Goal: Task Accomplishment & Management: Manage account settings

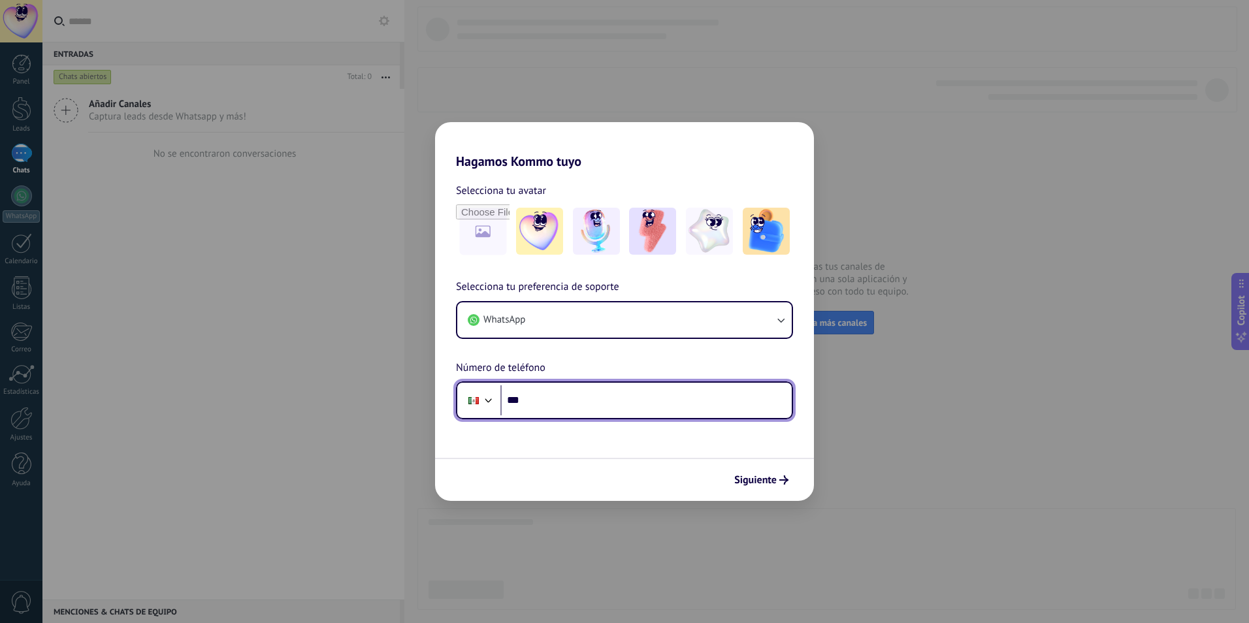
click at [600, 411] on input "***" at bounding box center [646, 401] width 291 height 30
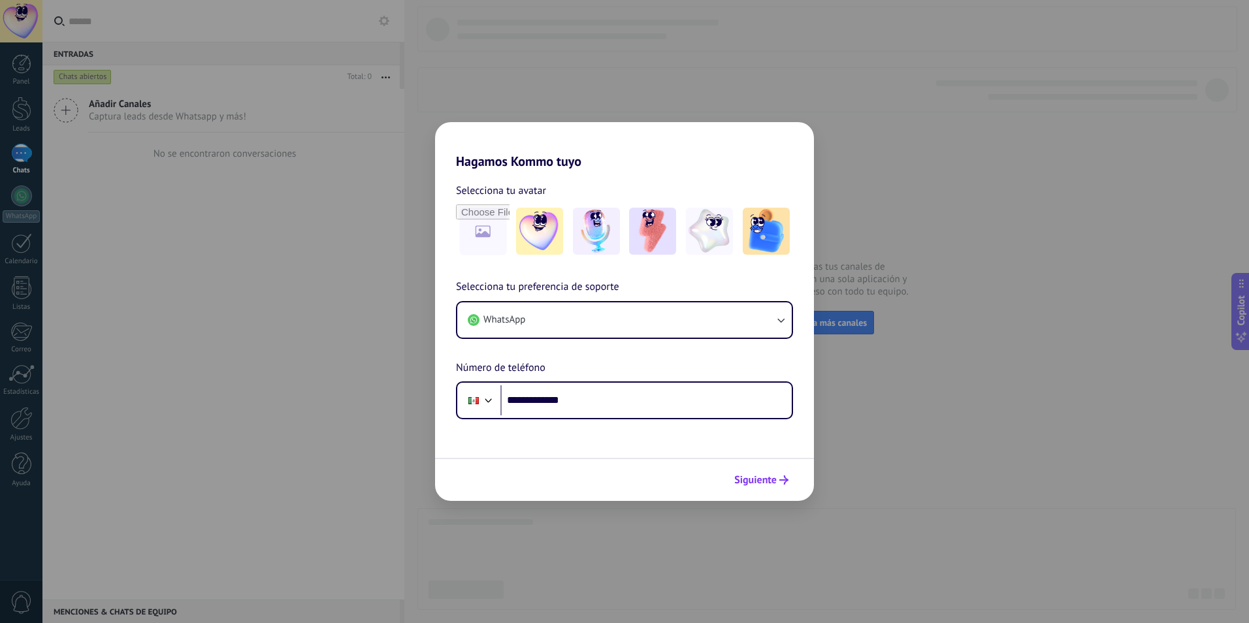
click at [772, 477] on span "Siguiente" at bounding box center [755, 480] width 42 height 9
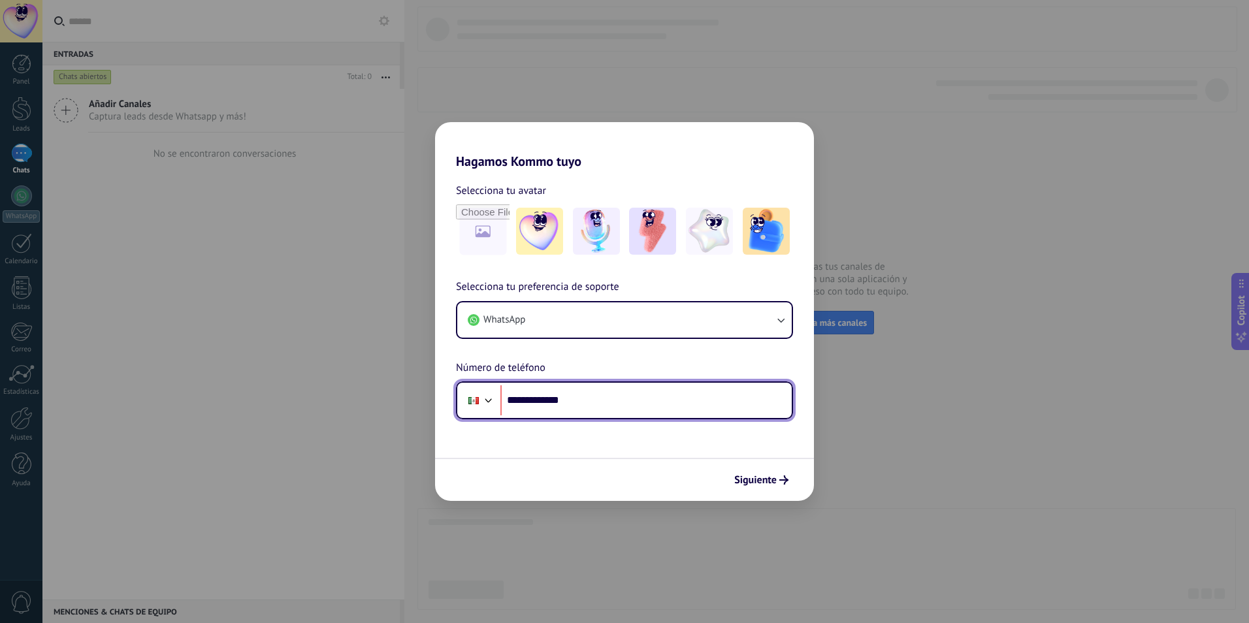
click at [529, 399] on input "**********" at bounding box center [646, 401] width 291 height 30
type input "**********"
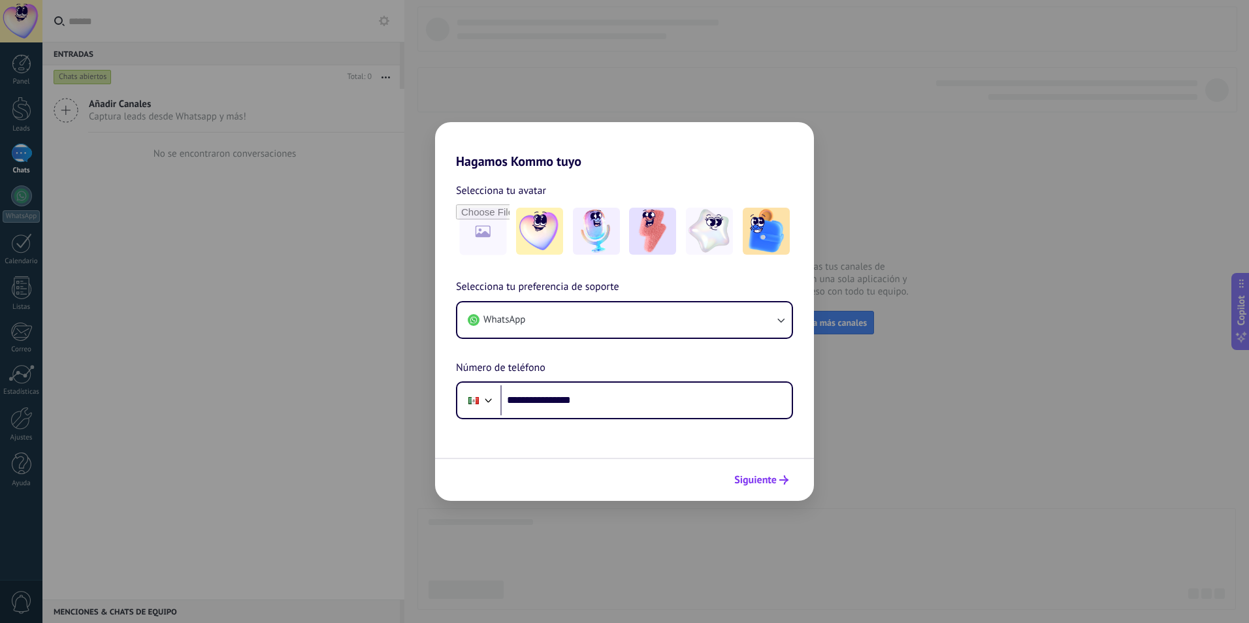
click at [768, 480] on span "Siguiente" at bounding box center [755, 480] width 42 height 9
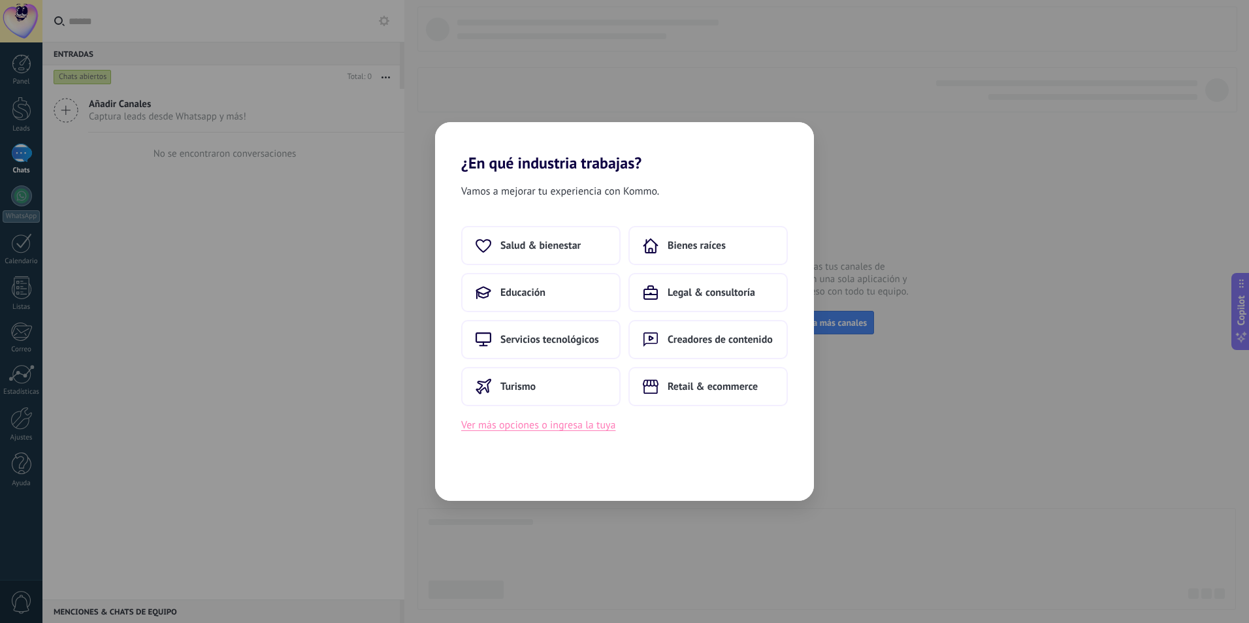
click at [604, 429] on button "Ver más opciones o ingresa la tuya" at bounding box center [538, 425] width 154 height 17
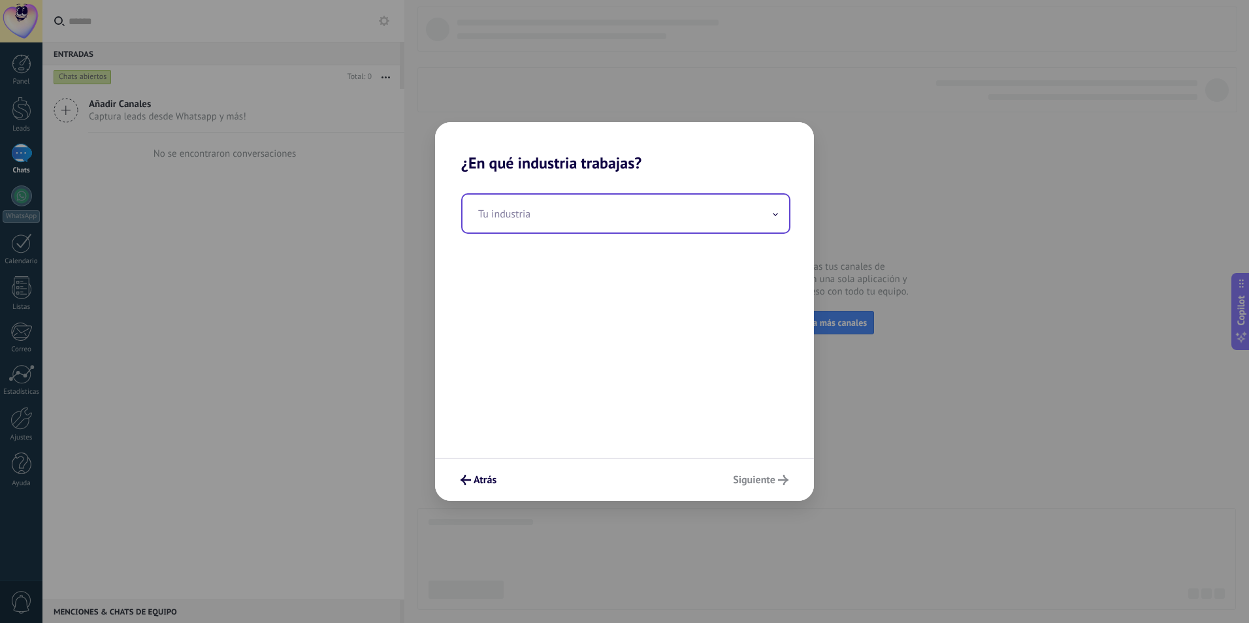
click at [572, 216] on input "text" at bounding box center [626, 214] width 327 height 38
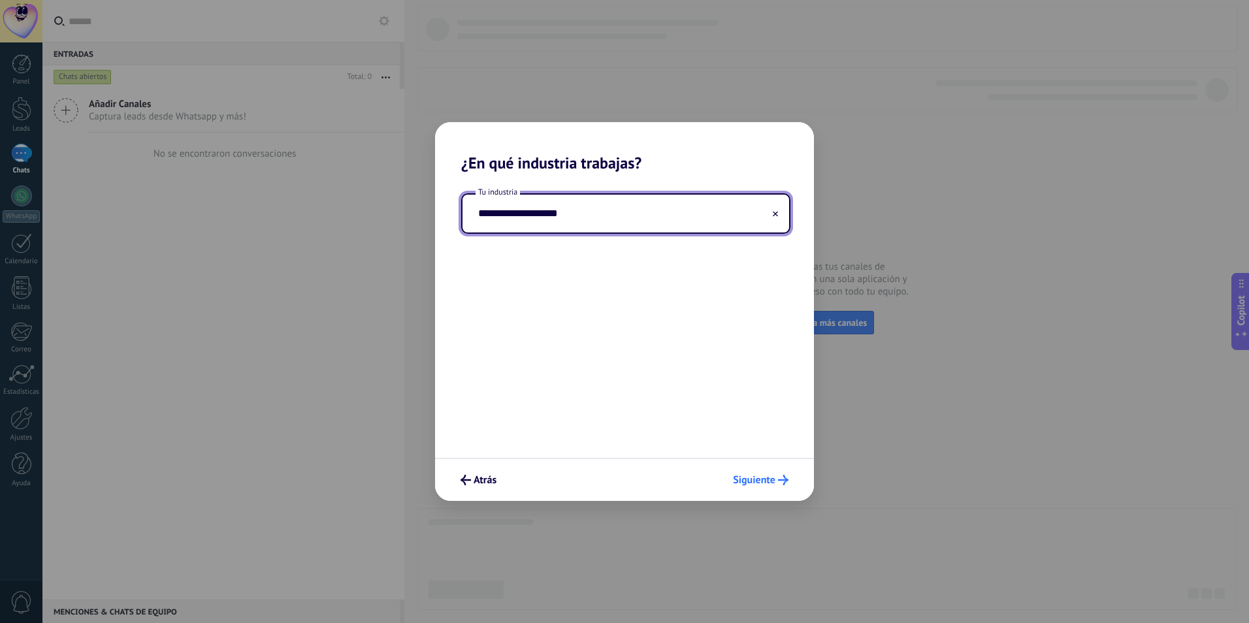
type input "**********"
click at [770, 478] on span "Siguiente" at bounding box center [754, 480] width 42 height 9
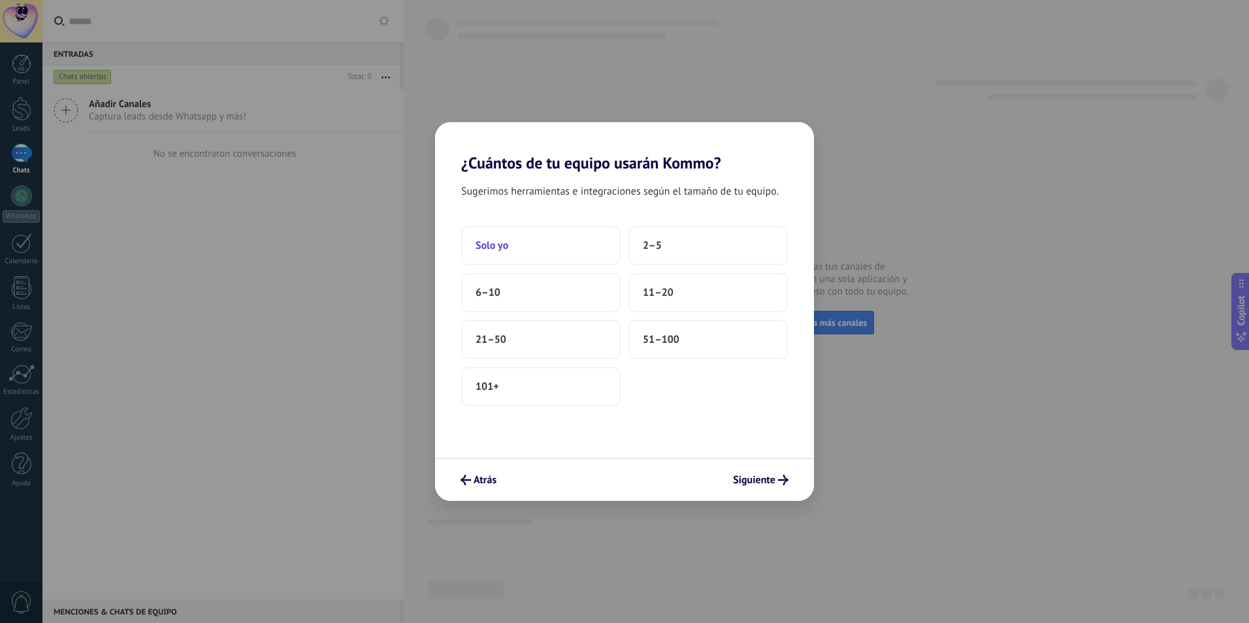
click at [530, 237] on button "Solo yo" at bounding box center [540, 245] width 159 height 39
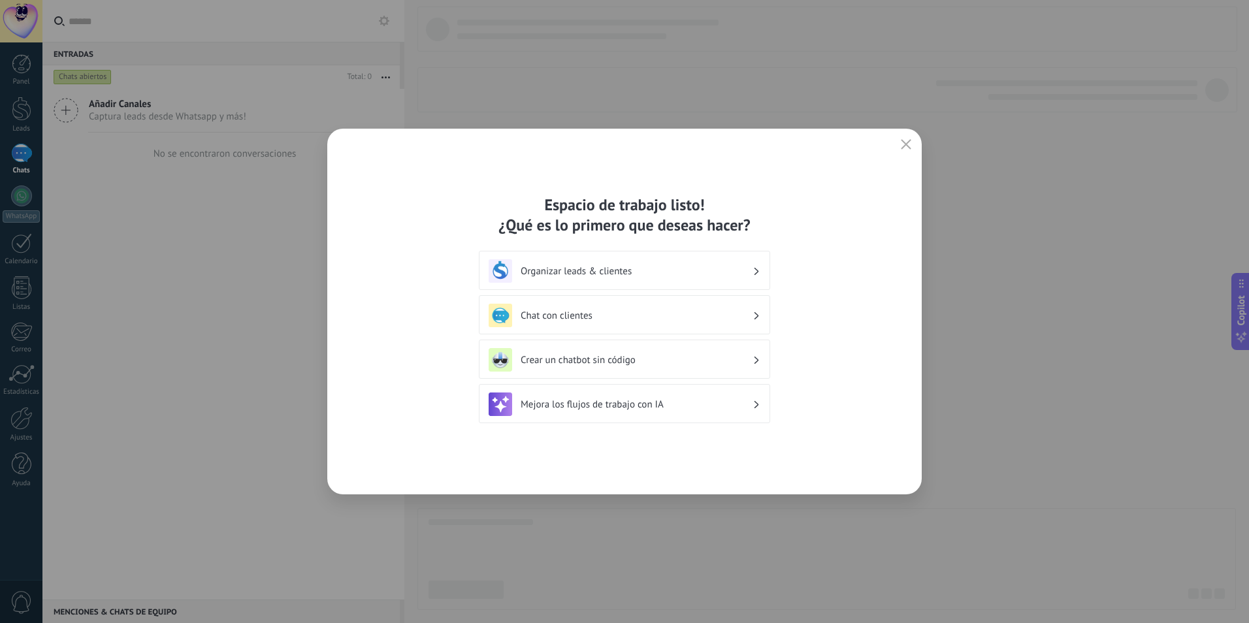
click at [751, 263] on div "Organizar leads & clientes" at bounding box center [625, 271] width 272 height 24
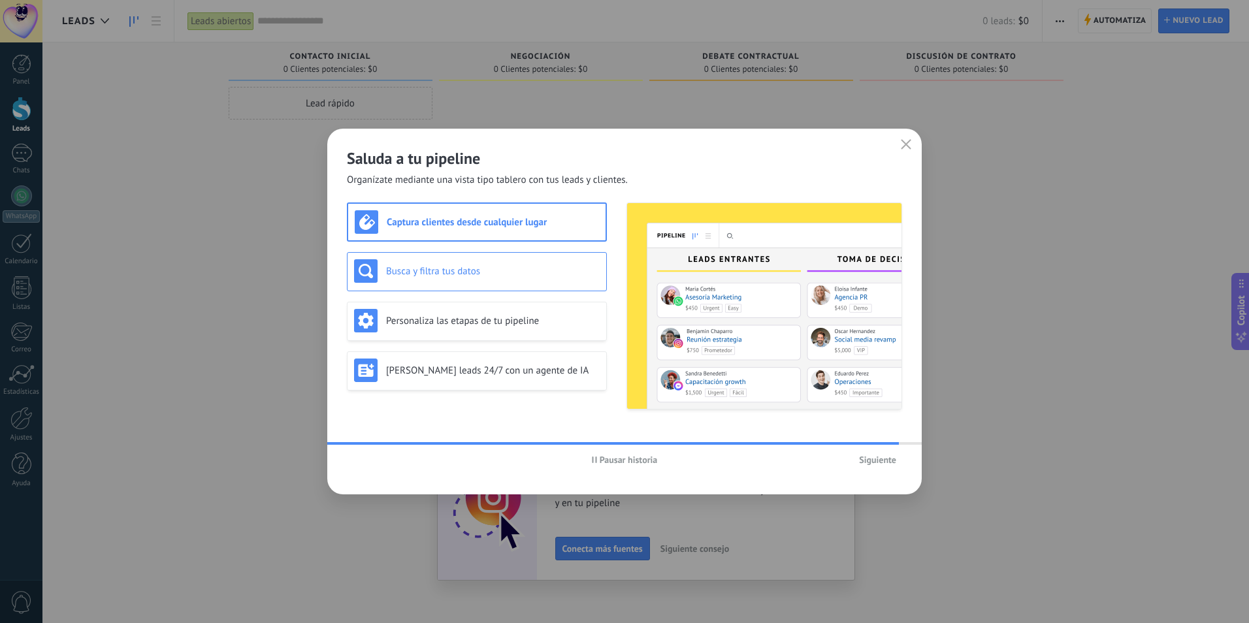
click at [528, 265] on h3 "Busca y filtra tus datos" at bounding box center [493, 271] width 214 height 12
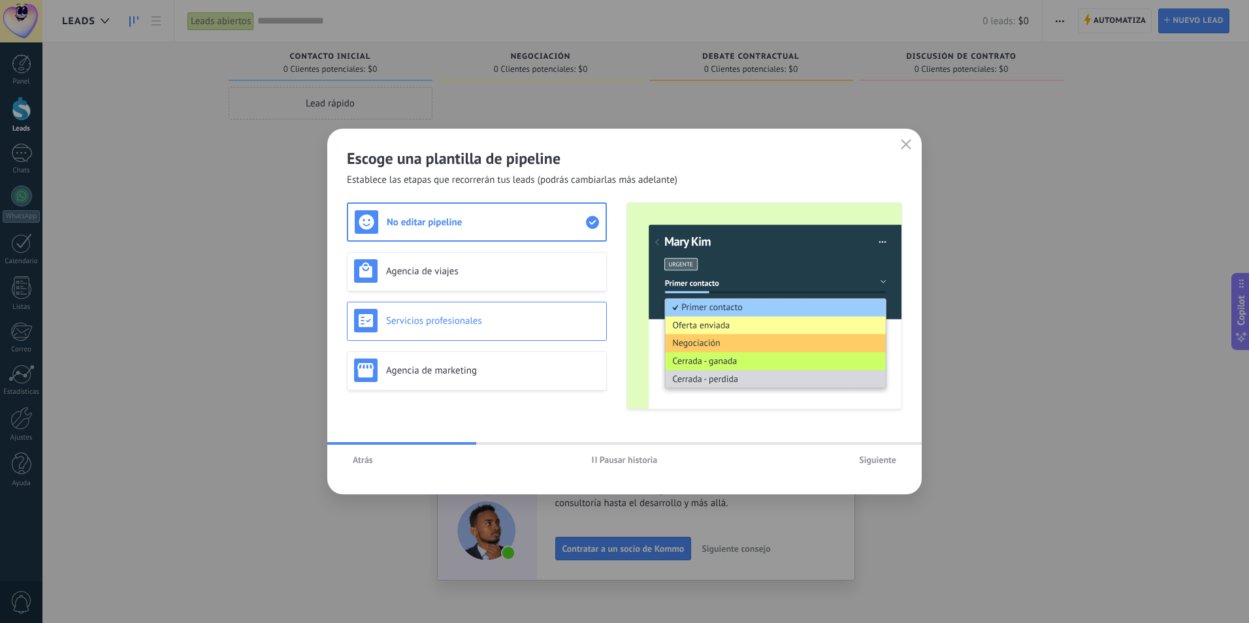
click at [531, 323] on h3 "Servicios profesionales" at bounding box center [493, 321] width 214 height 12
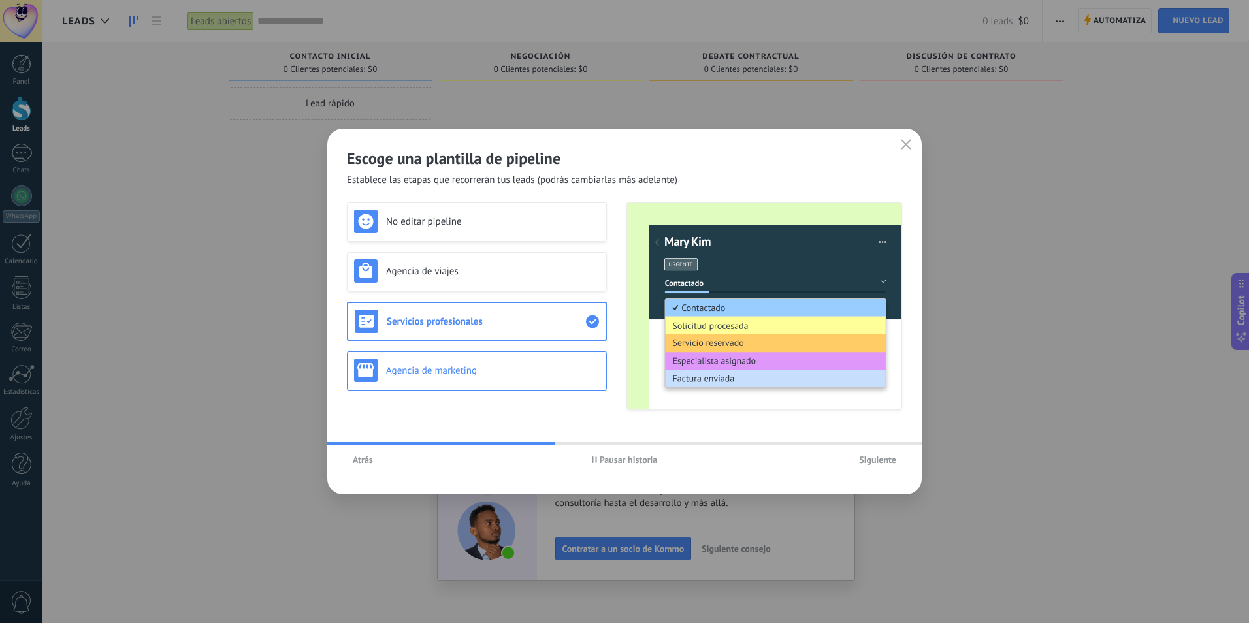
click at [527, 368] on h3 "Agencia de marketing" at bounding box center [493, 371] width 214 height 12
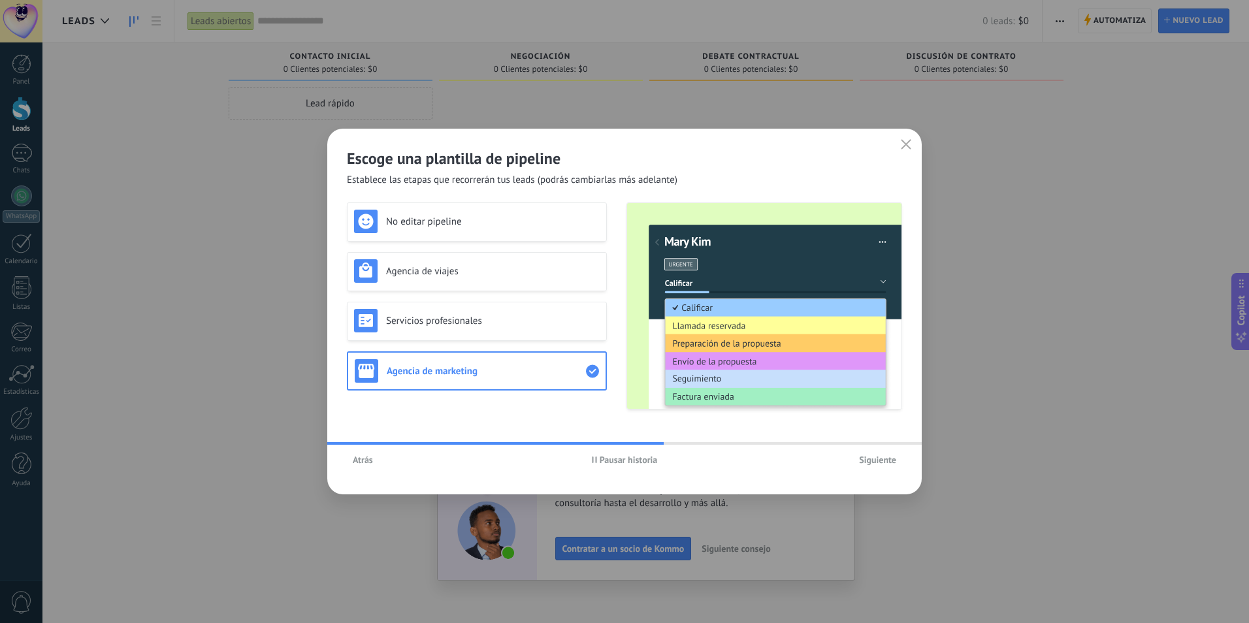
click at [884, 455] on span "Siguiente" at bounding box center [877, 459] width 37 height 9
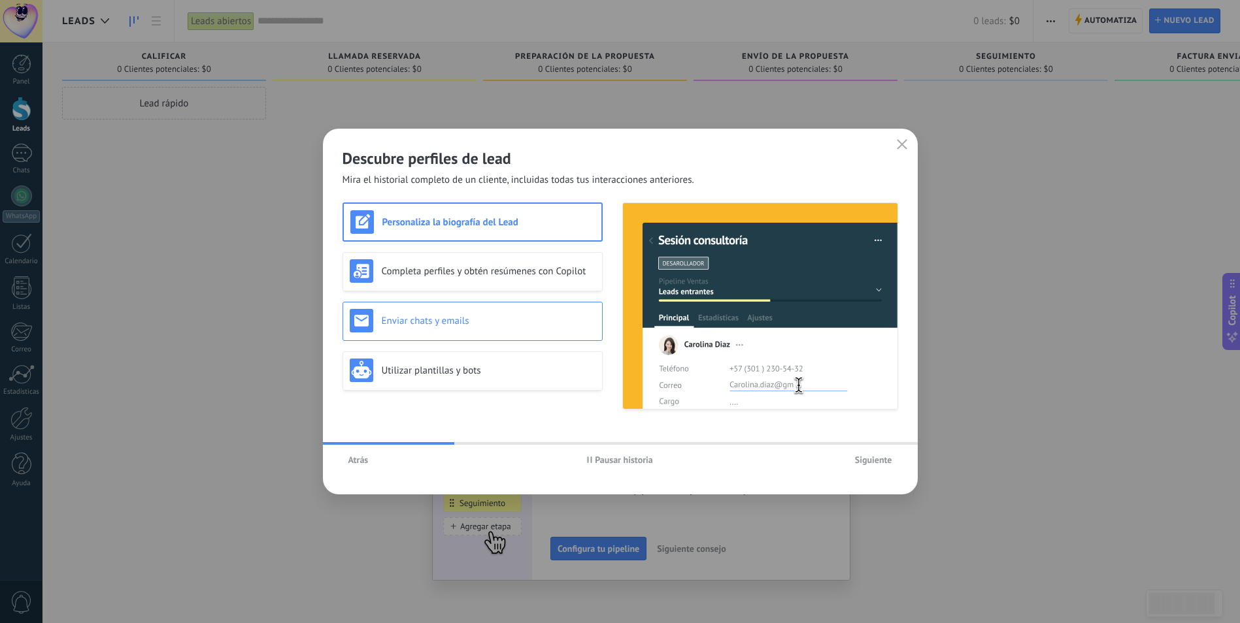
click at [487, 321] on h3 "Enviar chats y emails" at bounding box center [489, 321] width 214 height 12
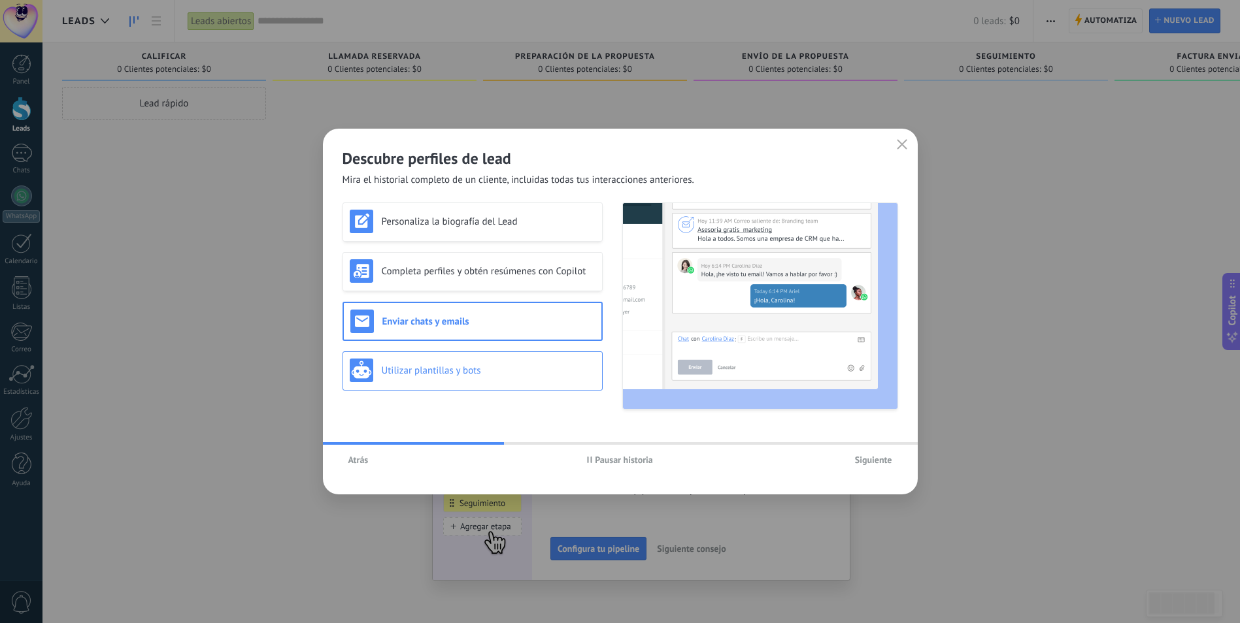
click at [491, 372] on h3 "Utilizar plantillas y bots" at bounding box center [489, 371] width 214 height 12
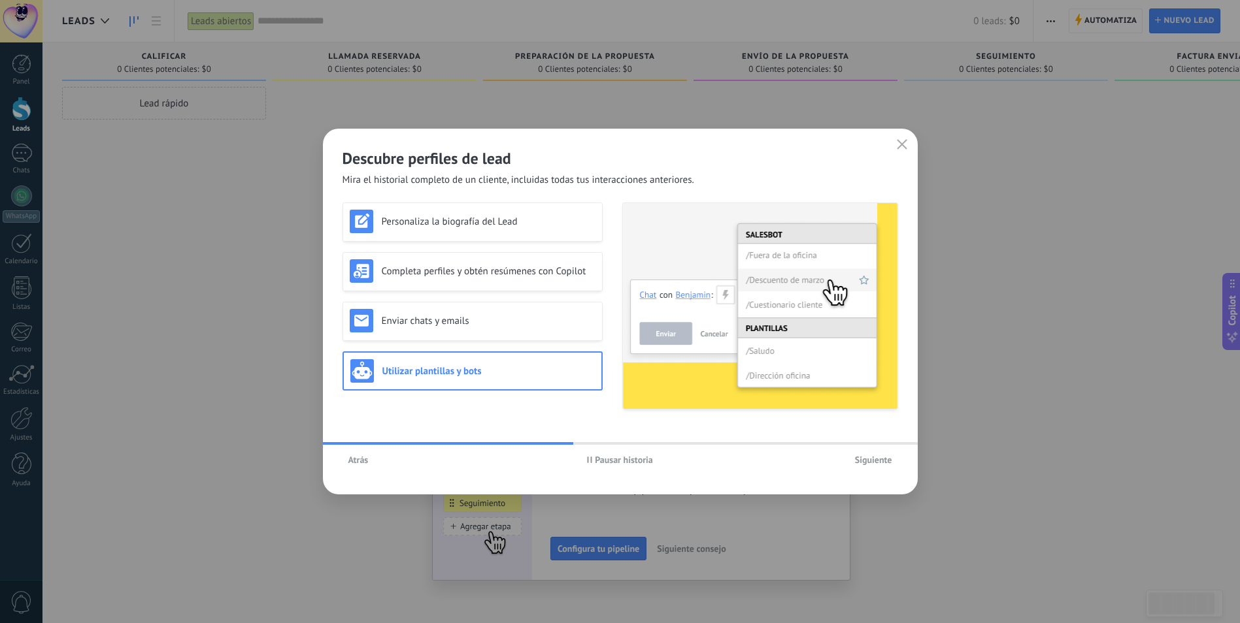
click at [865, 463] on span "Siguiente" at bounding box center [873, 459] width 37 height 9
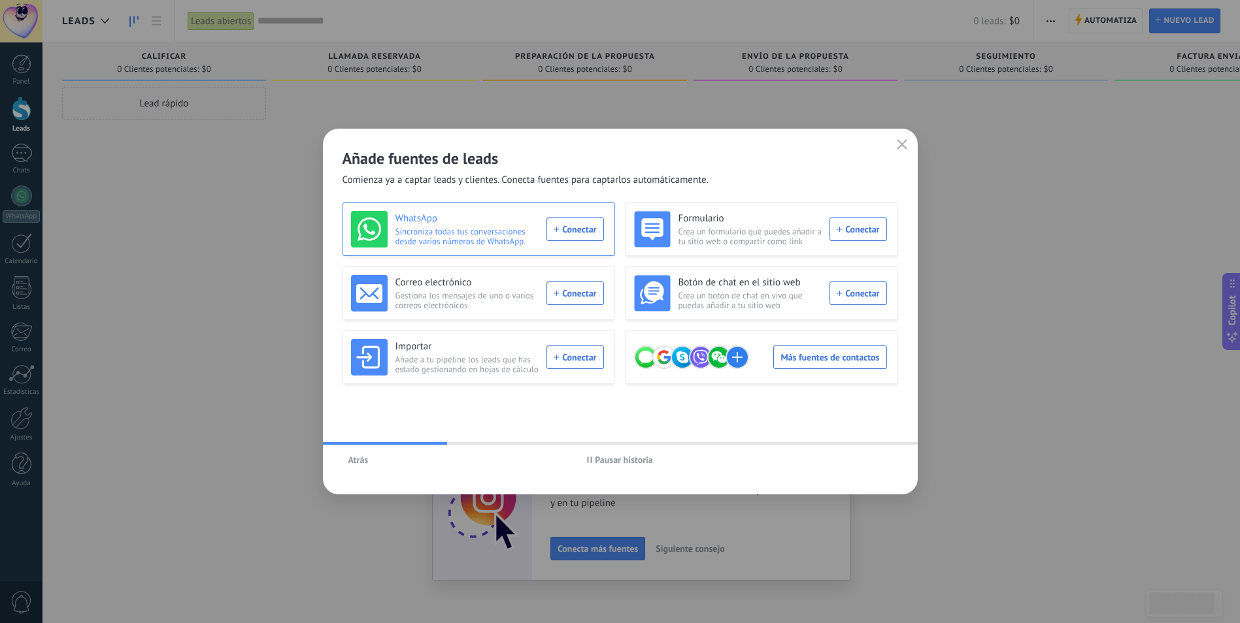
click at [553, 231] on div "WhatsApp Sincroniza todas tus conversaciones desde varios números de WhatsApp. …" at bounding box center [477, 229] width 253 height 37
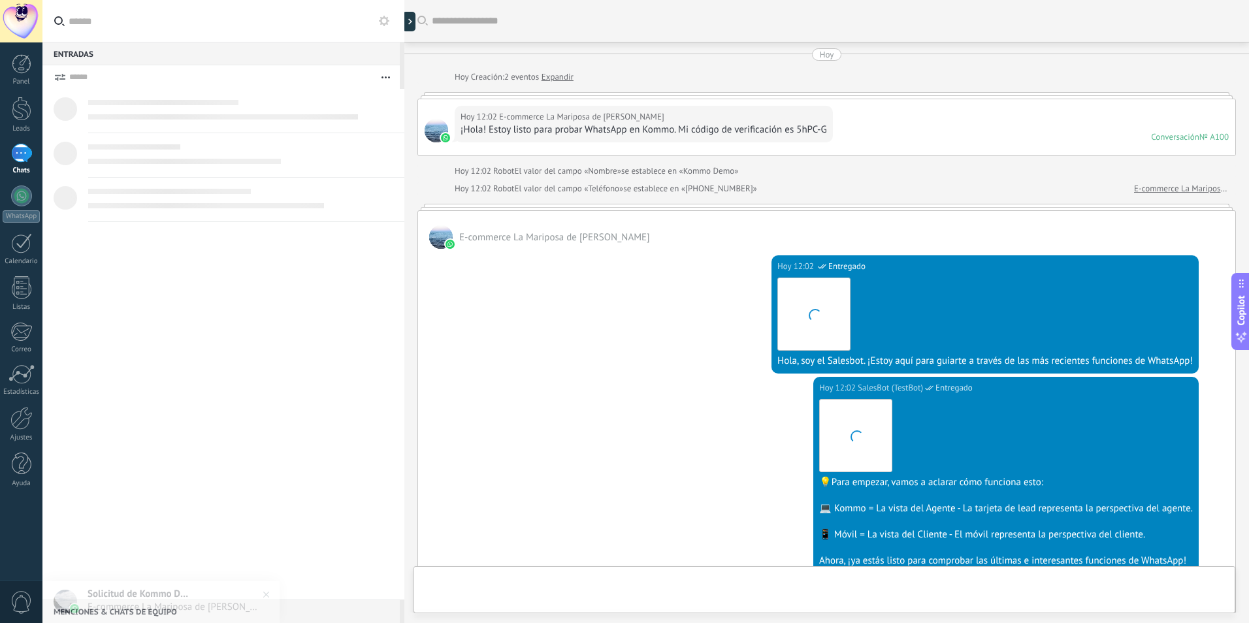
scroll to position [242, 0]
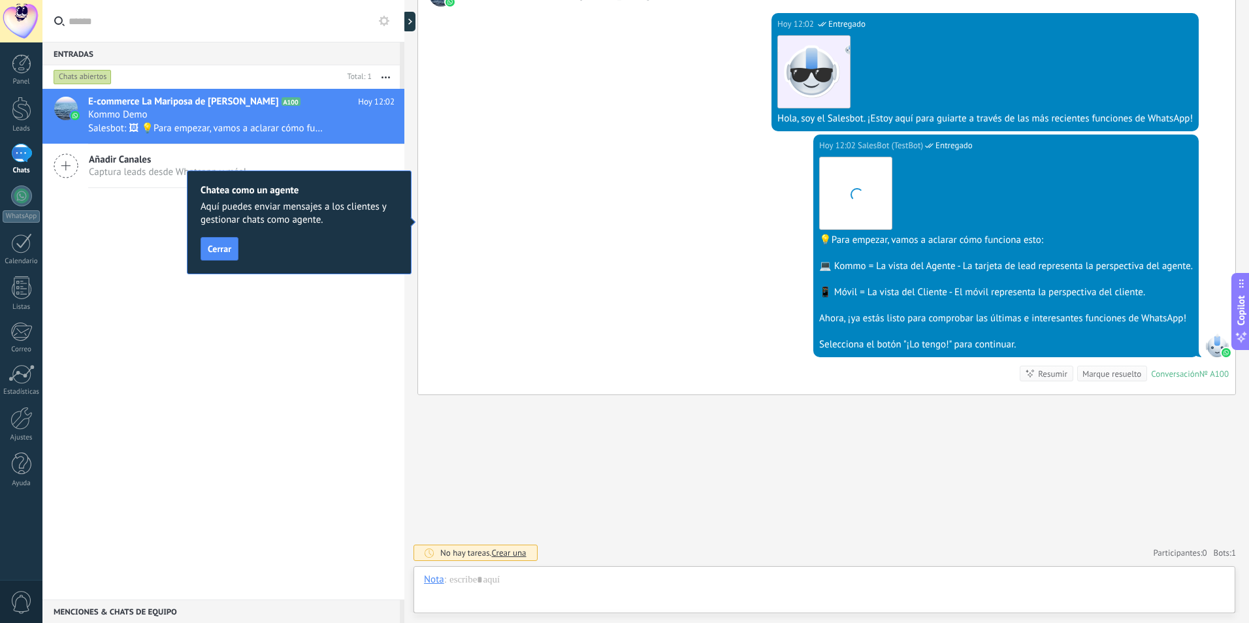
click at [772, 414] on div "Buscar Carga más [PERSON_NAME] Creación: 2 eventos Expandir Hoy 12:02 E-commerc…" at bounding box center [826, 191] width 845 height 866
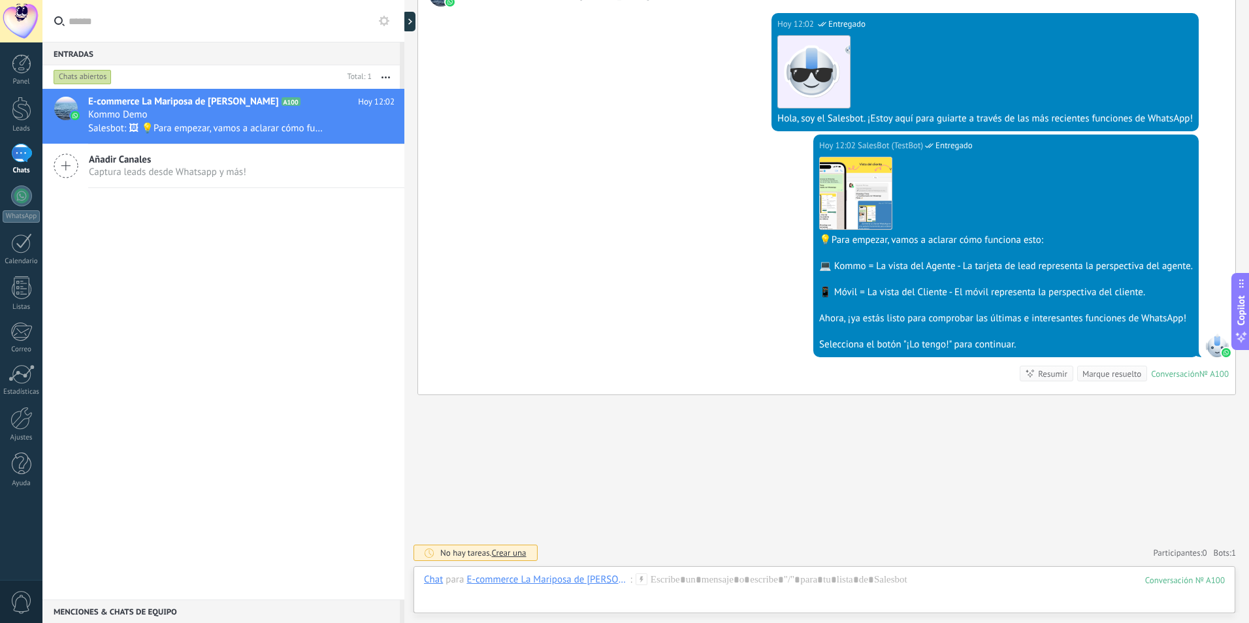
click at [576, 55] on div "Hoy 12:02 SalesBot (TestBot) Entregado Descargar Hola, soy el Salesbot. ¡Estoy …" at bounding box center [826, 71] width 817 height 128
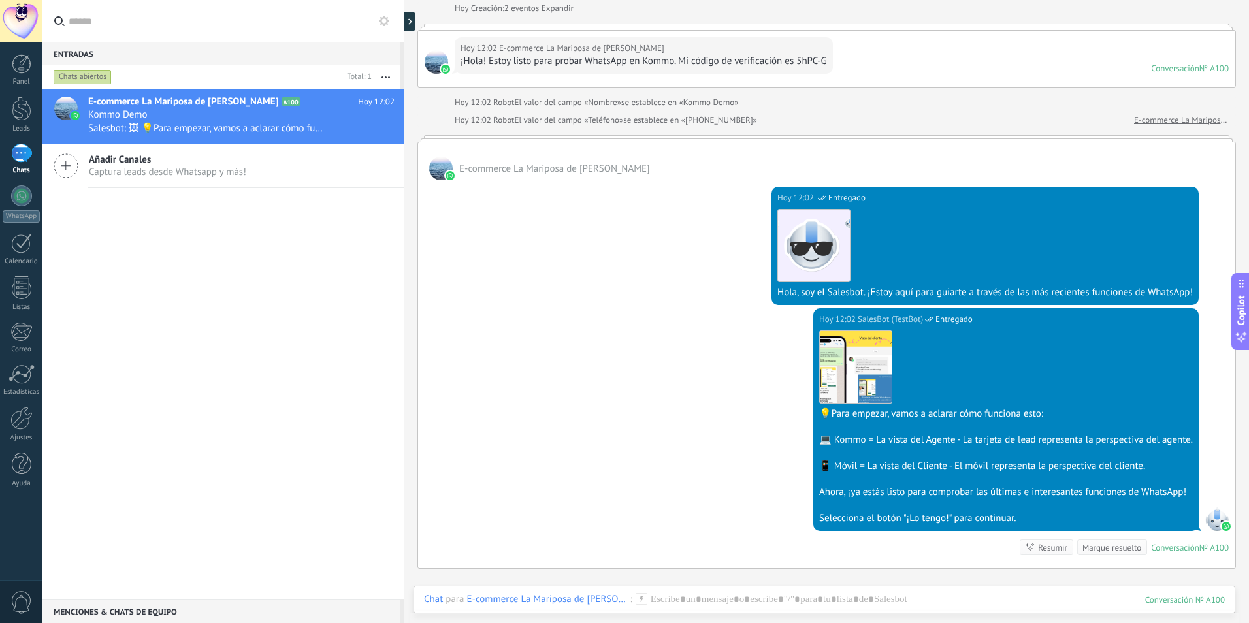
scroll to position [0, 0]
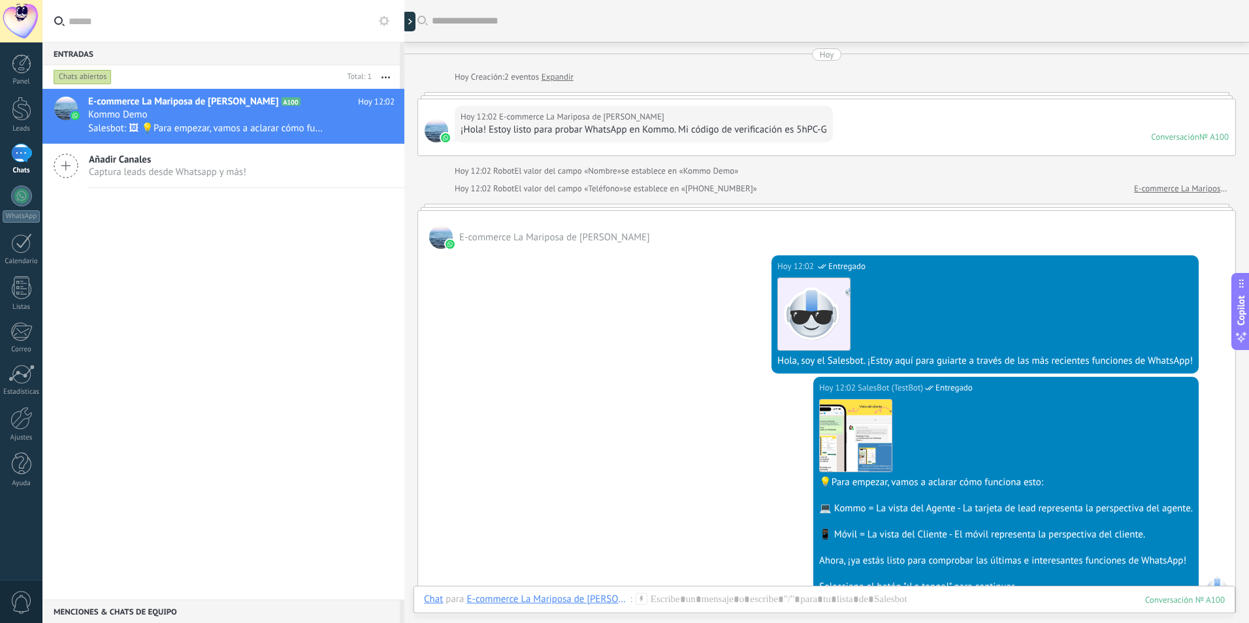
click at [410, 21] on div at bounding box center [409, 22] width 13 height 20
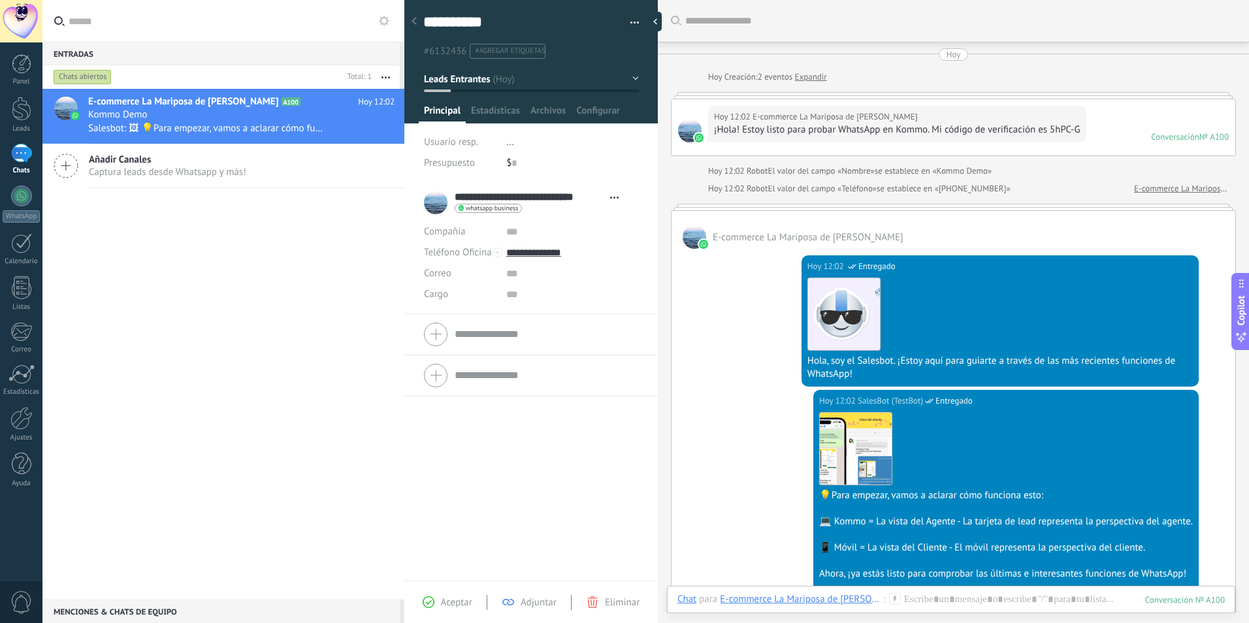
scroll to position [20, 0]
click at [410, 21] on div at bounding box center [414, 21] width 18 height 25
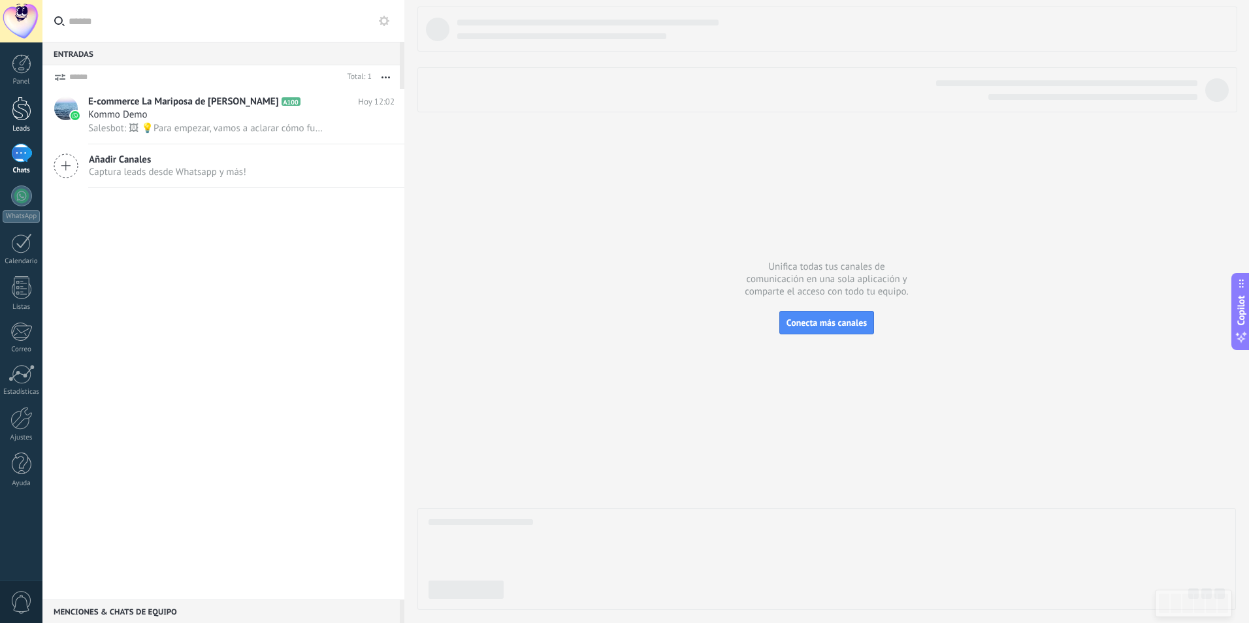
click at [12, 119] on div at bounding box center [22, 109] width 20 height 24
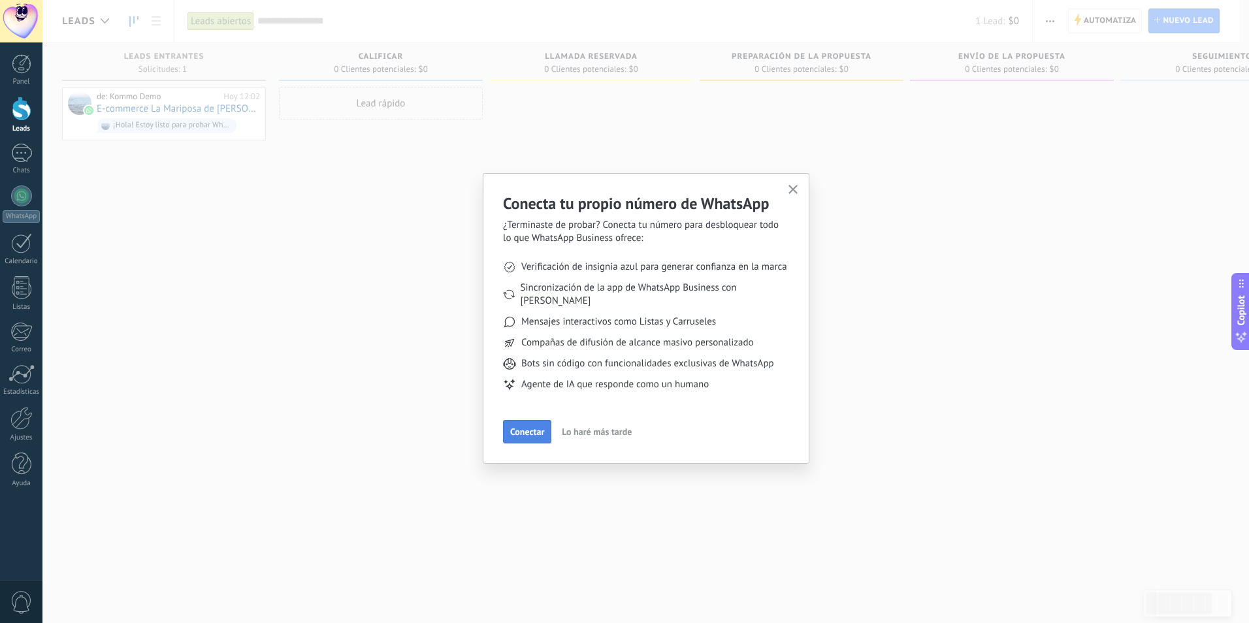
click at [518, 425] on button "Conectar" at bounding box center [527, 432] width 48 height 24
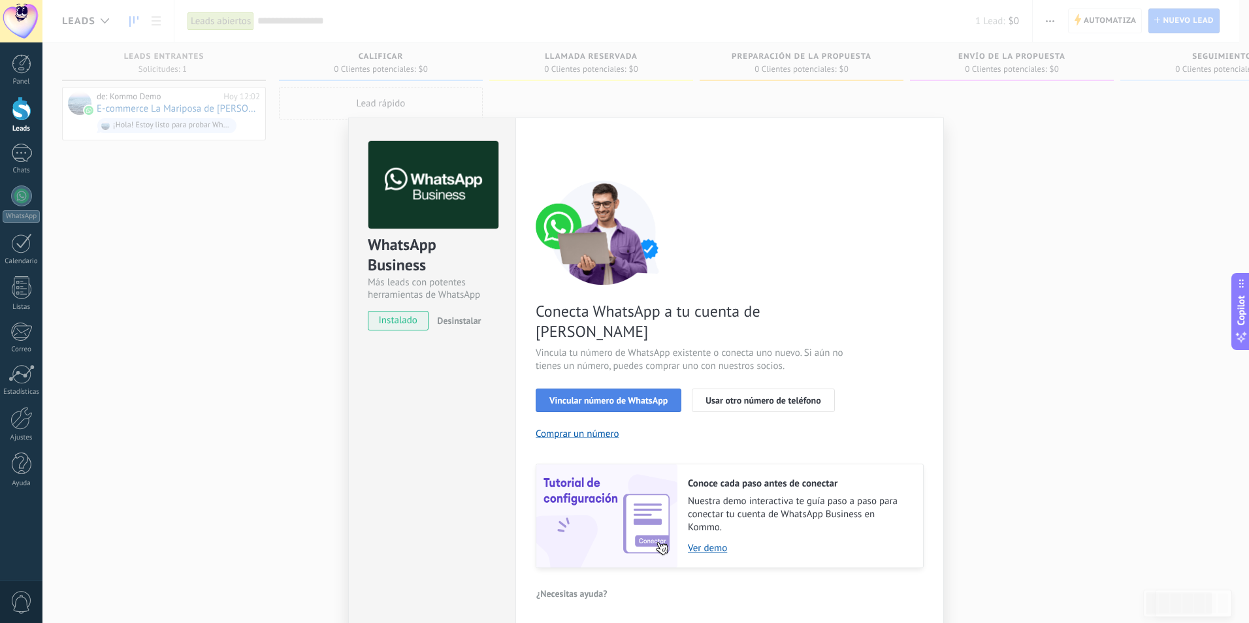
click at [641, 389] on button "Vincular número de WhatsApp" at bounding box center [609, 401] width 146 height 24
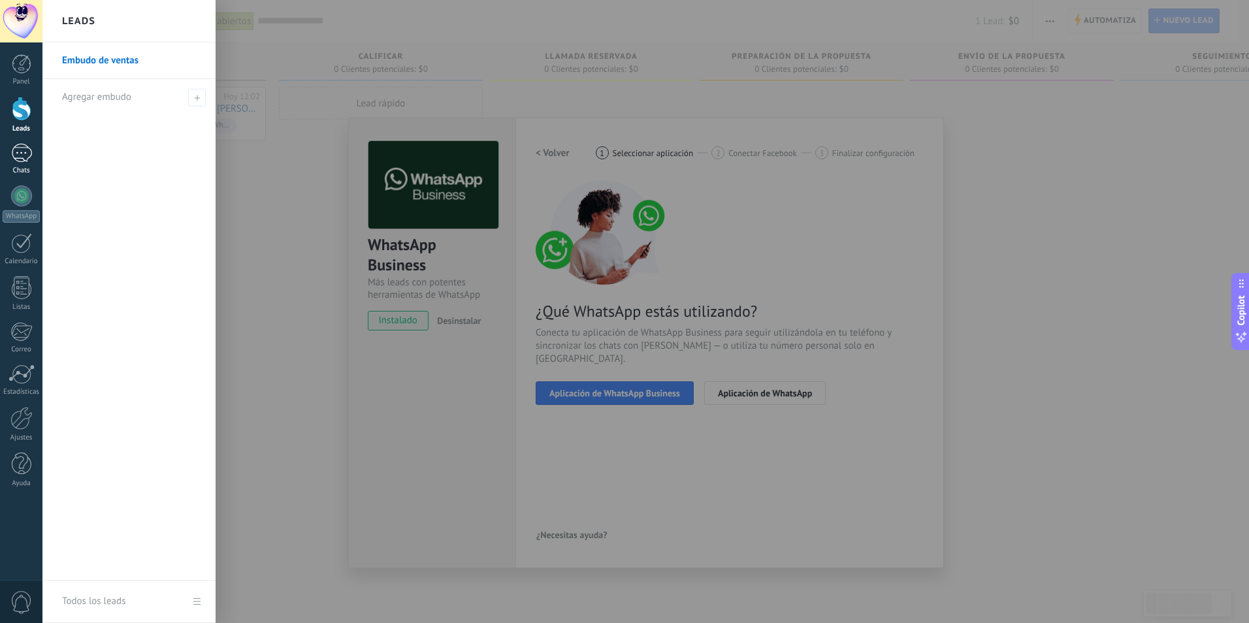
click at [24, 152] on div "1" at bounding box center [21, 153] width 21 height 19
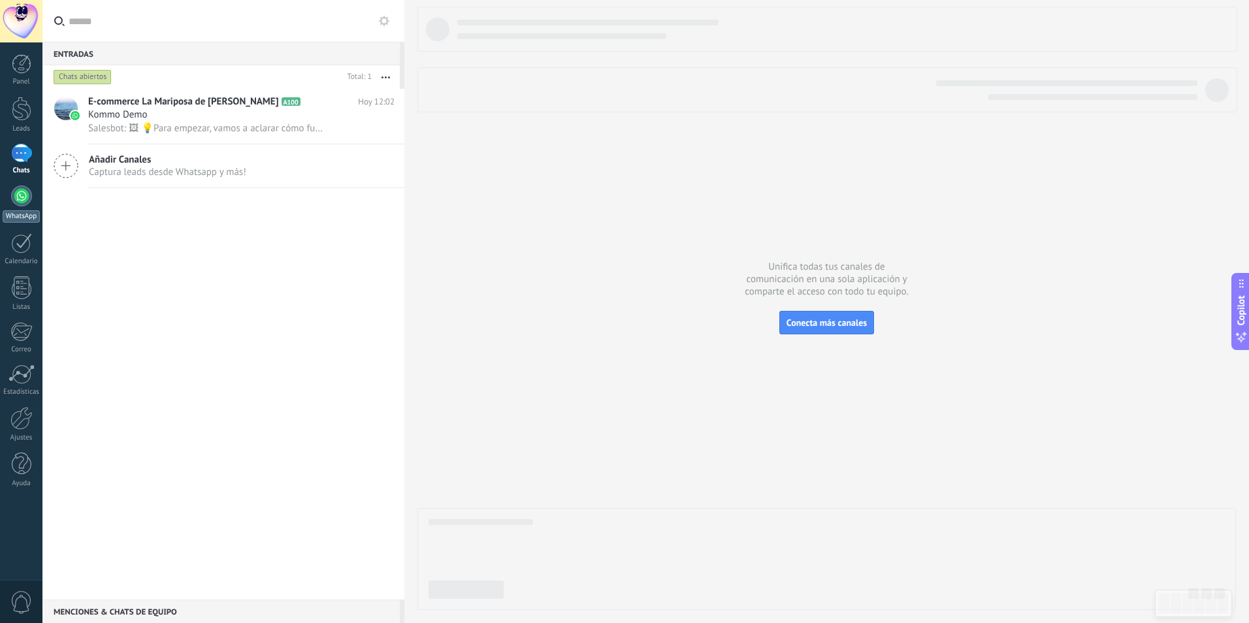
click at [15, 199] on div at bounding box center [21, 196] width 21 height 21
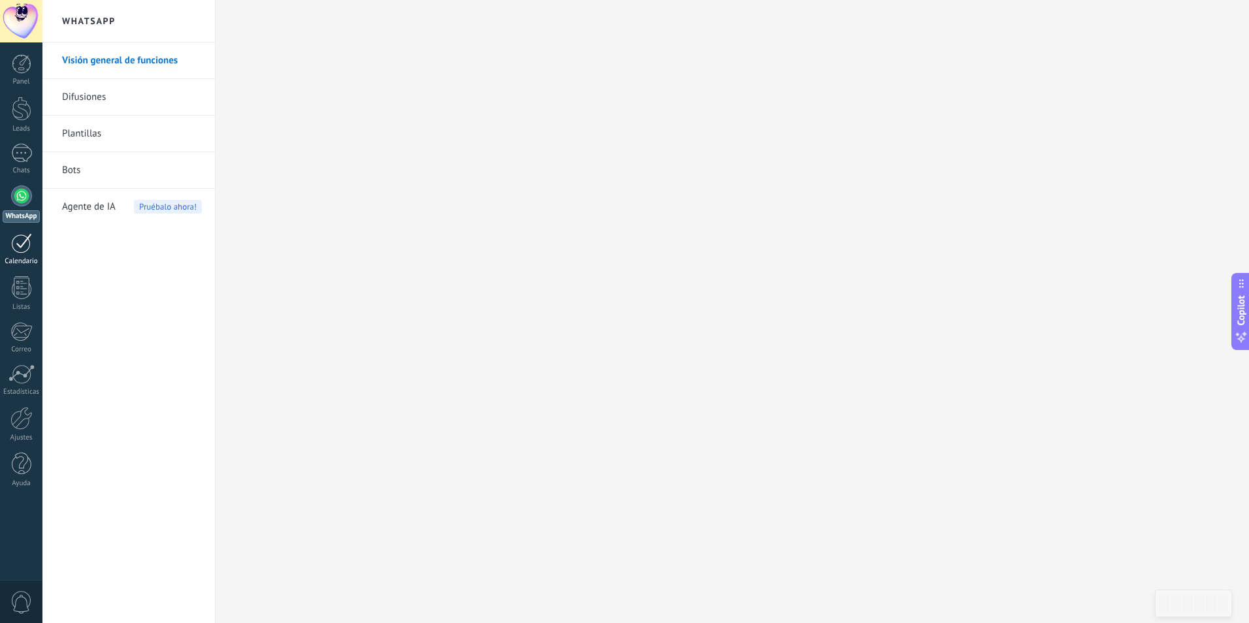
click at [12, 244] on div at bounding box center [21, 243] width 21 height 20
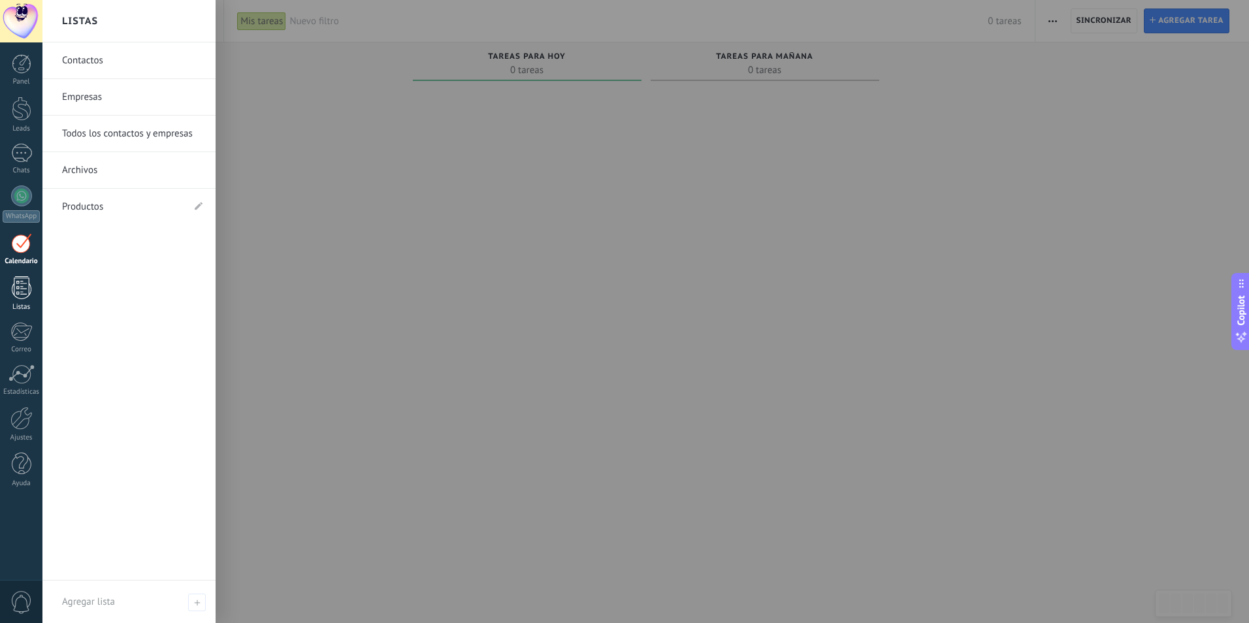
click at [14, 285] on div at bounding box center [22, 287] width 20 height 23
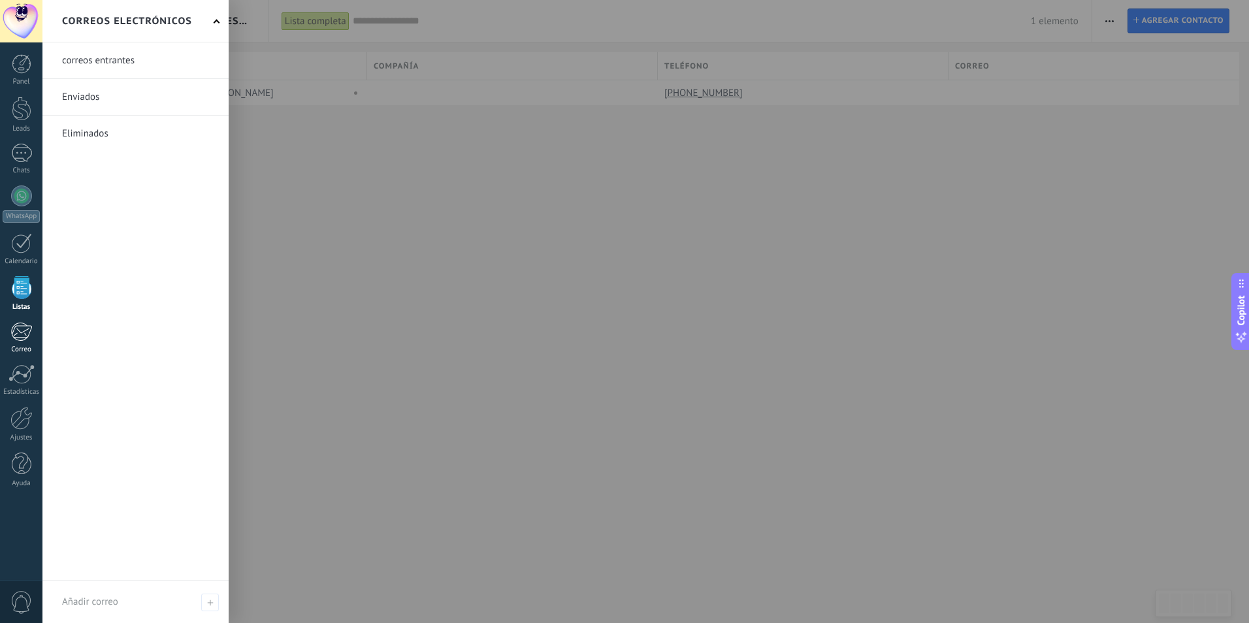
click at [16, 342] on link "Correo" at bounding box center [21, 338] width 42 height 32
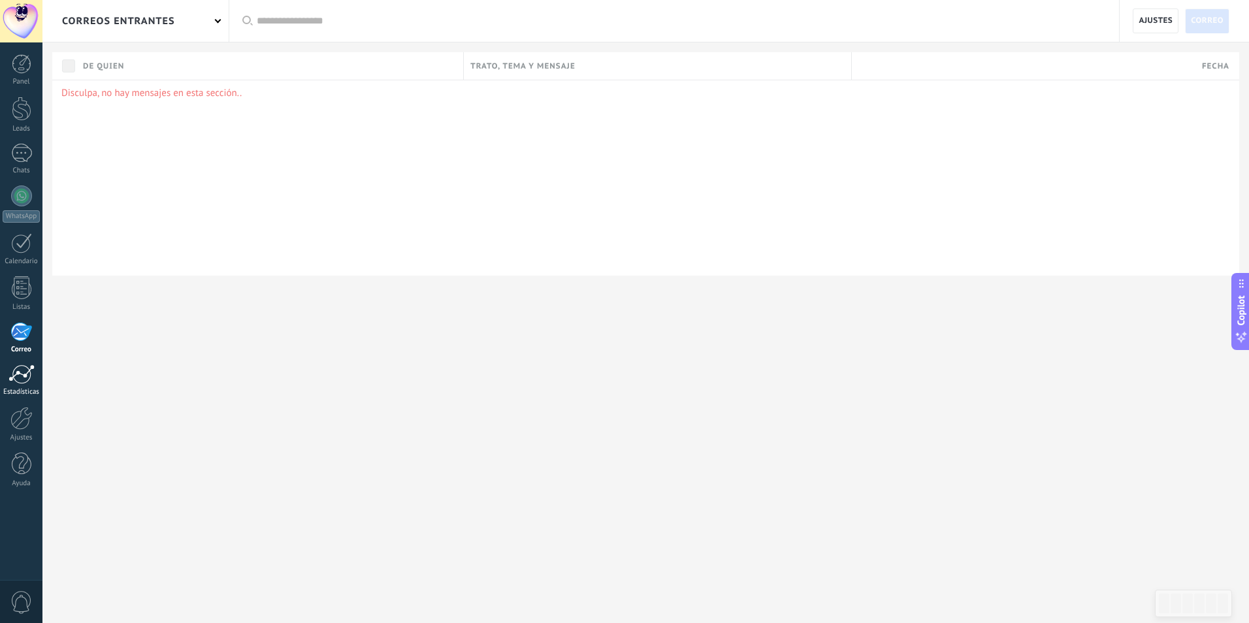
click at [16, 382] on div at bounding box center [21, 375] width 26 height 20
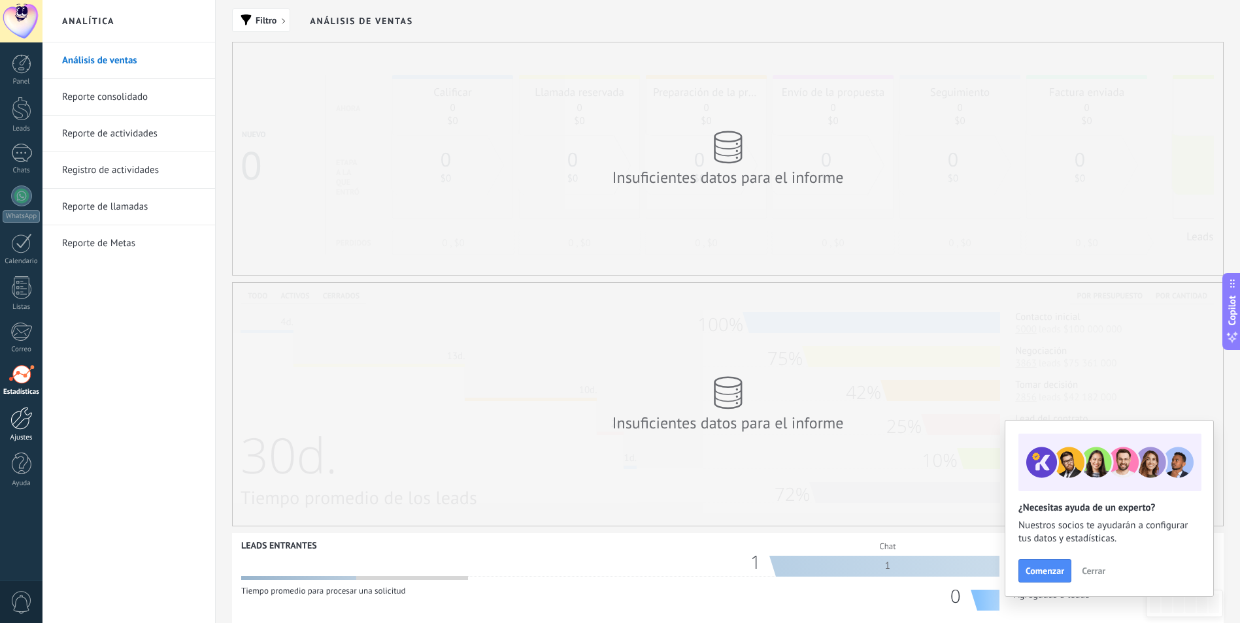
click at [23, 418] on div at bounding box center [21, 418] width 22 height 23
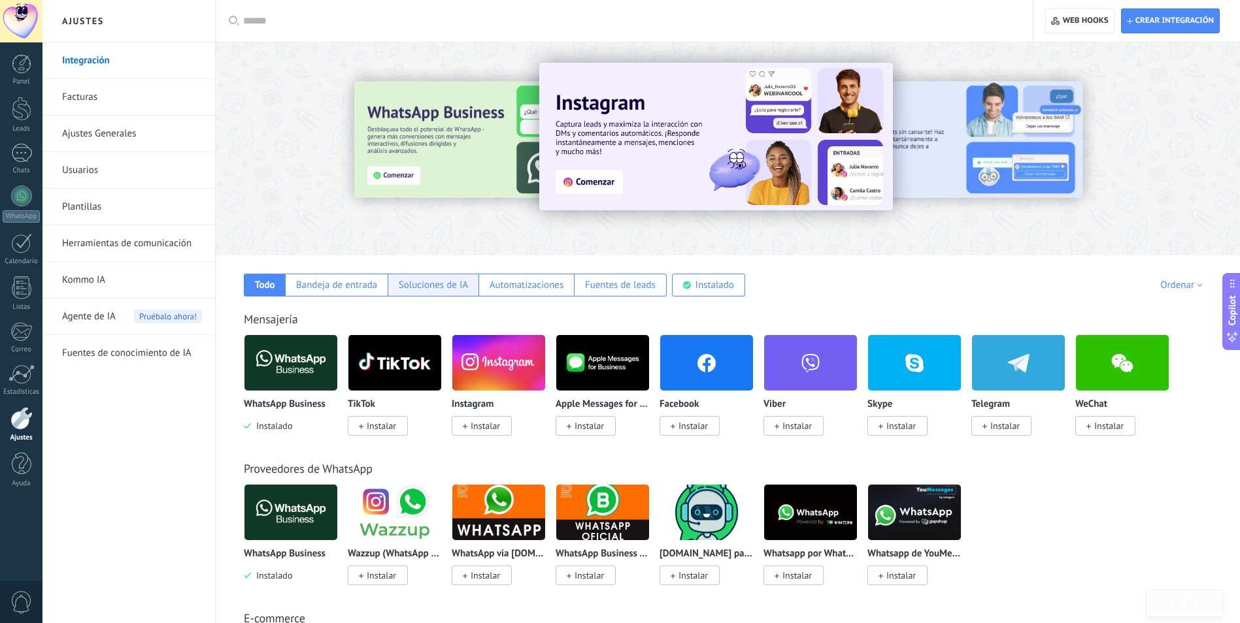
click at [454, 276] on div "Soluciones de IA" at bounding box center [432, 285] width 91 height 23
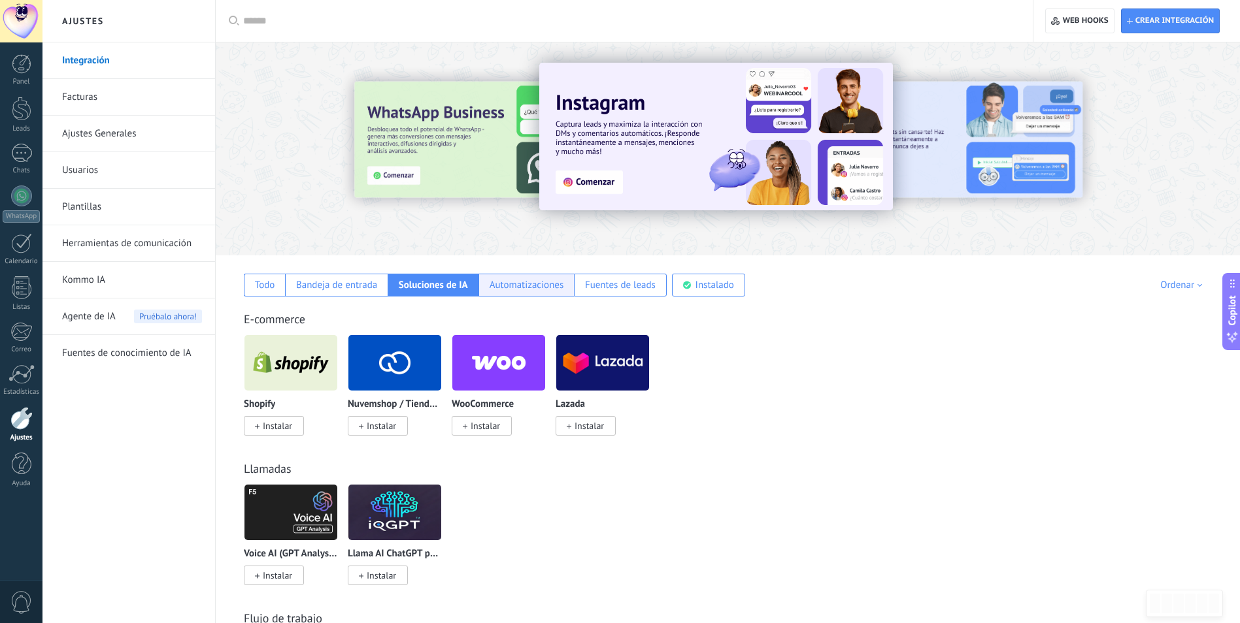
click at [519, 286] on div "Automatizaciones" at bounding box center [526, 285] width 74 height 12
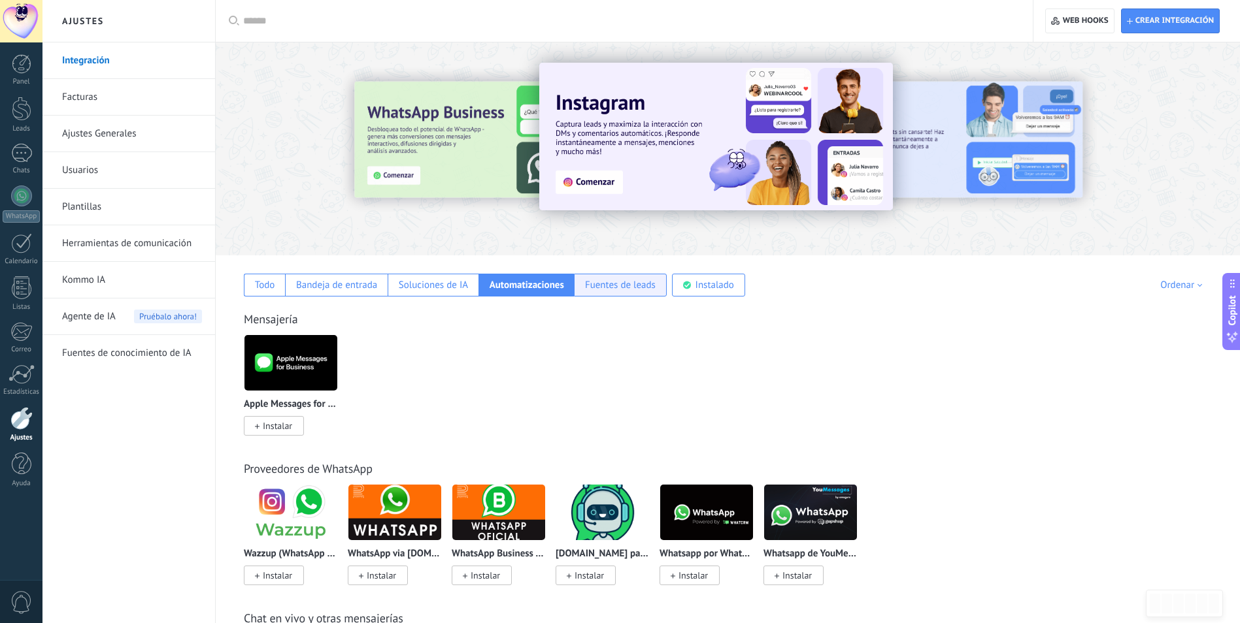
click at [633, 282] on div "Fuentes de leads" at bounding box center [620, 285] width 71 height 12
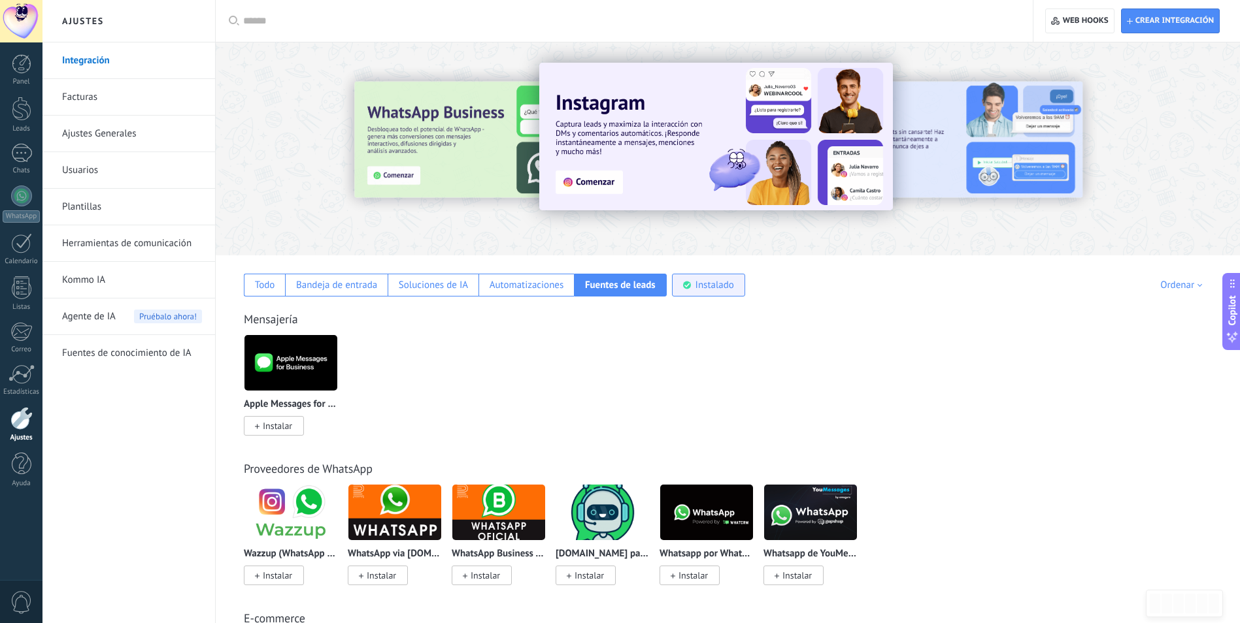
click at [704, 282] on div "Instalado" at bounding box center [714, 285] width 39 height 12
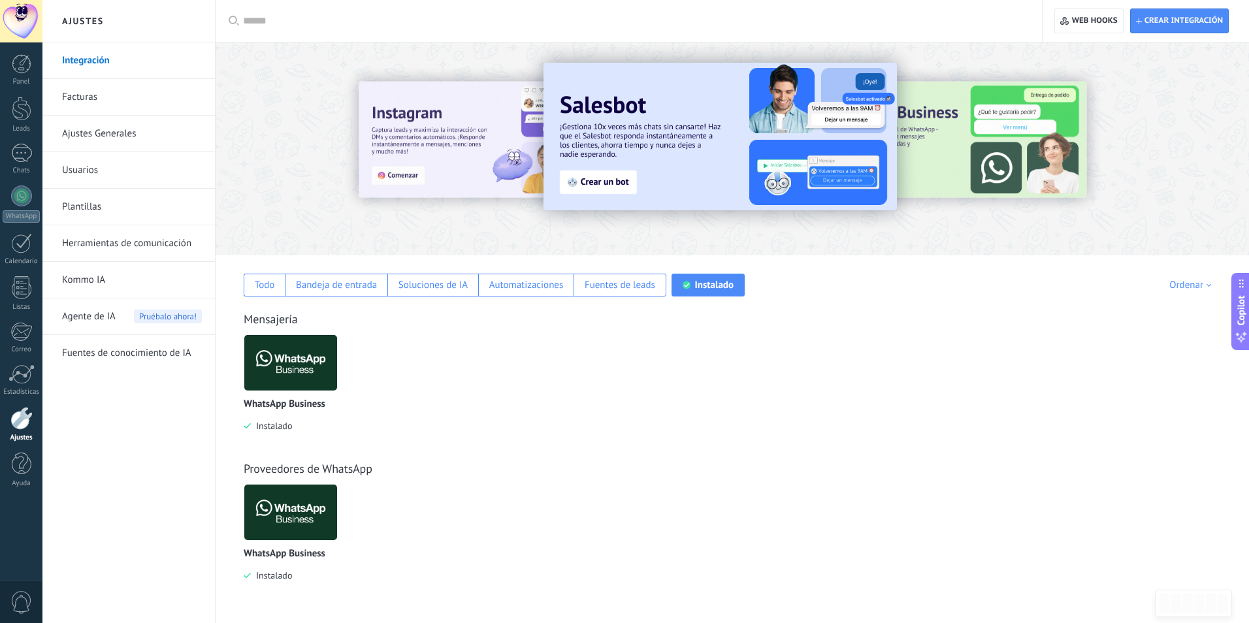
click at [93, 318] on span "Agente de IA" at bounding box center [89, 317] width 54 height 37
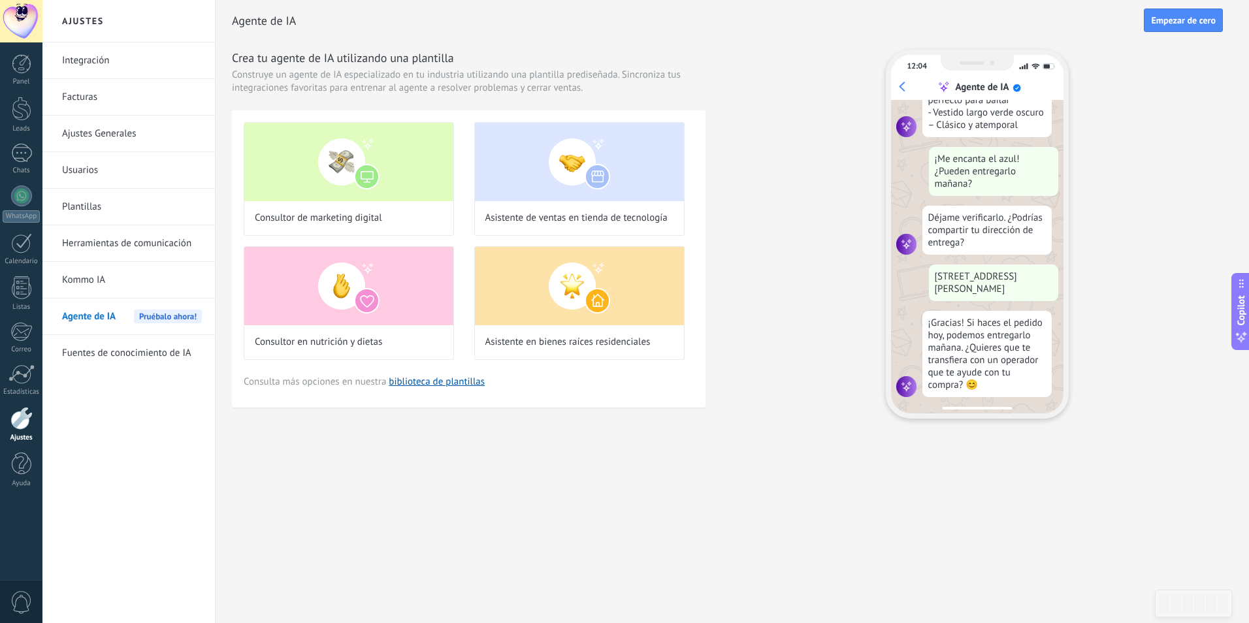
scroll to position [334, 0]
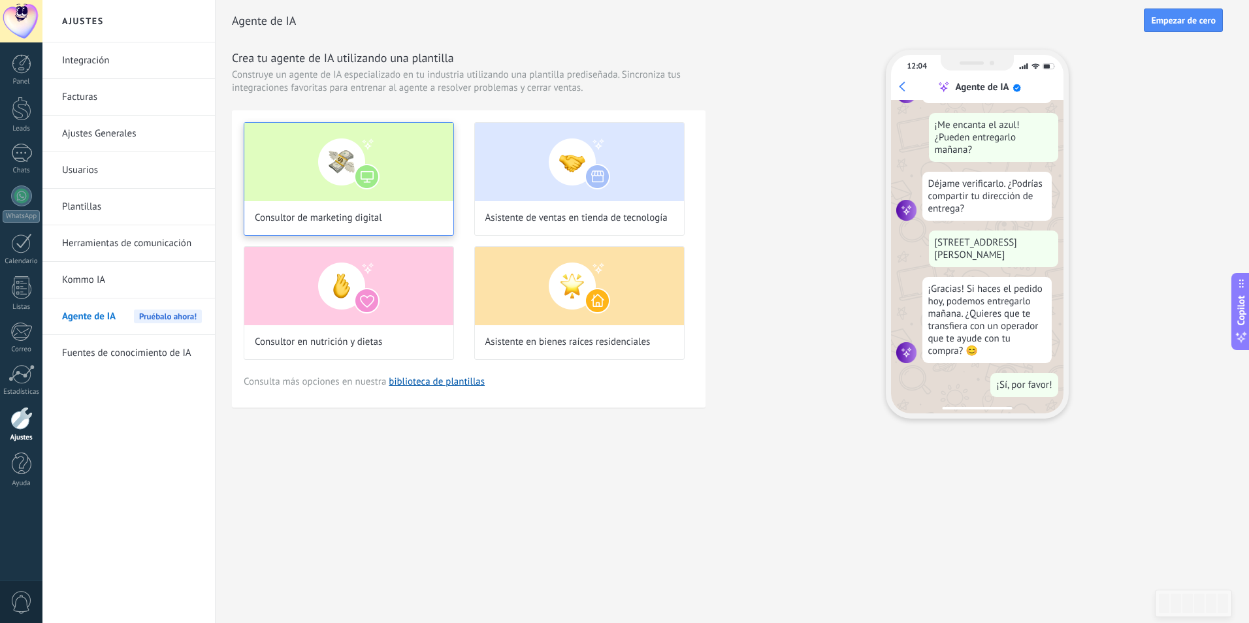
click at [400, 190] on img at bounding box center [348, 162] width 209 height 78
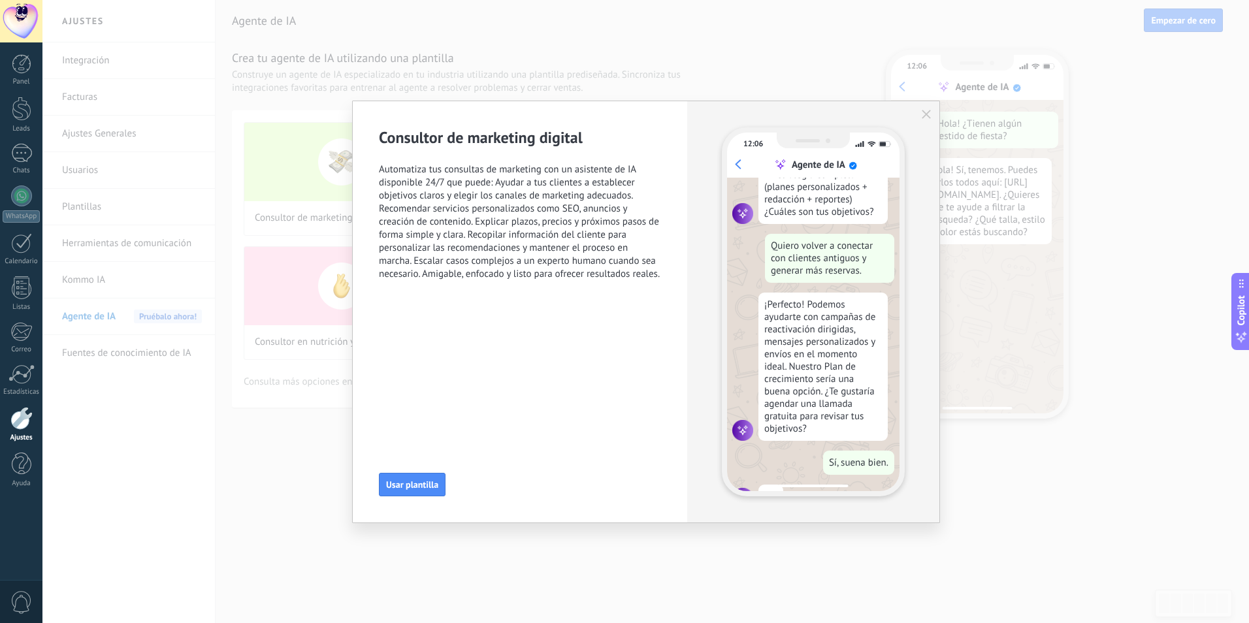
scroll to position [182, 0]
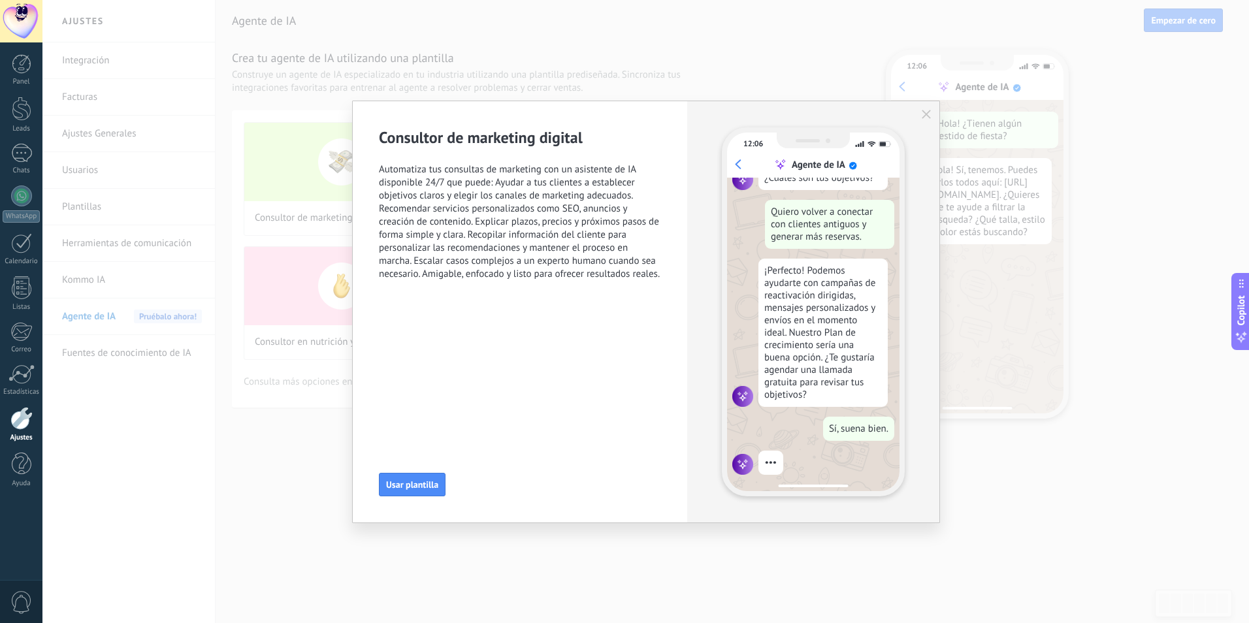
click at [432, 481] on span "Usar plantilla" at bounding box center [412, 484] width 52 height 9
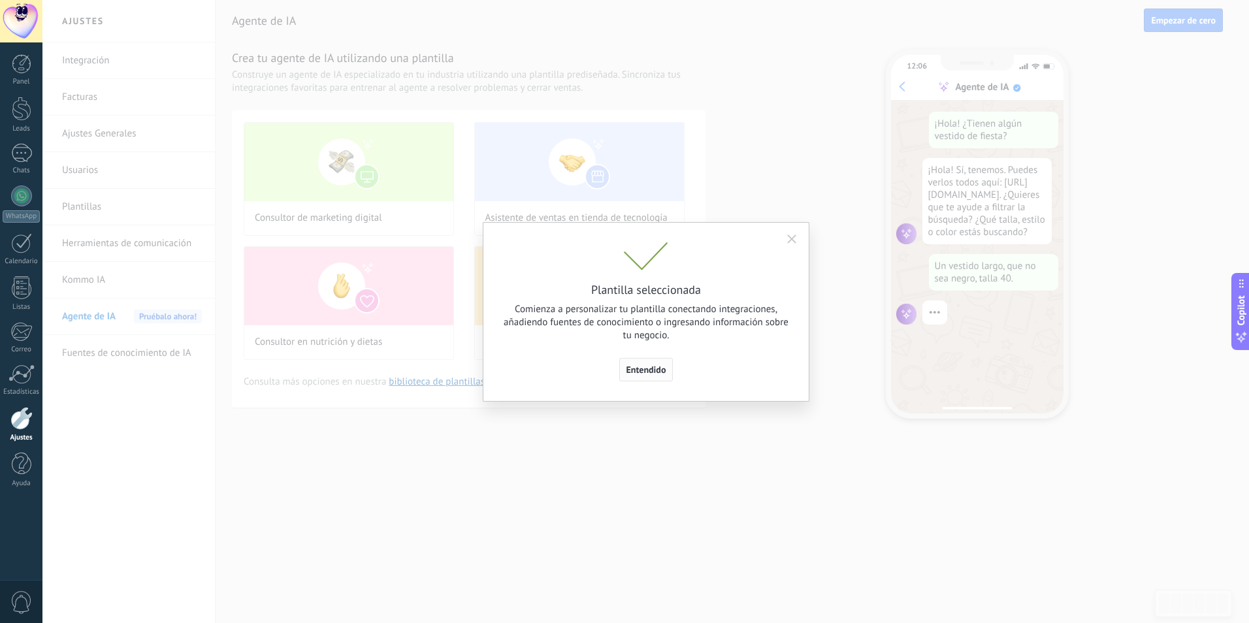
click at [648, 373] on span "Entendido" at bounding box center [647, 369] width 40 height 9
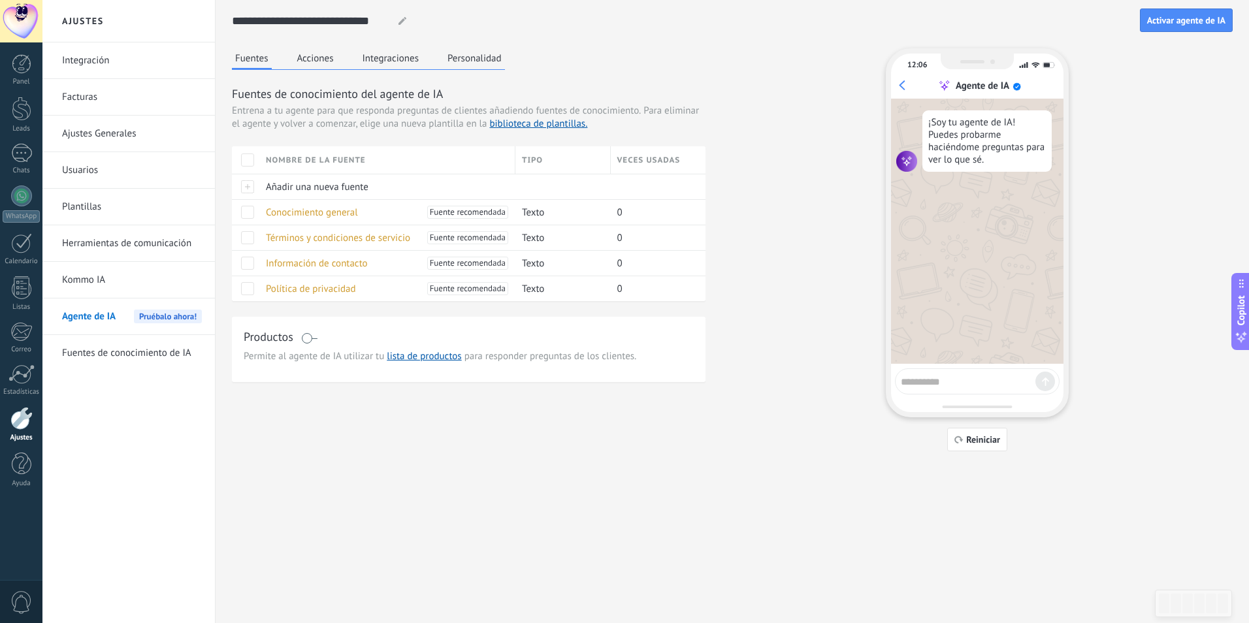
click at [308, 342] on span at bounding box center [309, 338] width 16 height 10
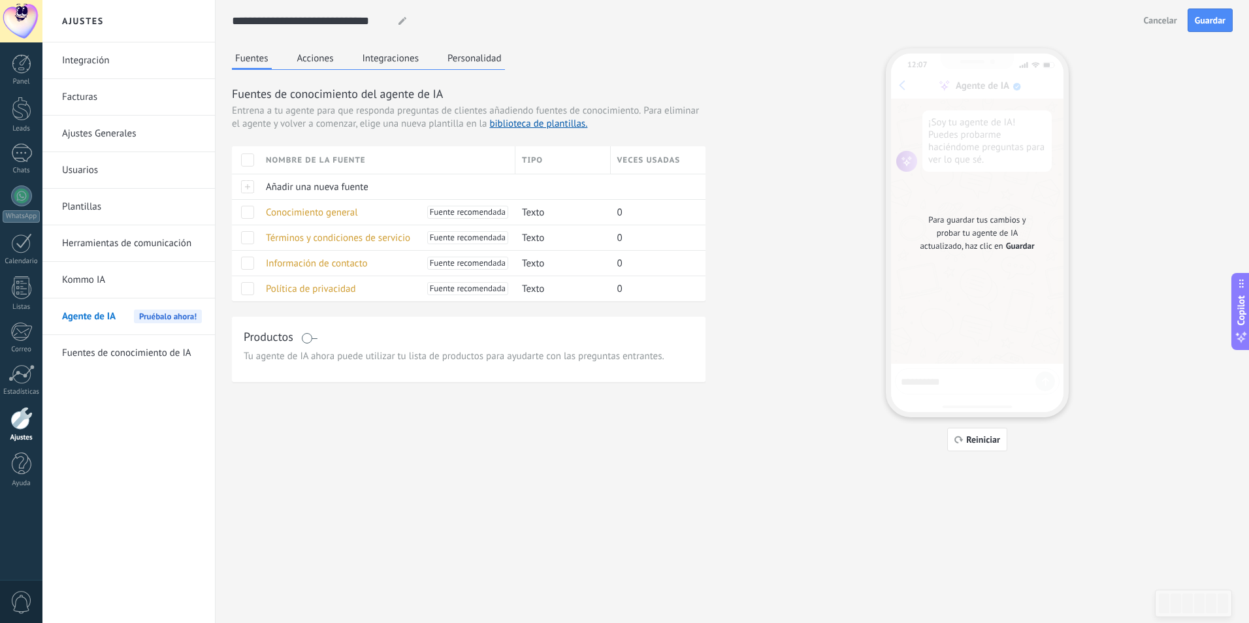
click at [308, 342] on span at bounding box center [309, 338] width 16 height 10
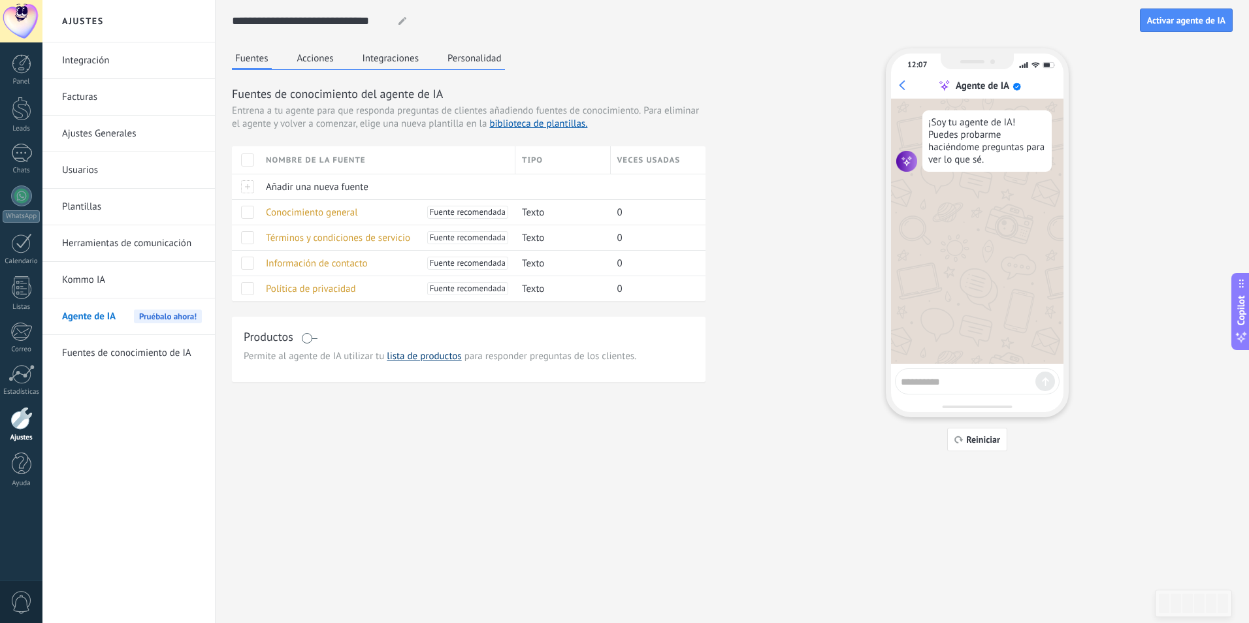
click at [425, 362] on link "lista de productos" at bounding box center [424, 356] width 74 height 12
click at [532, 119] on link "biblioteca de plantillas." at bounding box center [538, 124] width 98 height 12
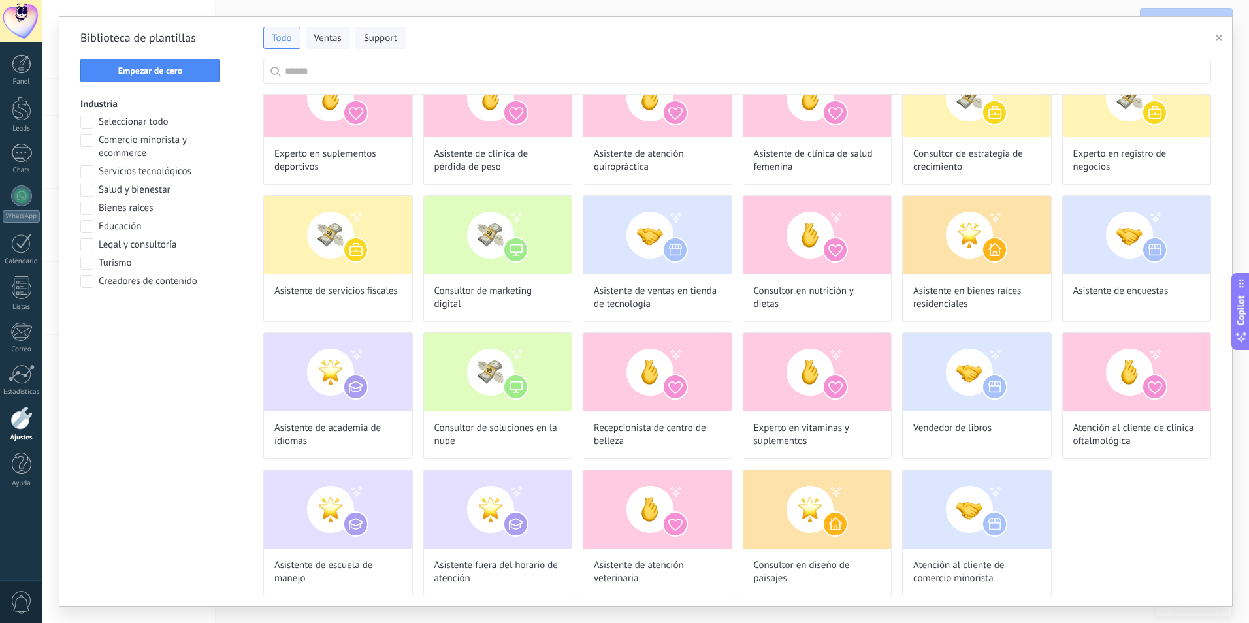
scroll to position [1694, 0]
click at [958, 517] on img at bounding box center [977, 509] width 148 height 78
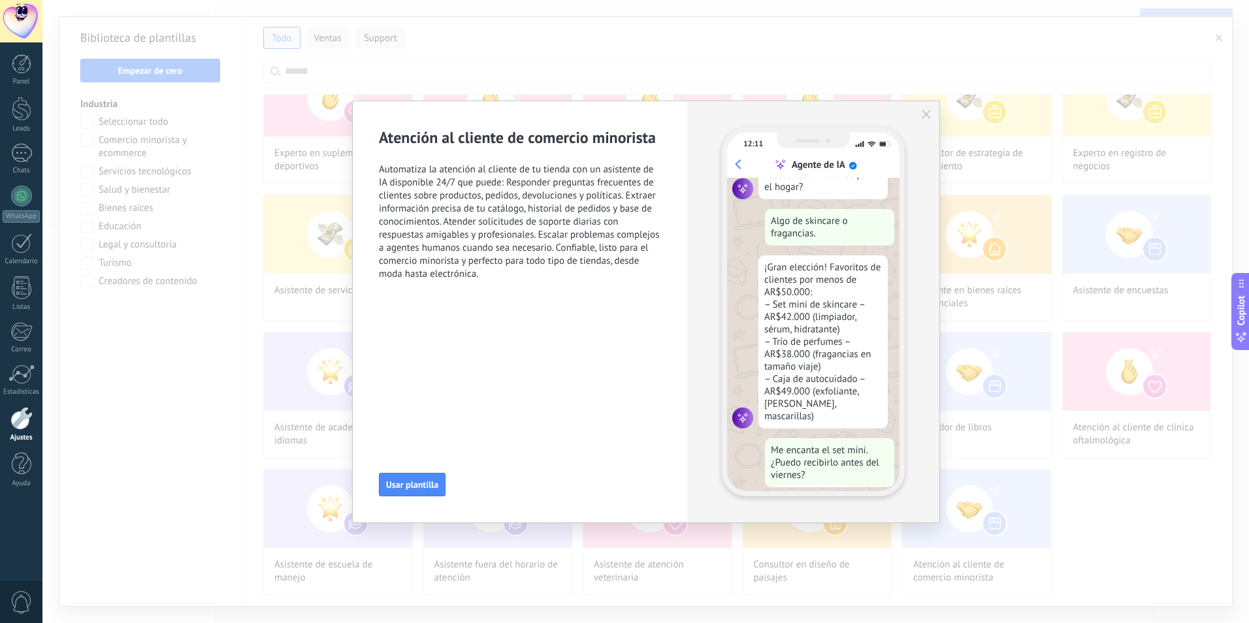
scroll to position [182, 0]
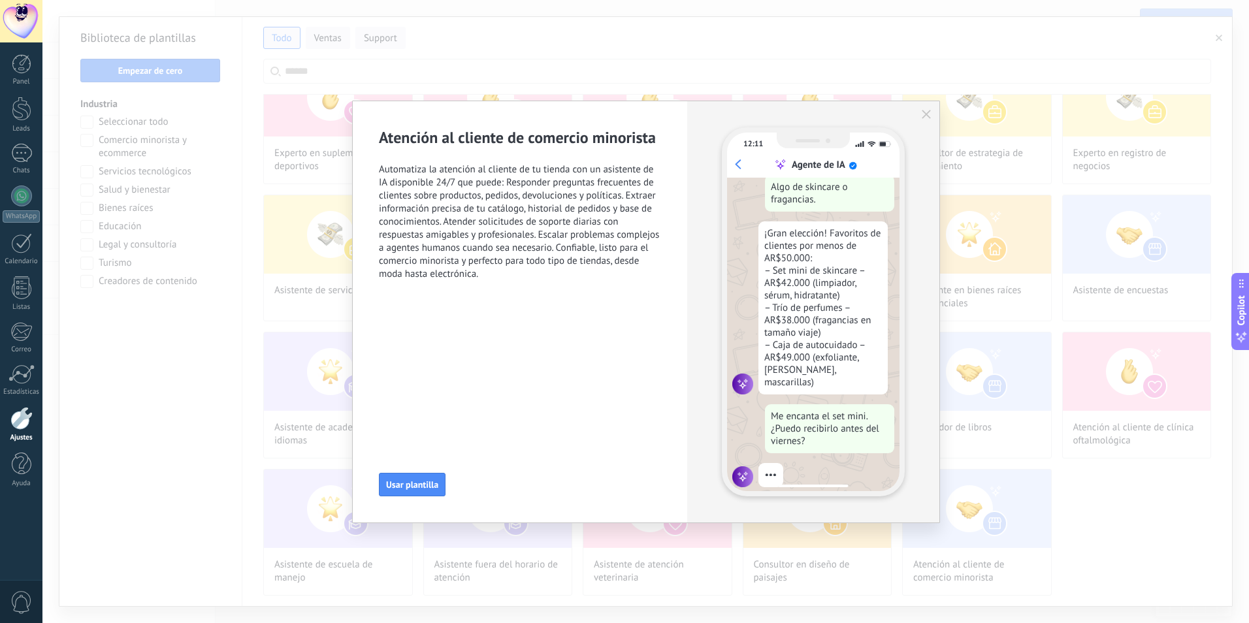
click at [929, 116] on icon "button" at bounding box center [926, 114] width 9 height 9
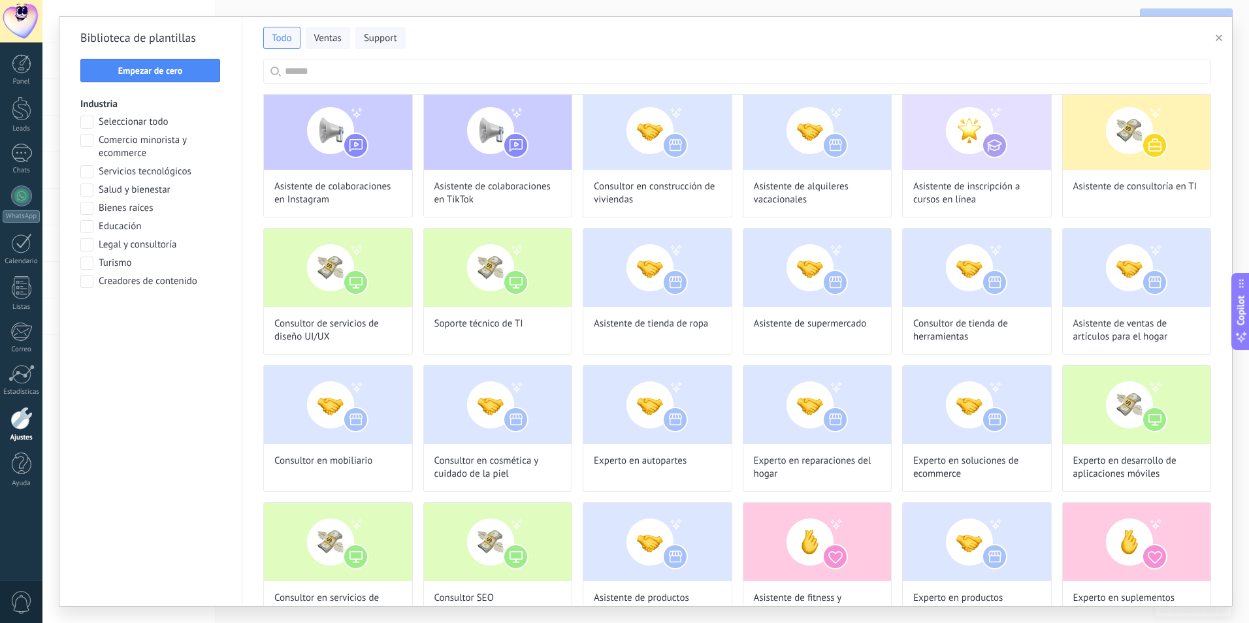
scroll to position [1106, 0]
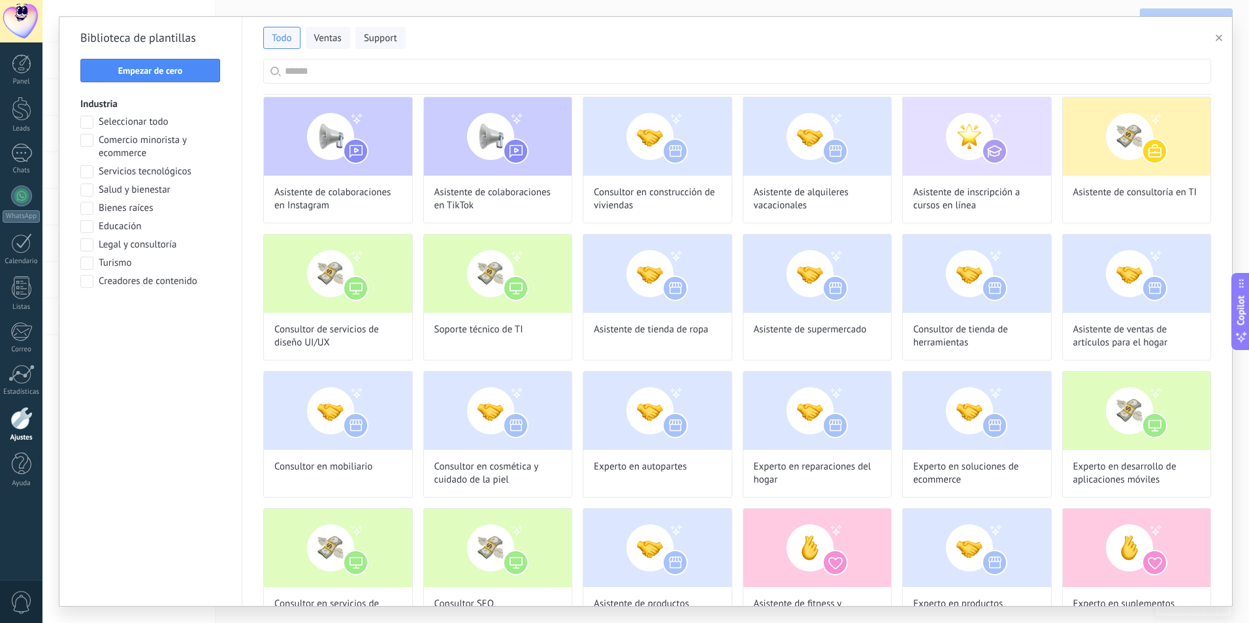
click at [119, 140] on span "Comercio minorista y ecommerce" at bounding box center [160, 147] width 122 height 26
click at [184, 323] on button "Aplicar" at bounding box center [150, 316] width 140 height 24
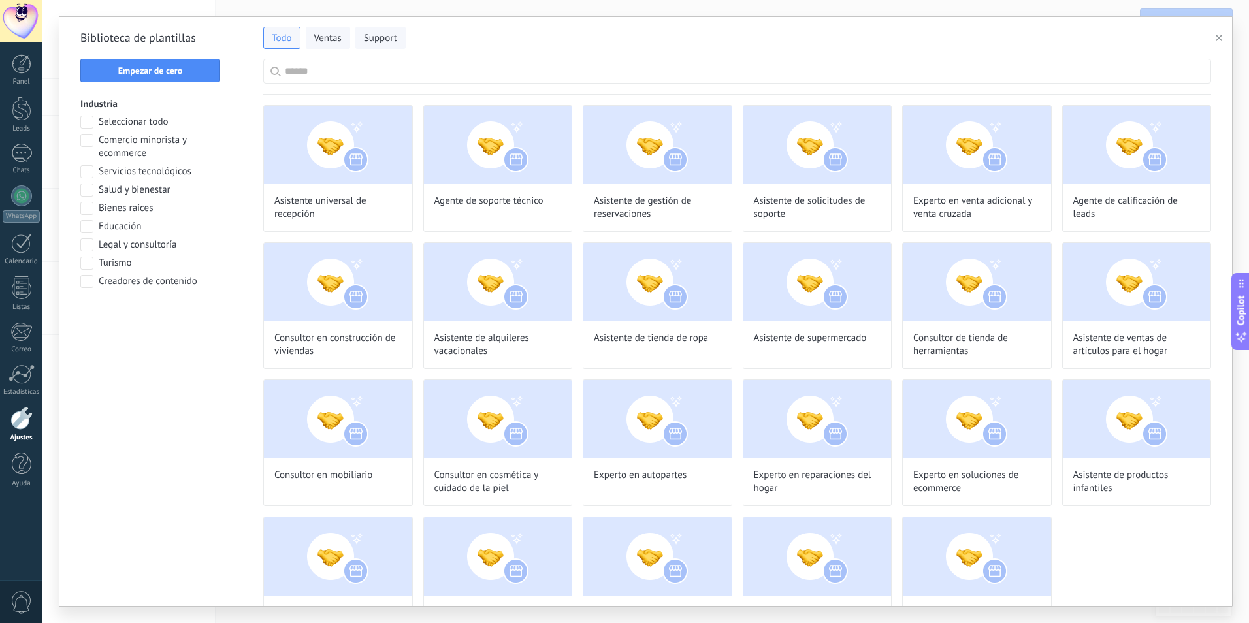
click at [133, 144] on span "Comercio minorista y ecommerce" at bounding box center [160, 147] width 122 height 26
click at [165, 316] on span "Aplicar" at bounding box center [151, 315] width 126 height 9
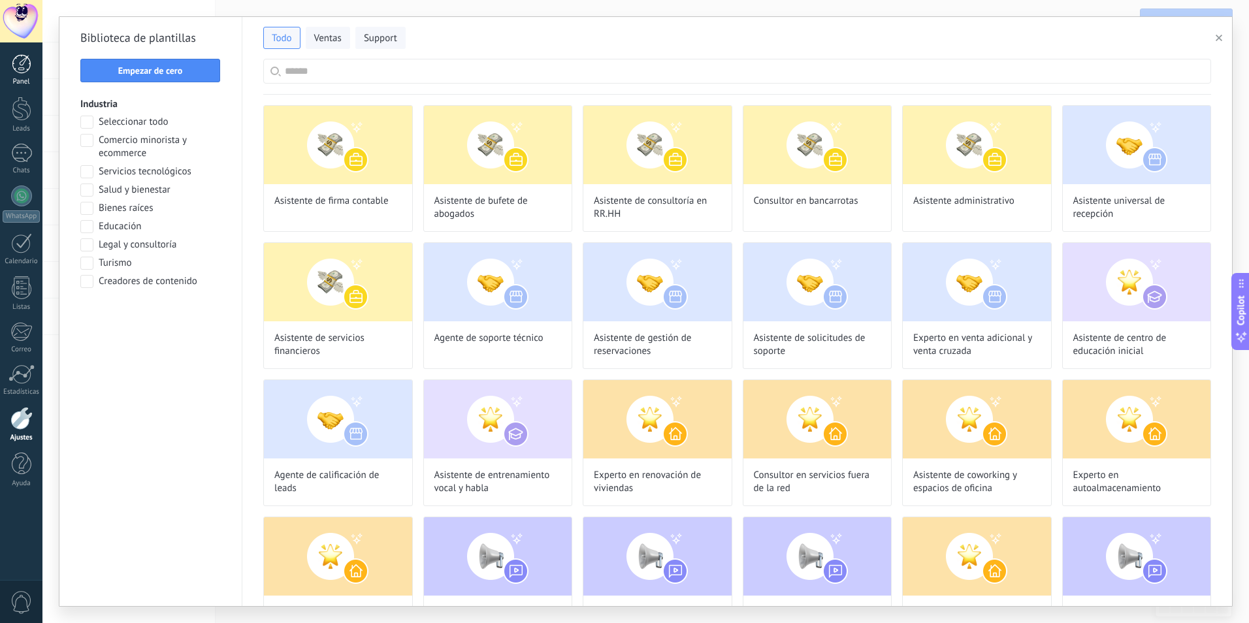
click at [23, 56] on div at bounding box center [22, 64] width 20 height 20
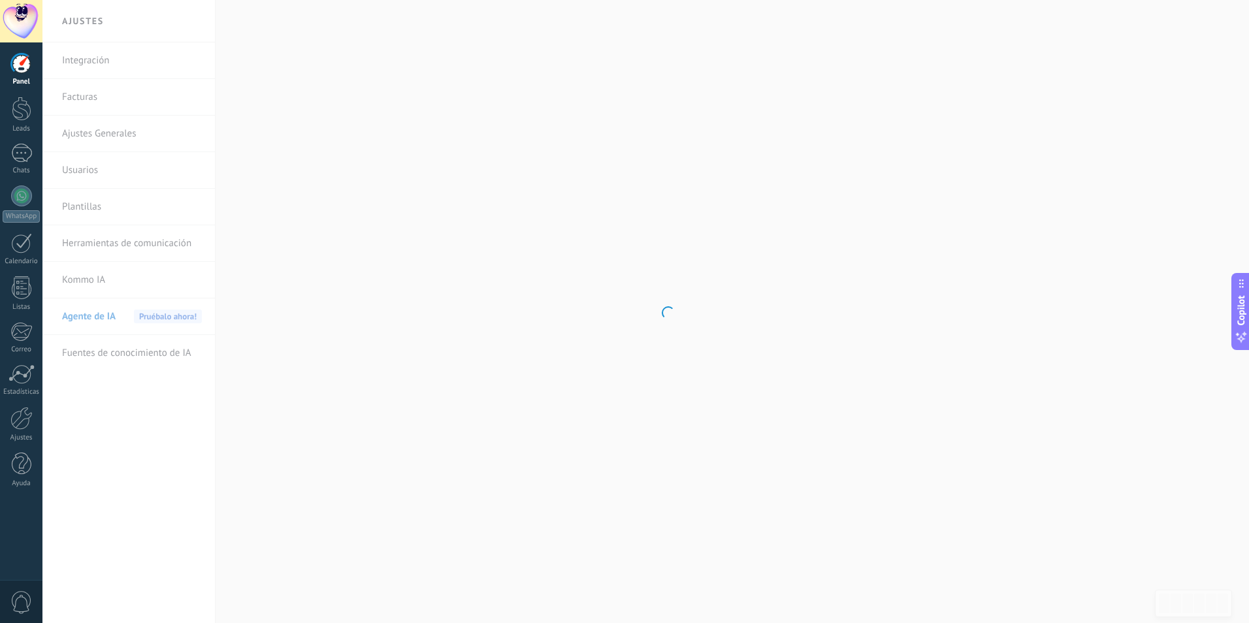
click at [21, 15] on div at bounding box center [21, 21] width 42 height 42
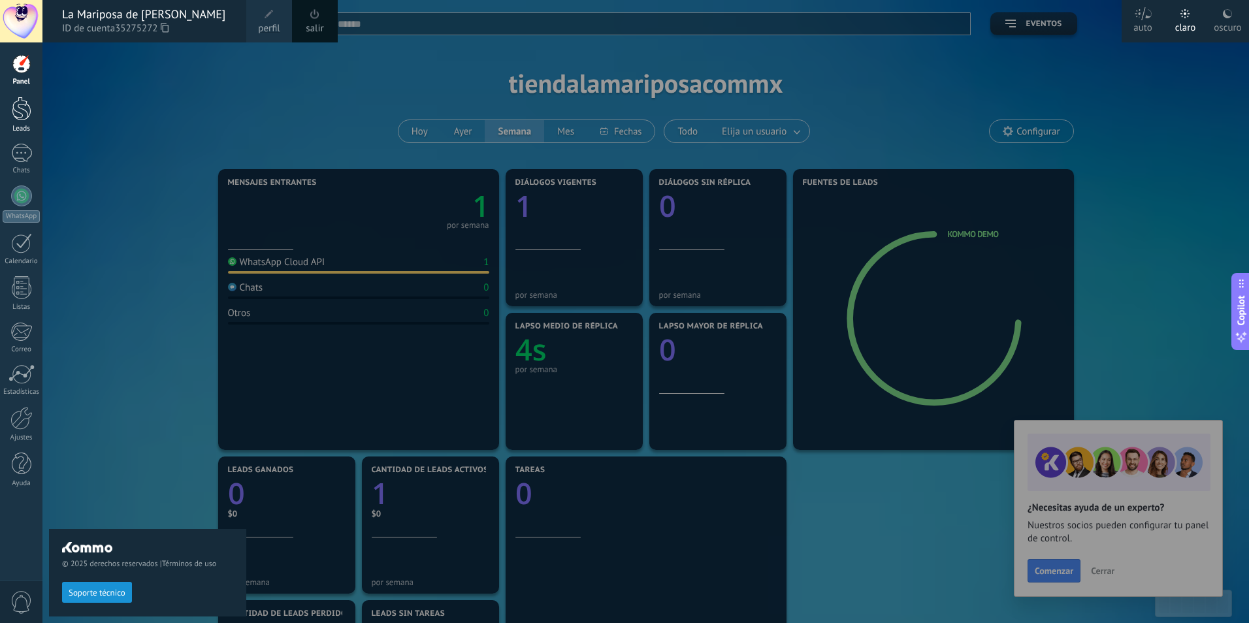
click at [26, 115] on div at bounding box center [22, 109] width 20 height 24
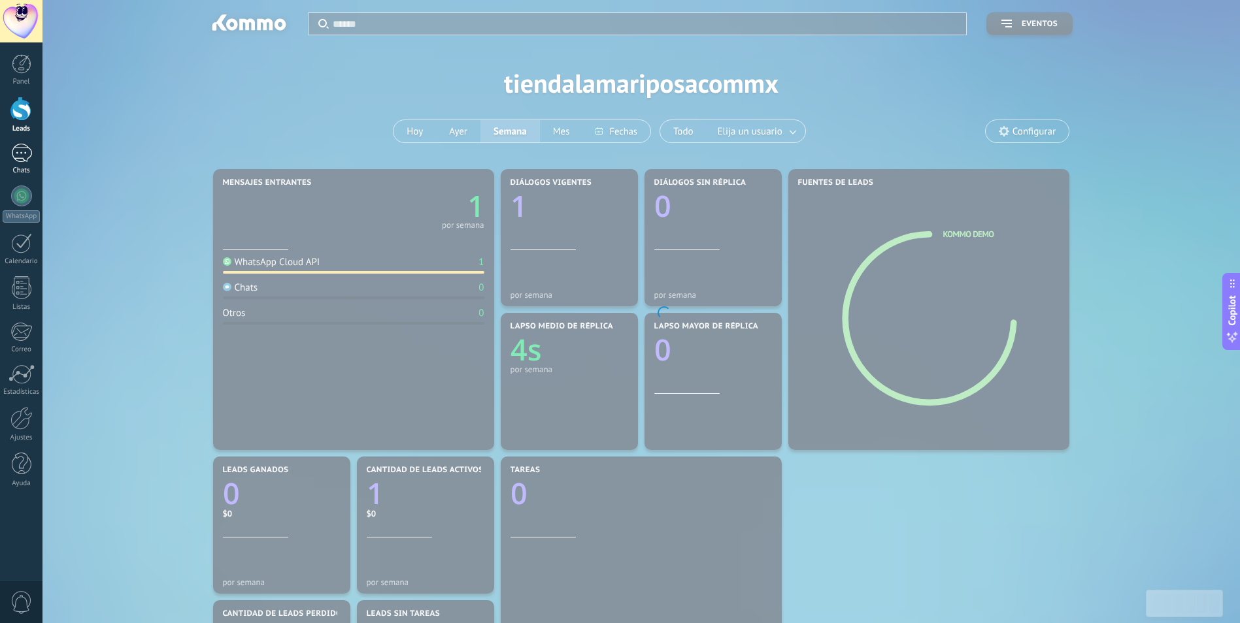
click at [19, 159] on div "1" at bounding box center [21, 153] width 21 height 19
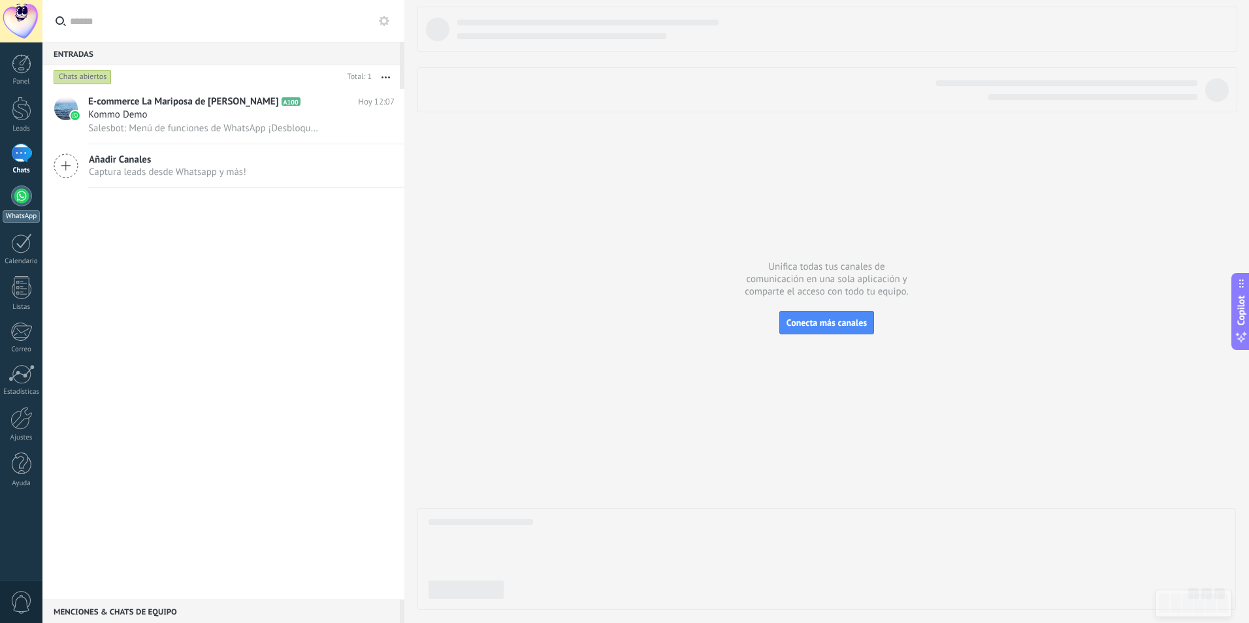
click at [19, 209] on link "WhatsApp" at bounding box center [21, 204] width 42 height 37
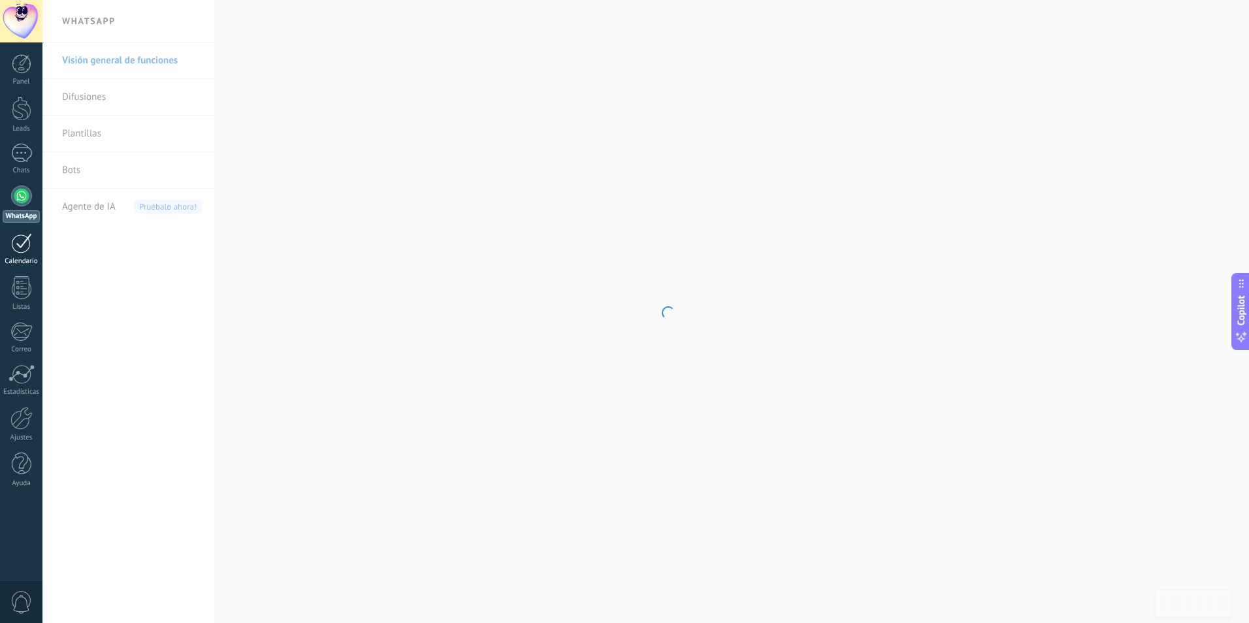
click at [26, 260] on div "Calendario" at bounding box center [22, 261] width 38 height 8
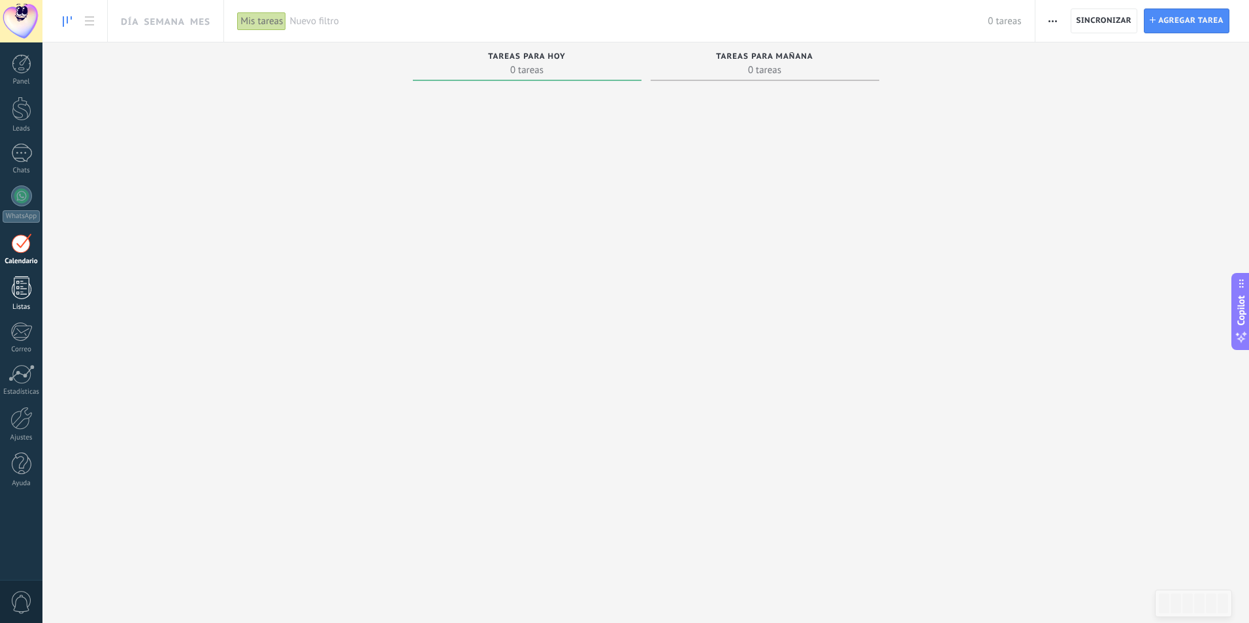
click at [24, 282] on div at bounding box center [22, 287] width 20 height 23
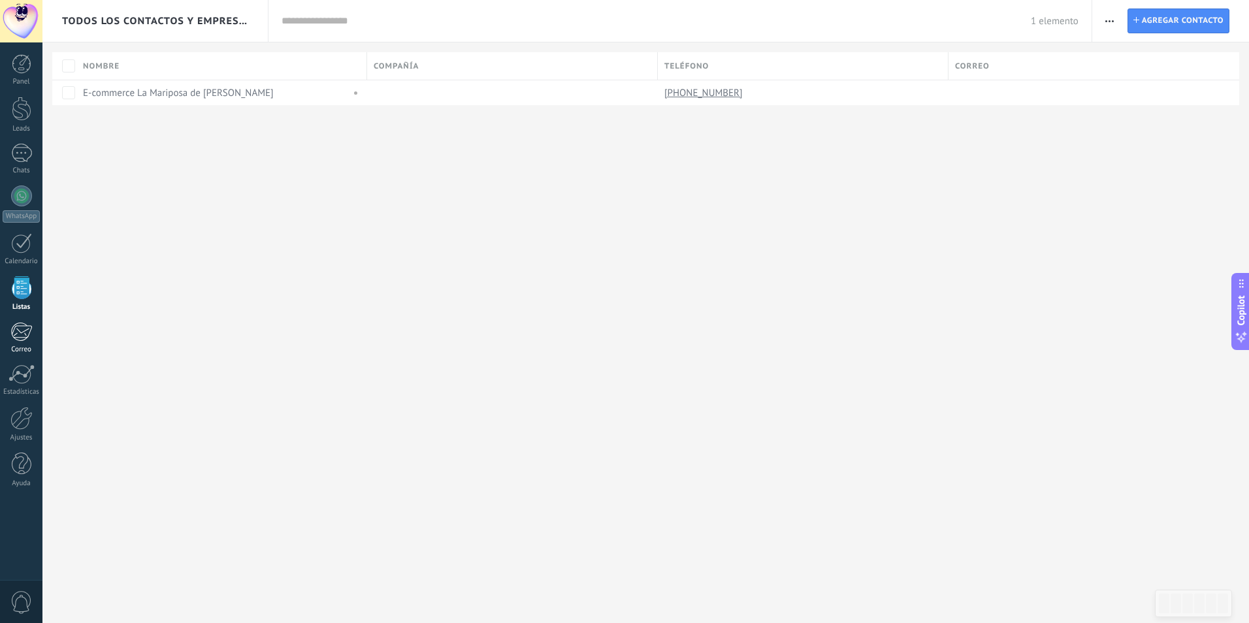
click at [25, 327] on div at bounding box center [21, 332] width 22 height 20
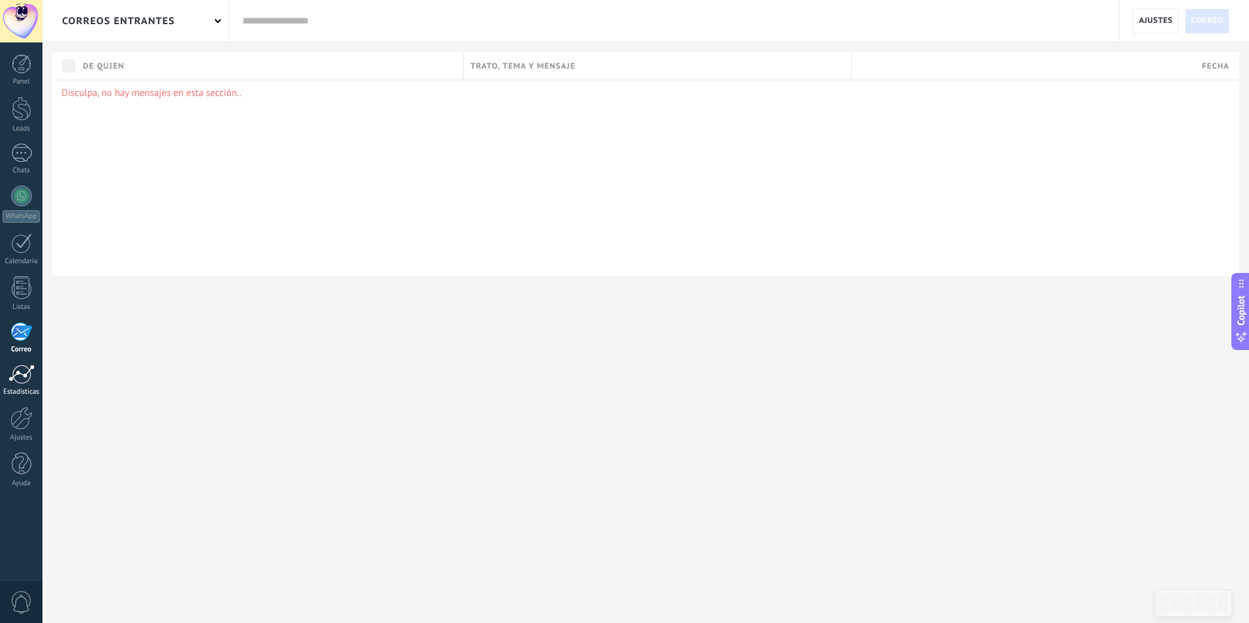
click at [21, 362] on div "Panel Leads 1 Chats WhatsApp Clientes" at bounding box center [21, 277] width 42 height 447
drag, startPoint x: 16, startPoint y: 384, endPoint x: 29, endPoint y: 414, distance: 33.0
click at [17, 386] on link "Estadísticas" at bounding box center [21, 381] width 42 height 32
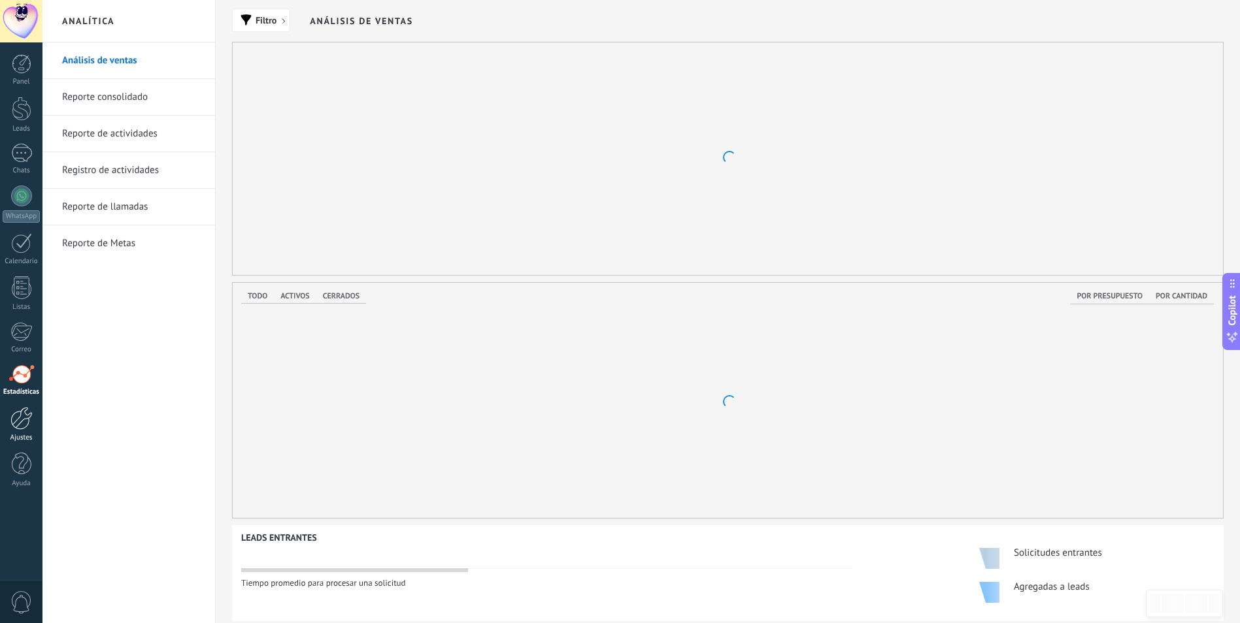
click at [27, 420] on div at bounding box center [21, 418] width 22 height 23
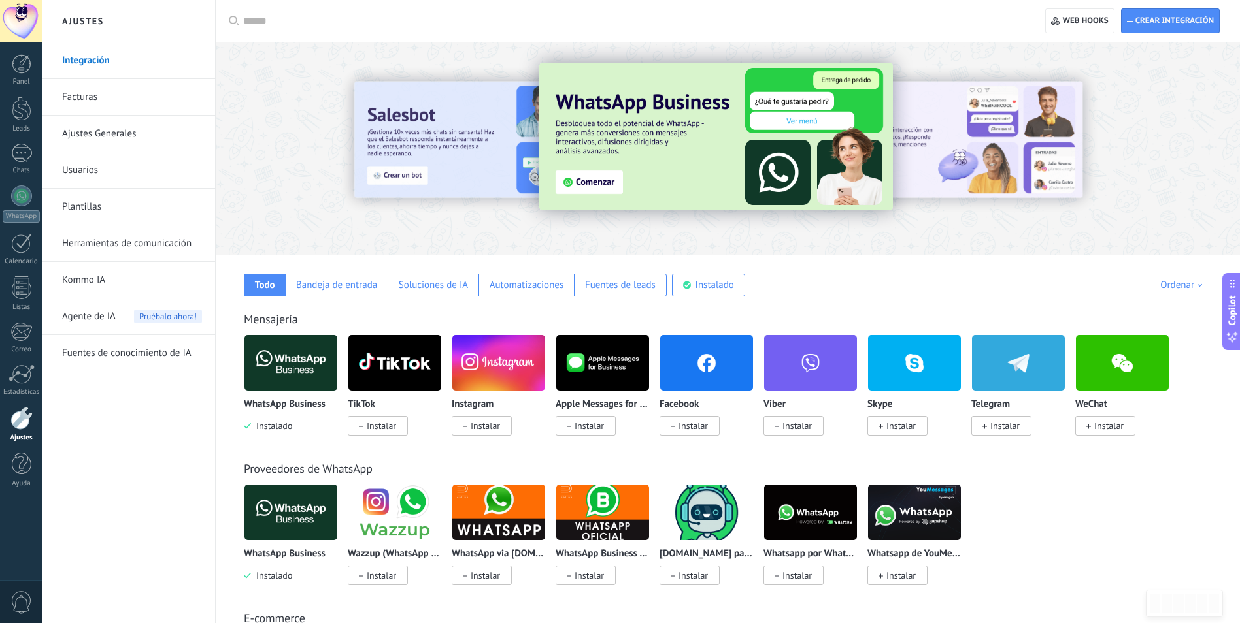
click at [93, 323] on span "Agente de IA" at bounding box center [89, 317] width 54 height 37
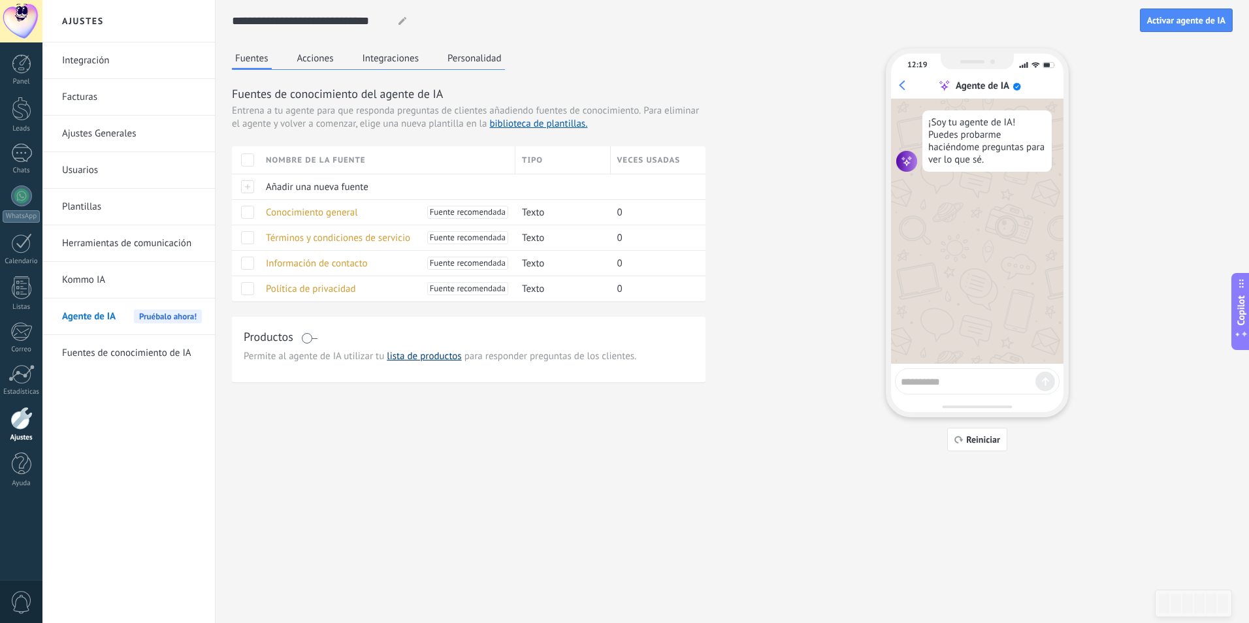
click at [433, 361] on link "lista de productos" at bounding box center [424, 356] width 74 height 12
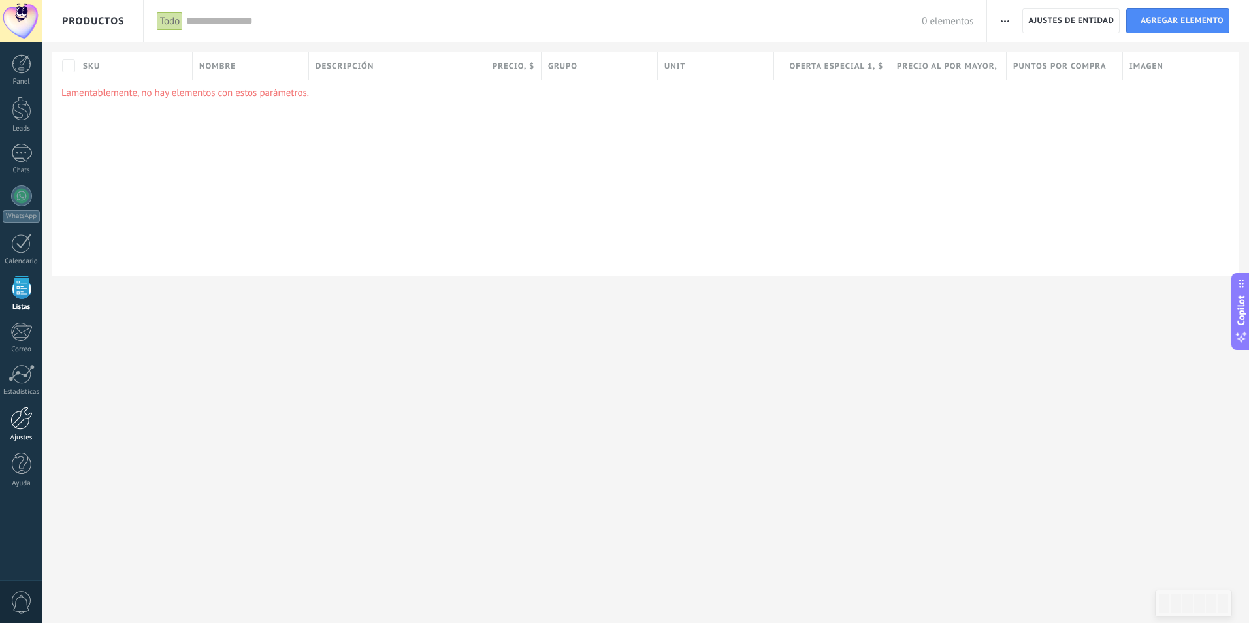
click at [14, 424] on div at bounding box center [21, 418] width 22 height 23
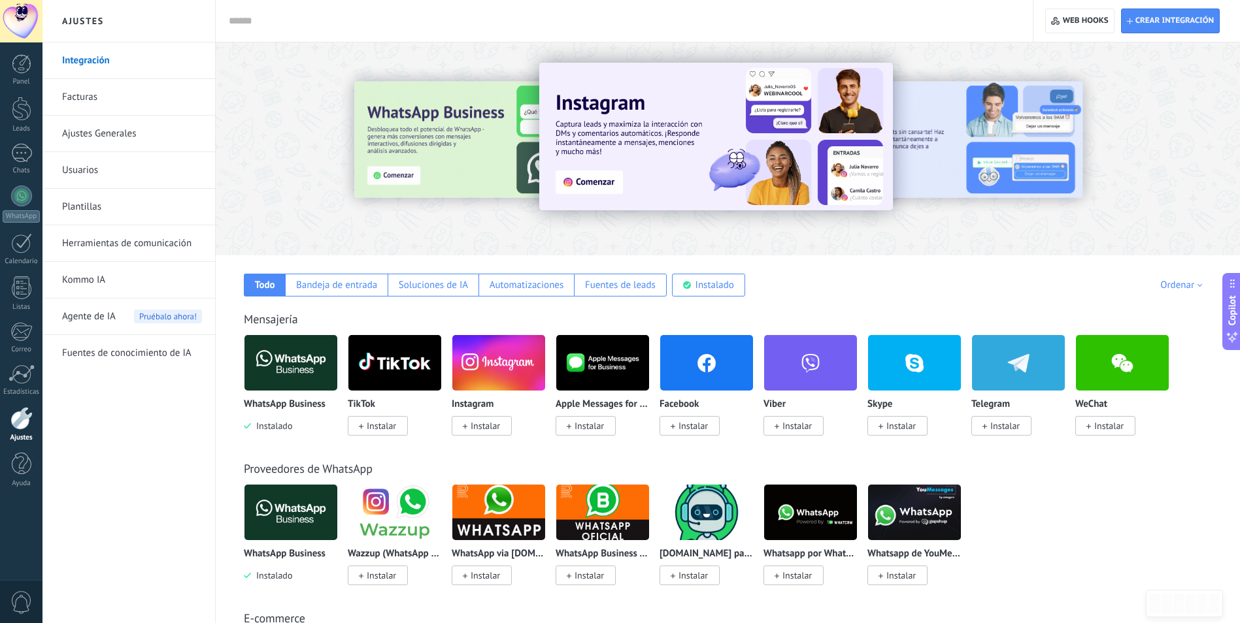
click at [104, 320] on span "Agente de IA" at bounding box center [89, 317] width 54 height 37
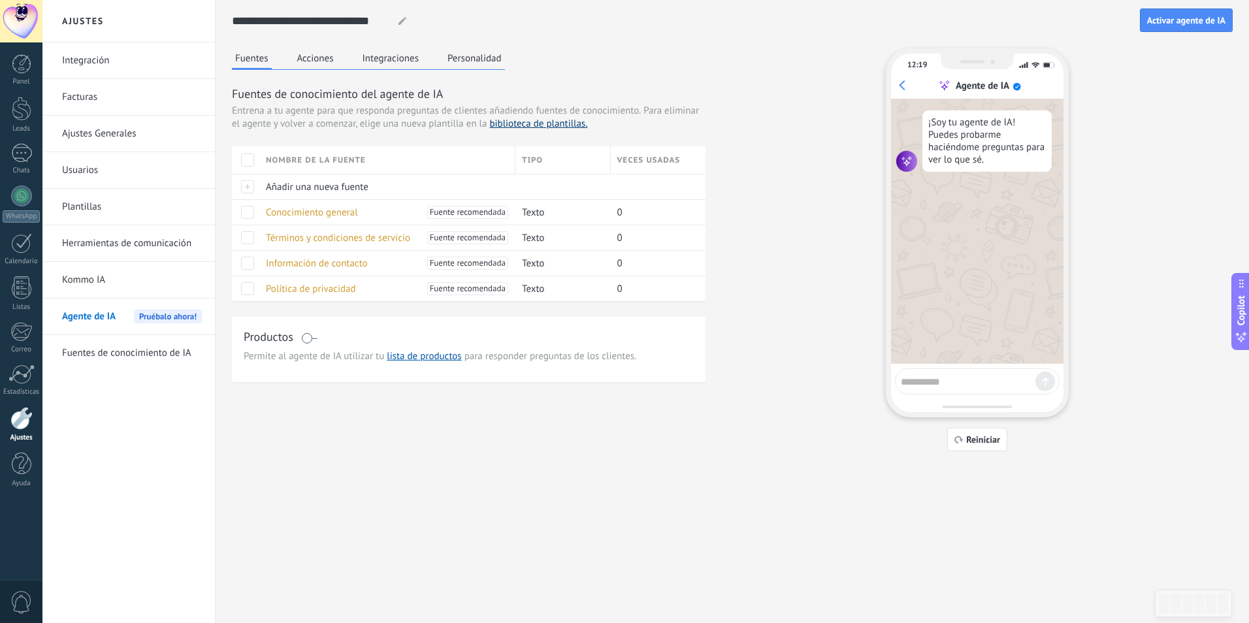
click at [543, 127] on link "biblioteca de plantillas." at bounding box center [538, 124] width 98 height 12
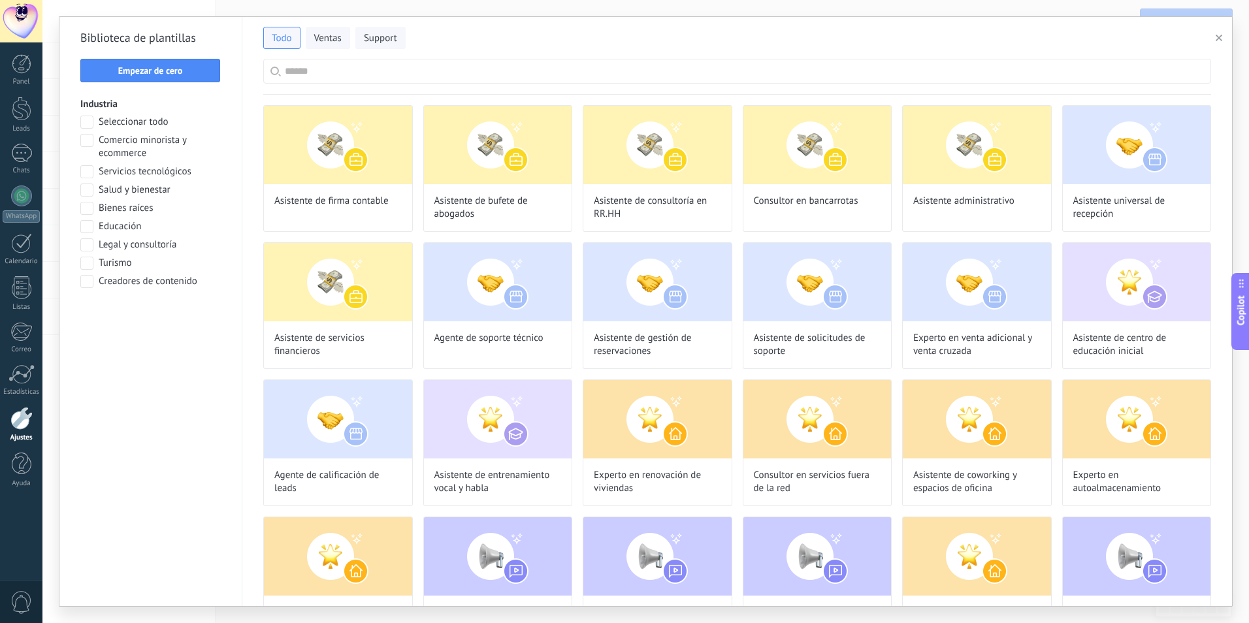
click at [104, 142] on span "Comercio minorista y ecommerce" at bounding box center [160, 147] width 122 height 26
click at [170, 312] on span "Aplicar" at bounding box center [151, 315] width 126 height 9
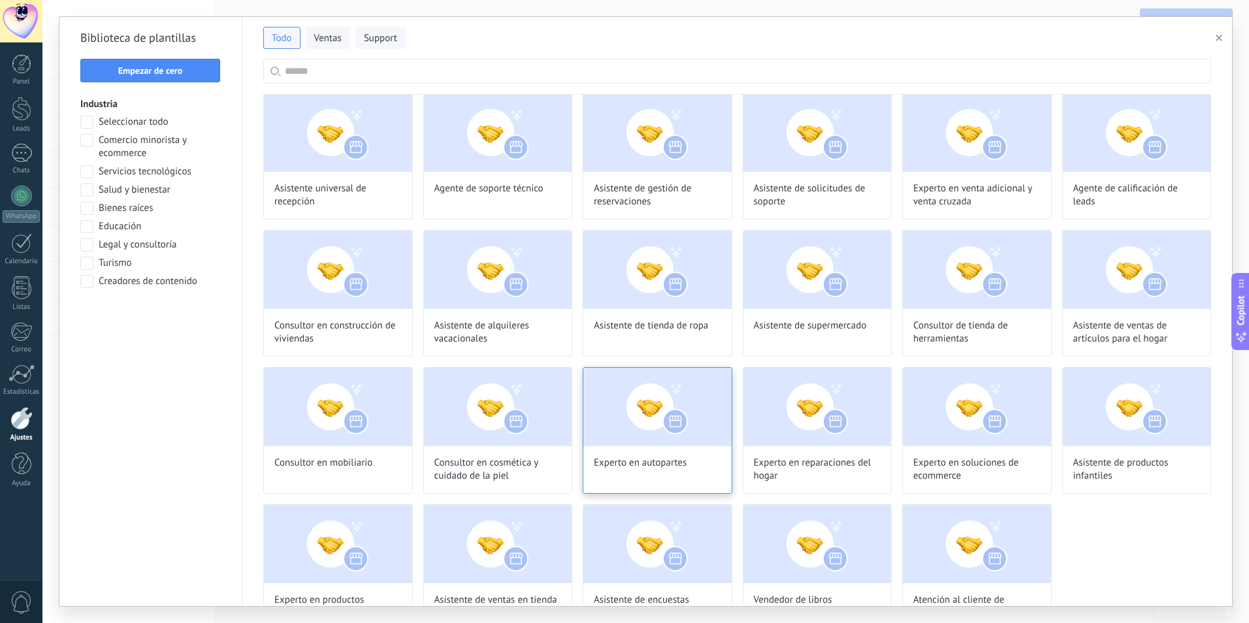
scroll to position [48, 0]
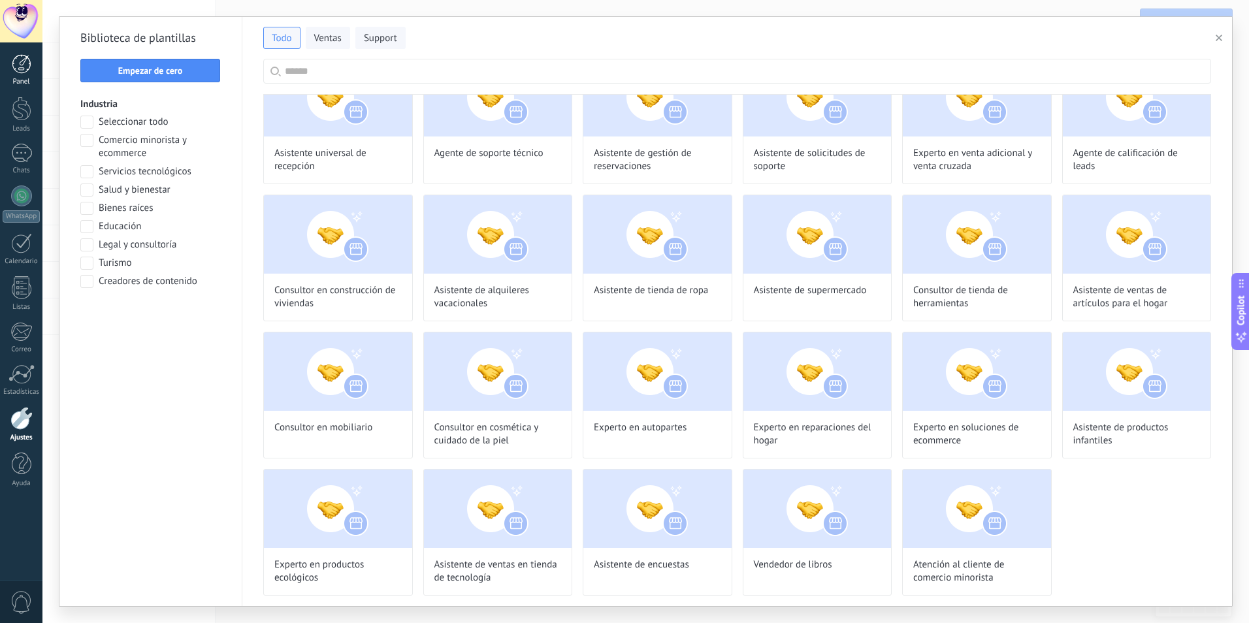
click at [12, 80] on div "Panel" at bounding box center [22, 82] width 38 height 8
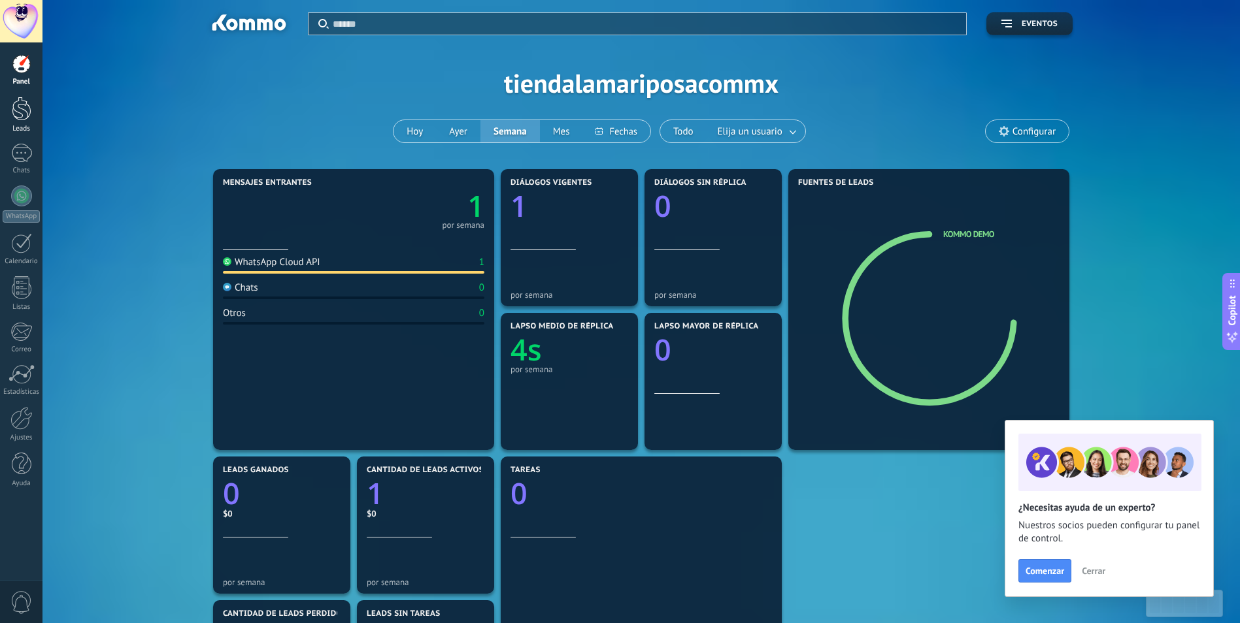
click at [25, 120] on div at bounding box center [22, 109] width 20 height 24
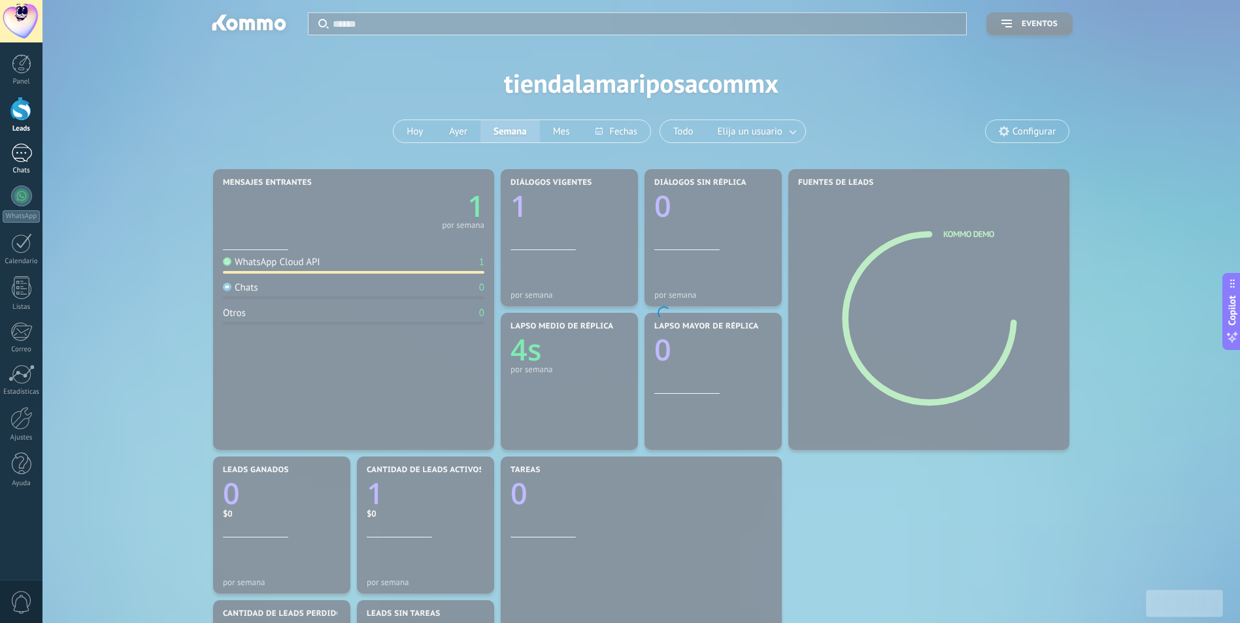
click at [24, 148] on div "1" at bounding box center [21, 153] width 21 height 19
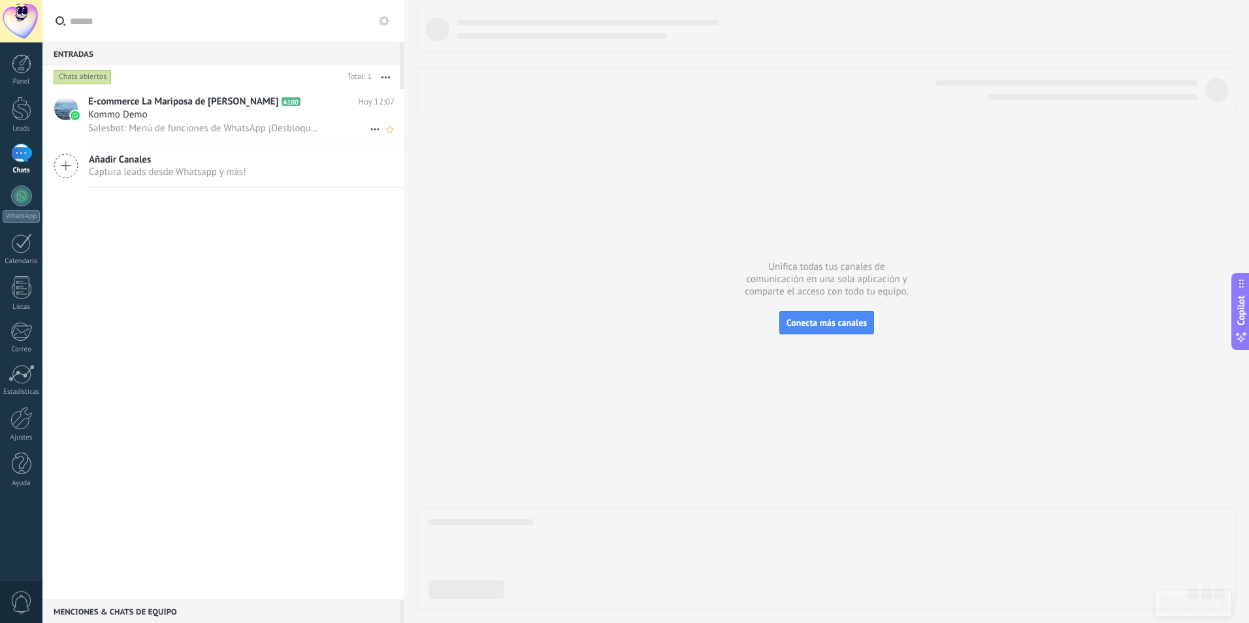
click at [210, 112] on div "Kommo Demo" at bounding box center [241, 114] width 306 height 13
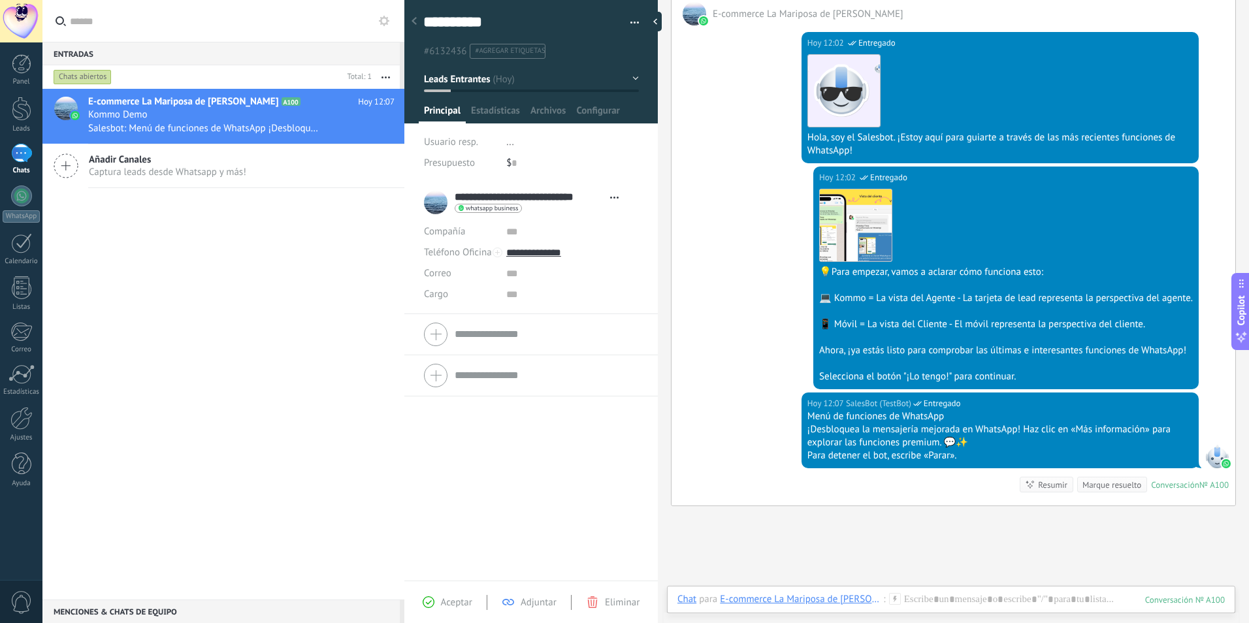
scroll to position [139, 0]
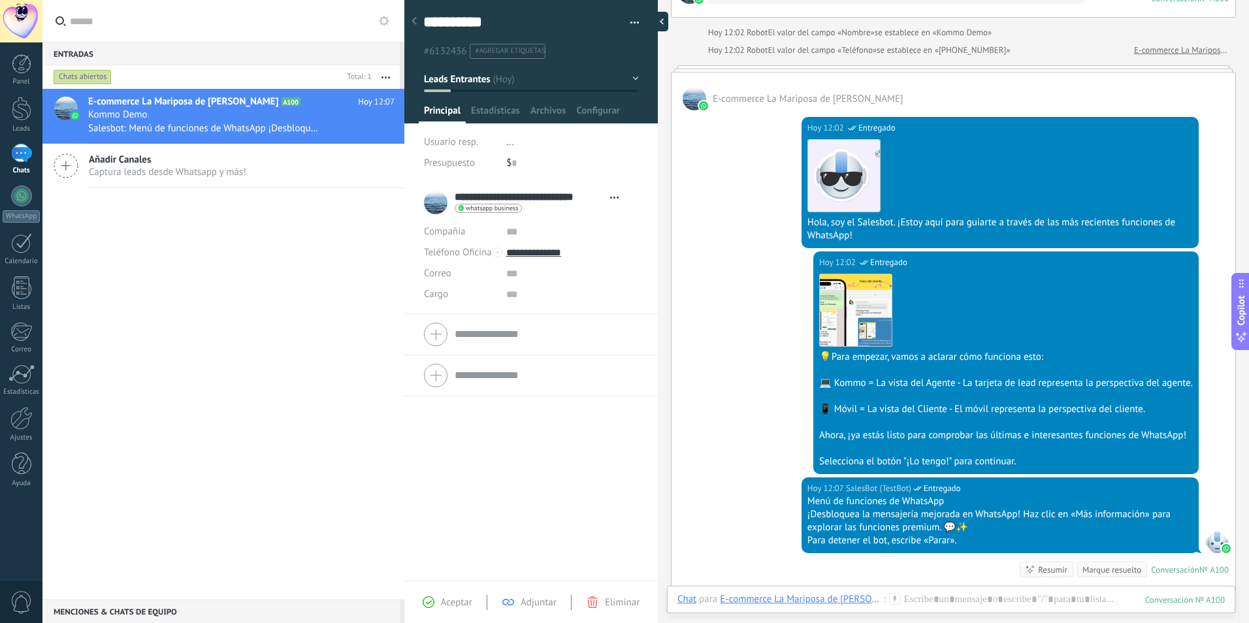
click at [656, 22] on div at bounding box center [659, 22] width 20 height 20
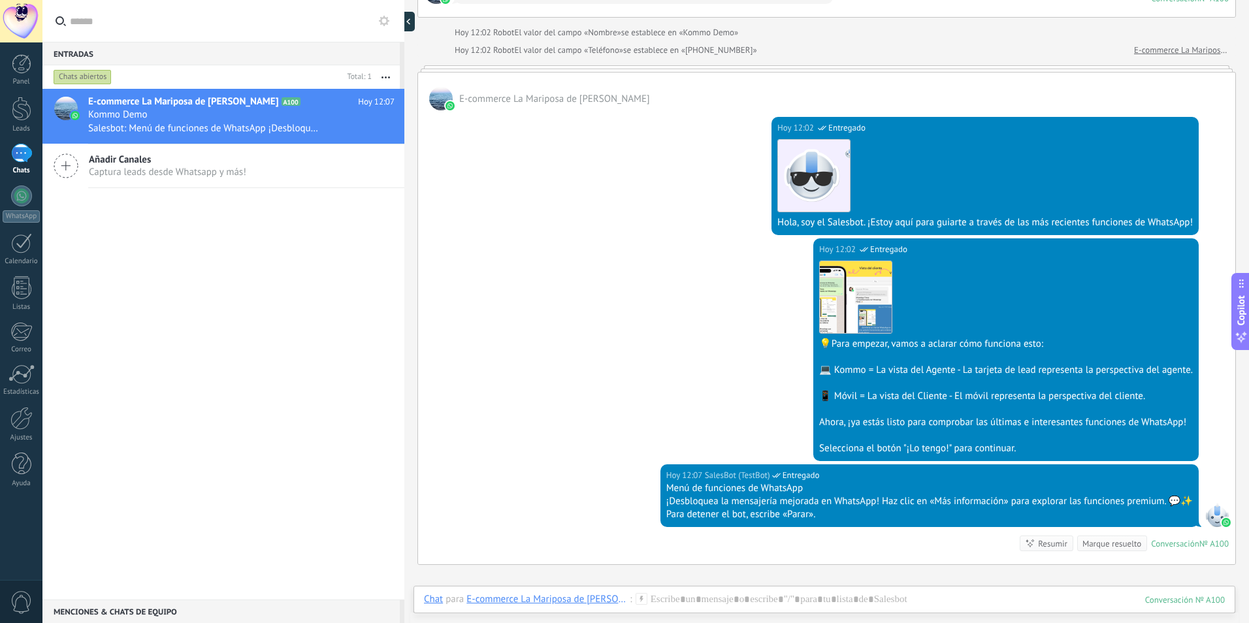
scroll to position [12, 0]
drag, startPoint x: 416, startPoint y: 20, endPoint x: 408, endPoint y: 18, distance: 8.1
click at [412, 20] on use at bounding box center [410, 22] width 4 height 6
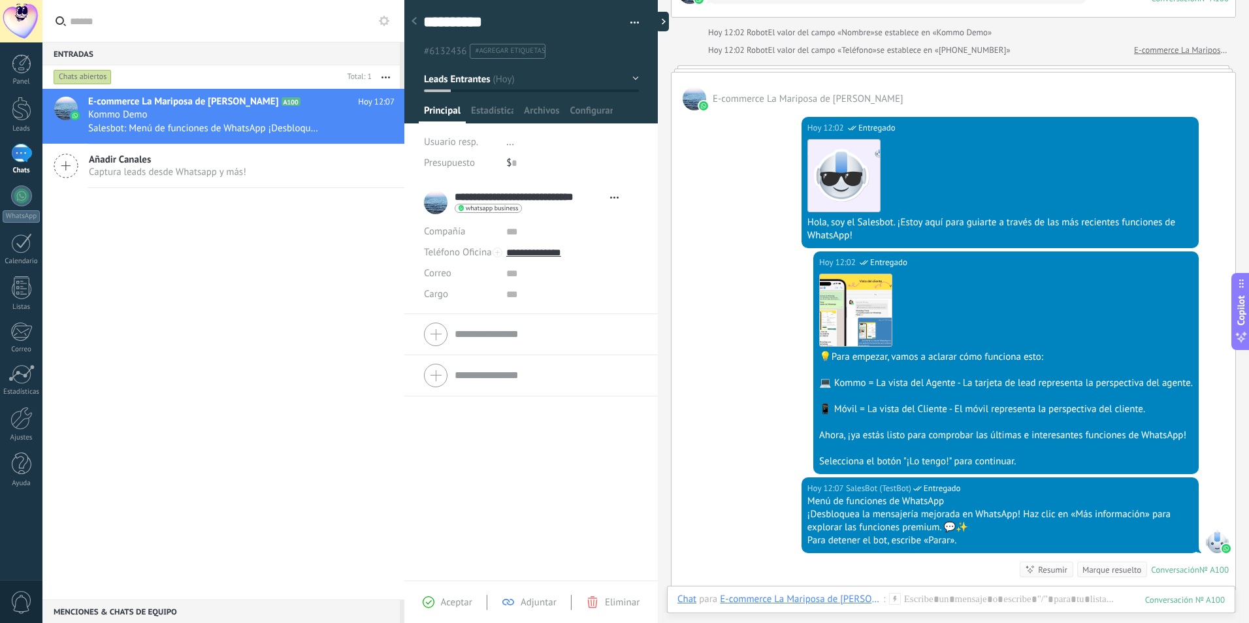
type textarea "**********"
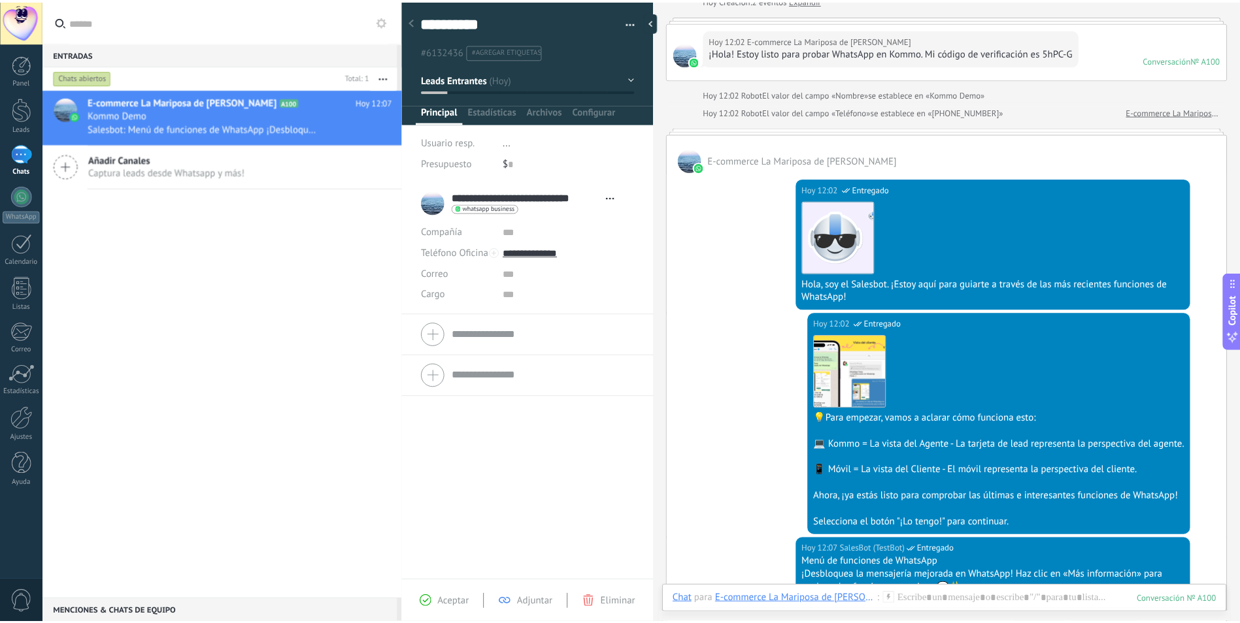
scroll to position [0, 0]
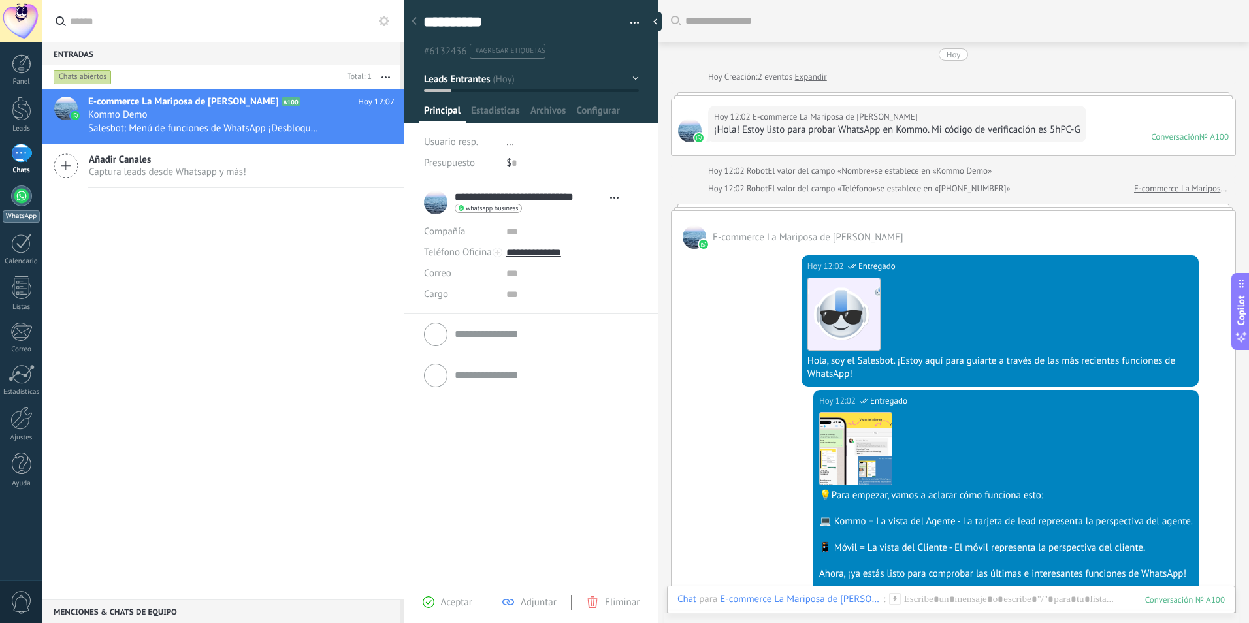
drag, startPoint x: 17, startPoint y: 195, endPoint x: 23, endPoint y: 201, distance: 8.3
click at [17, 197] on div at bounding box center [21, 196] width 21 height 21
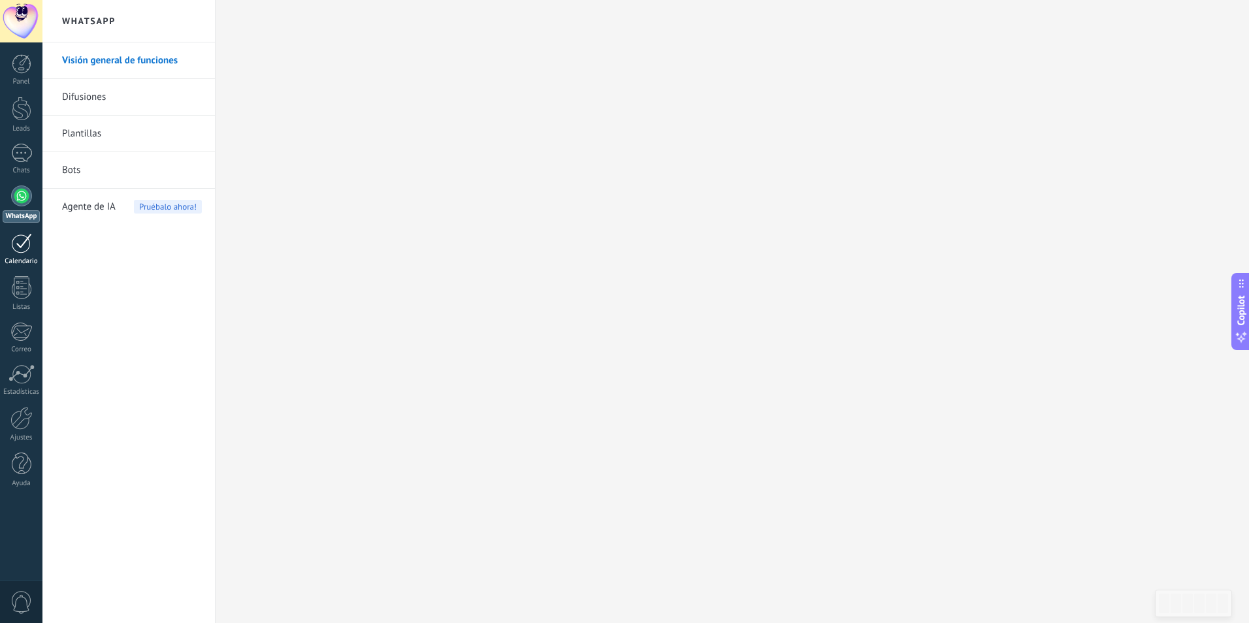
click at [20, 247] on div at bounding box center [21, 243] width 21 height 20
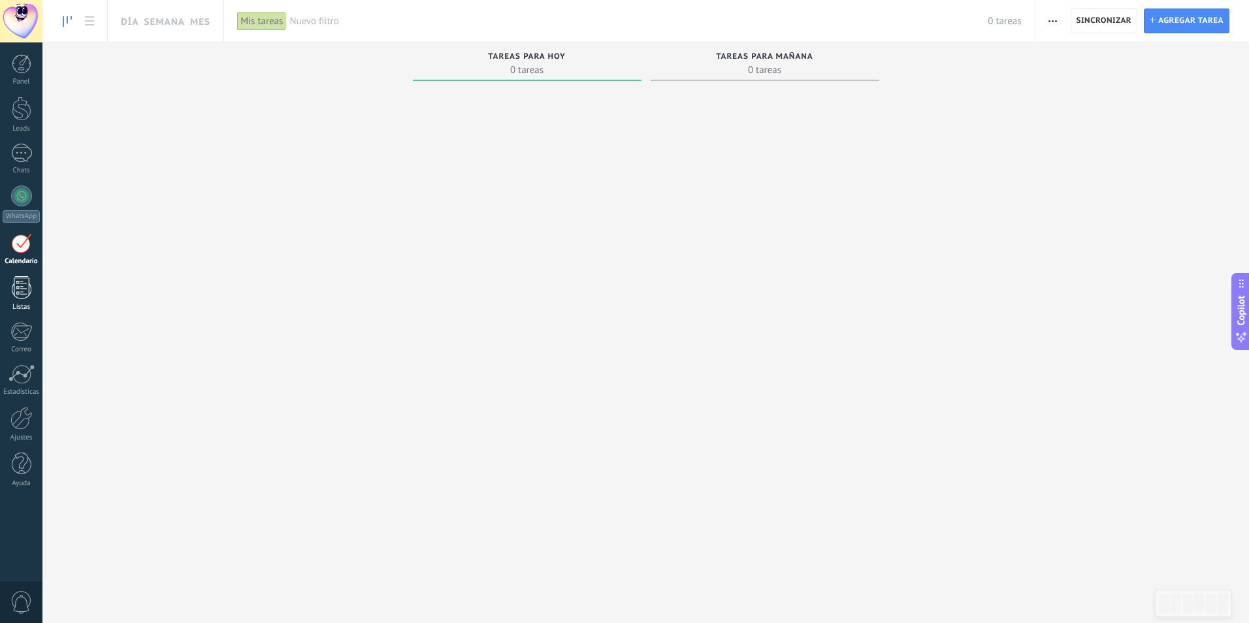
click at [23, 284] on div at bounding box center [22, 287] width 20 height 23
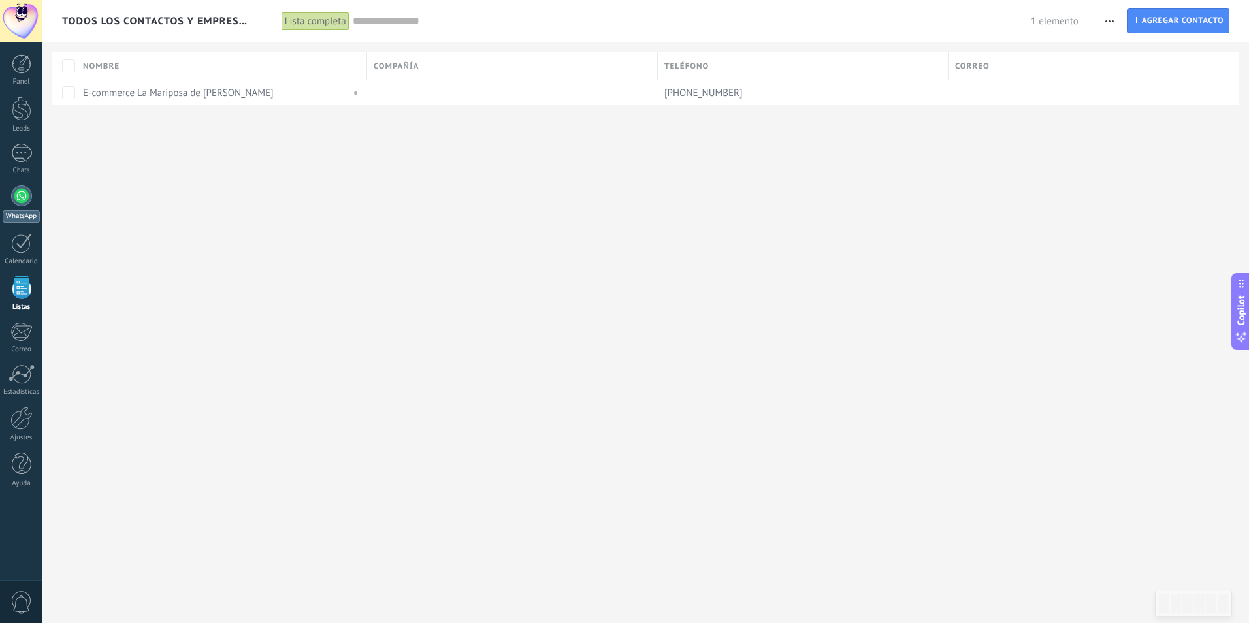
click at [18, 197] on div at bounding box center [21, 196] width 21 height 21
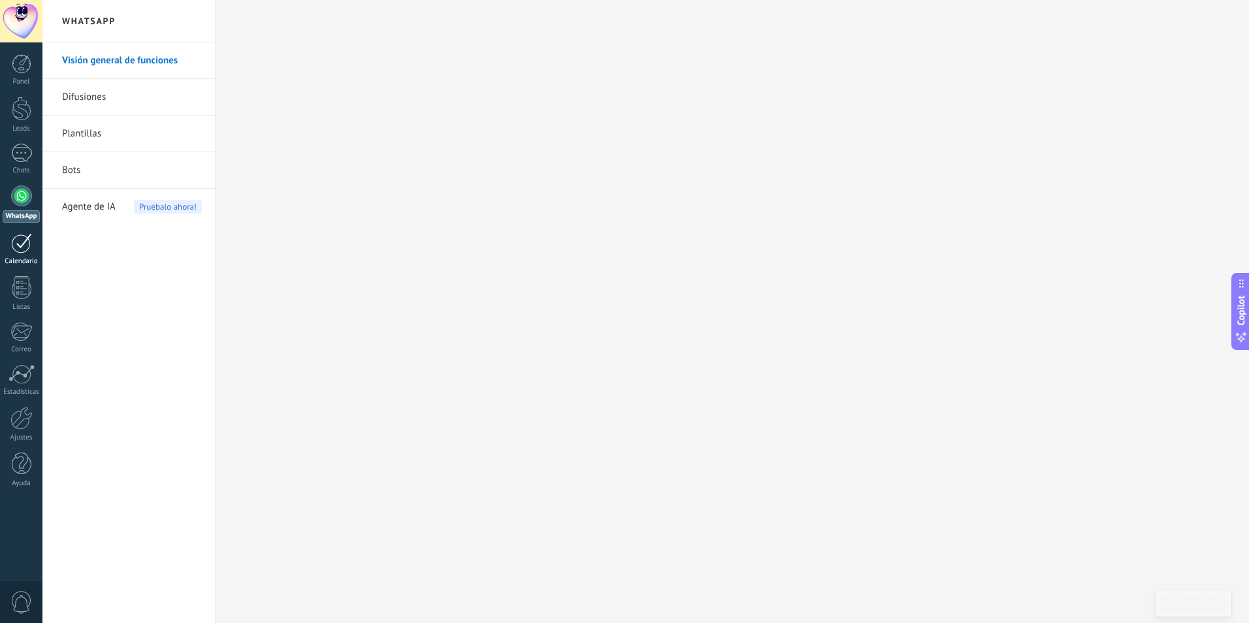
click at [24, 251] on div at bounding box center [21, 243] width 21 height 20
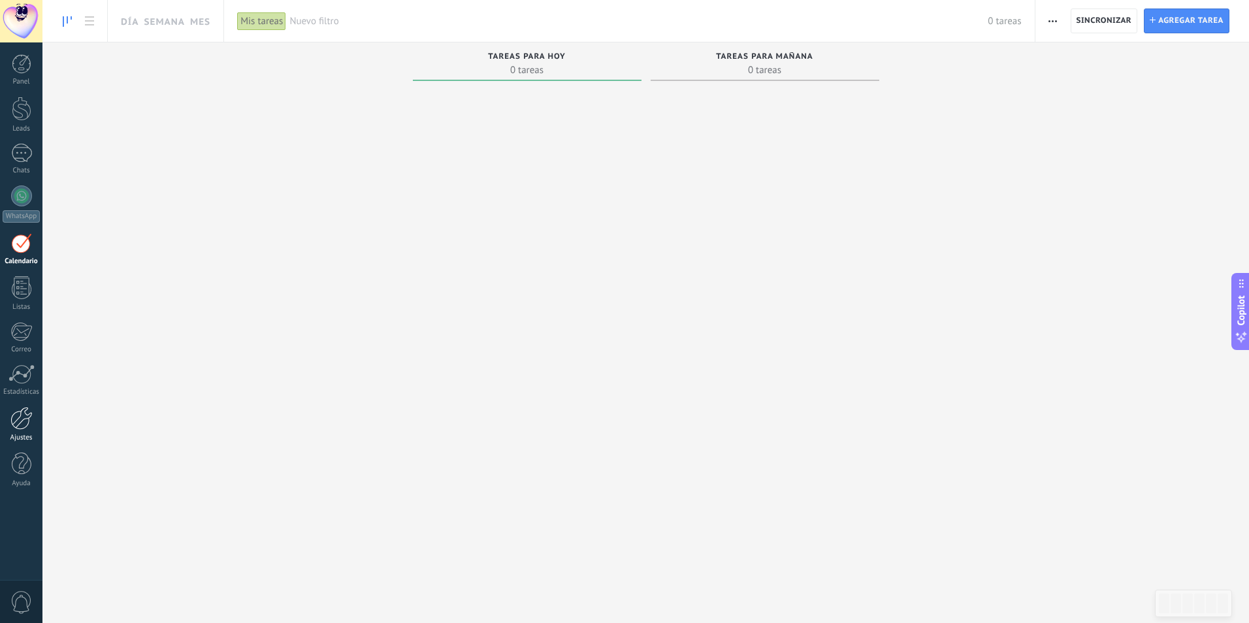
click at [27, 427] on div at bounding box center [21, 418] width 22 height 23
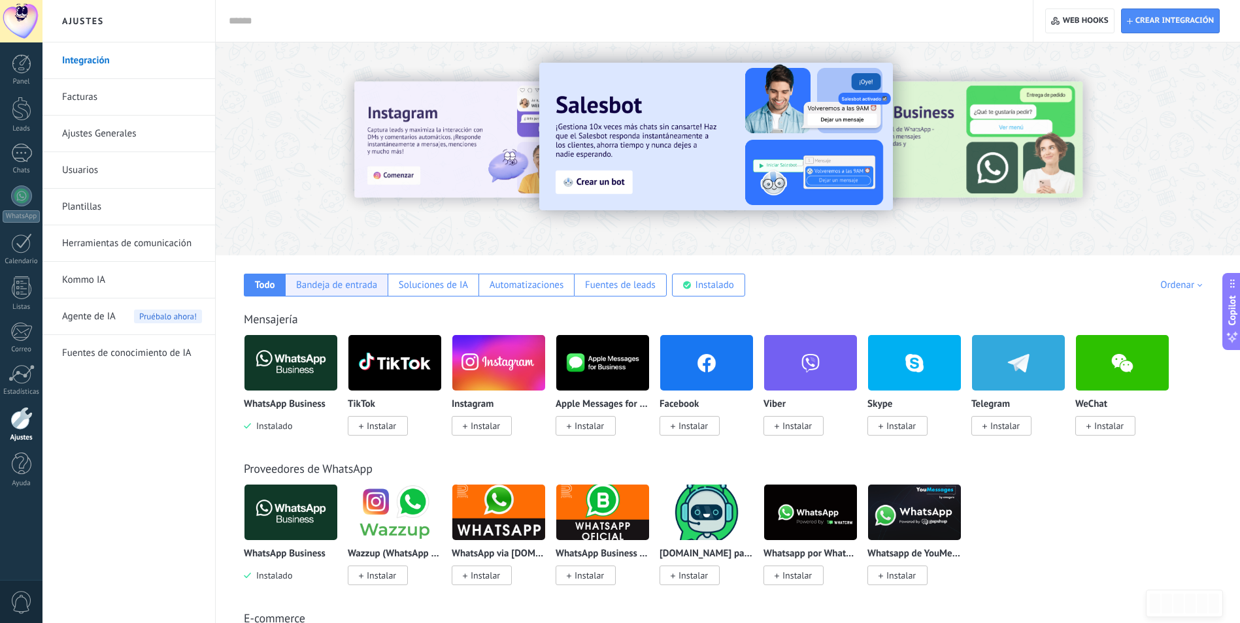
click at [323, 284] on div "Bandeja de entrada" at bounding box center [336, 285] width 81 height 12
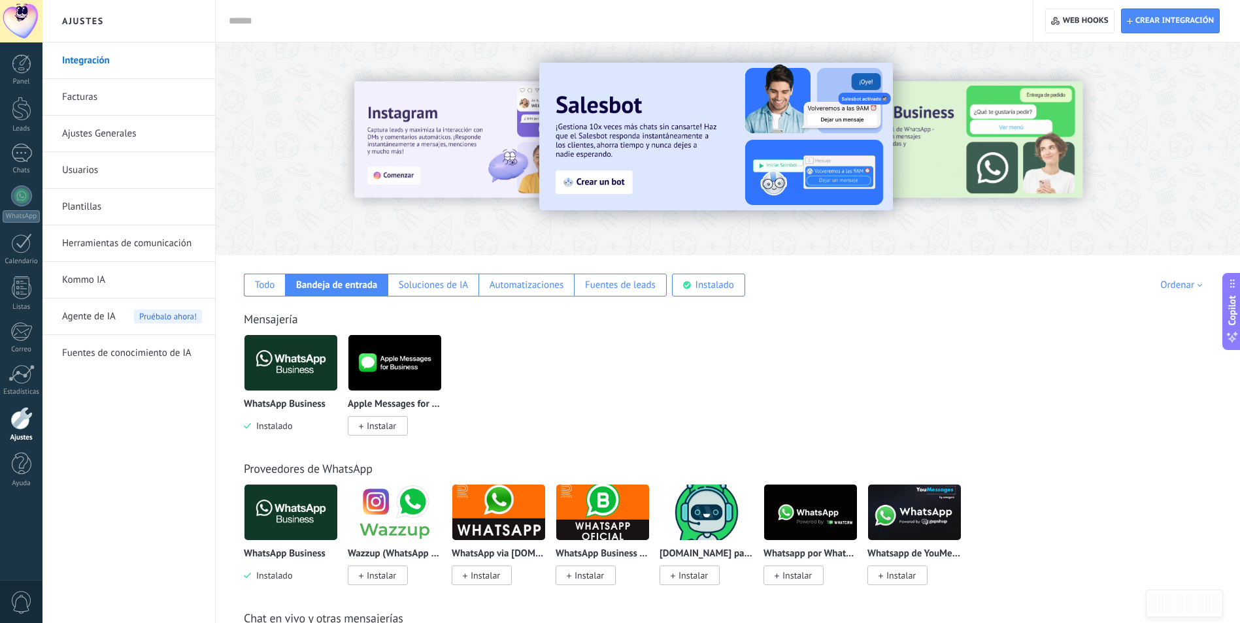
click at [281, 197] on div at bounding box center [408, 149] width 286 height 118
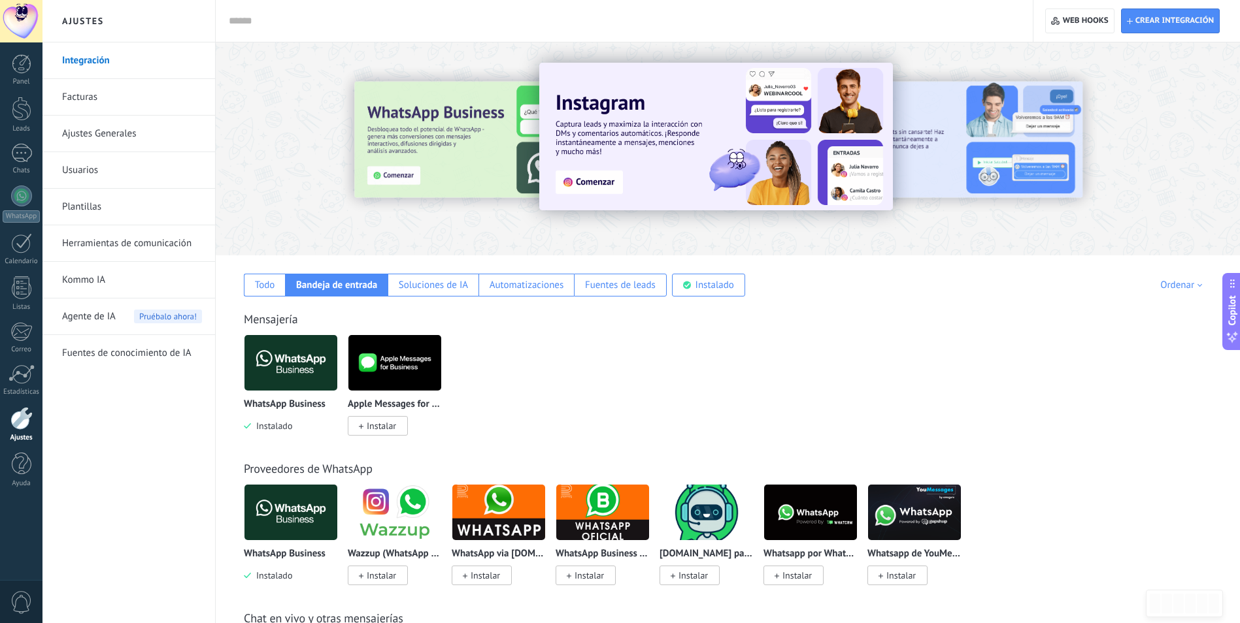
click at [252, 117] on div at bounding box center [728, 146] width 1024 height 188
click at [480, 160] on div at bounding box center [408, 149] width 286 height 118
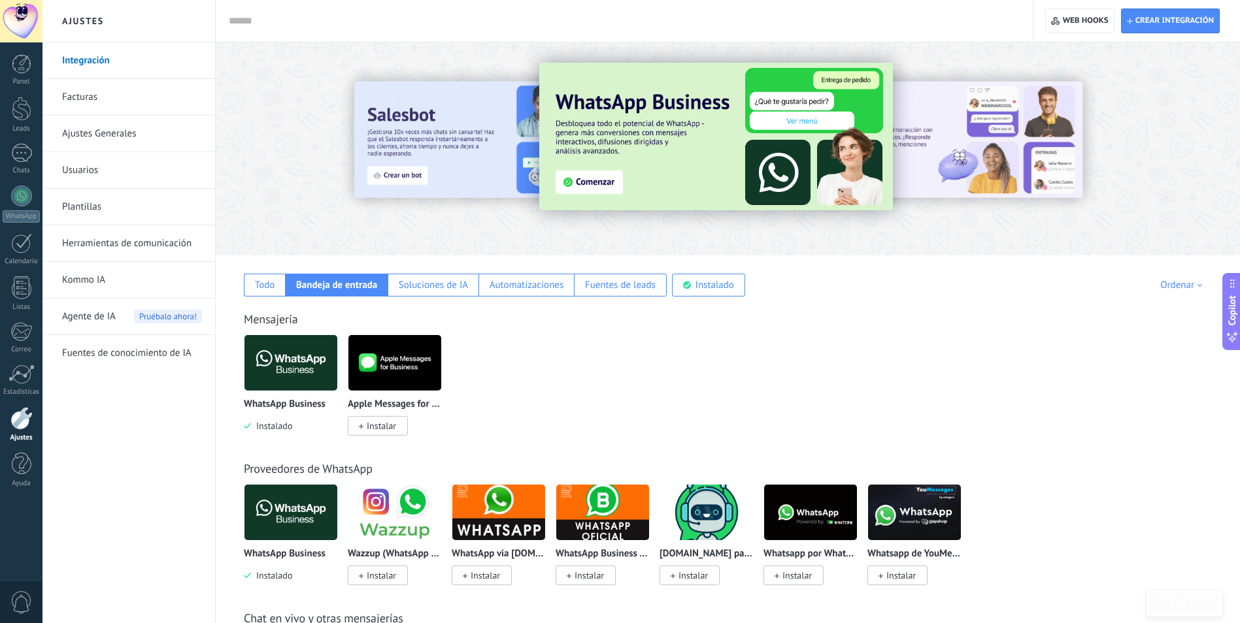
click at [110, 135] on link "Ajustes Generales" at bounding box center [132, 134] width 140 height 37
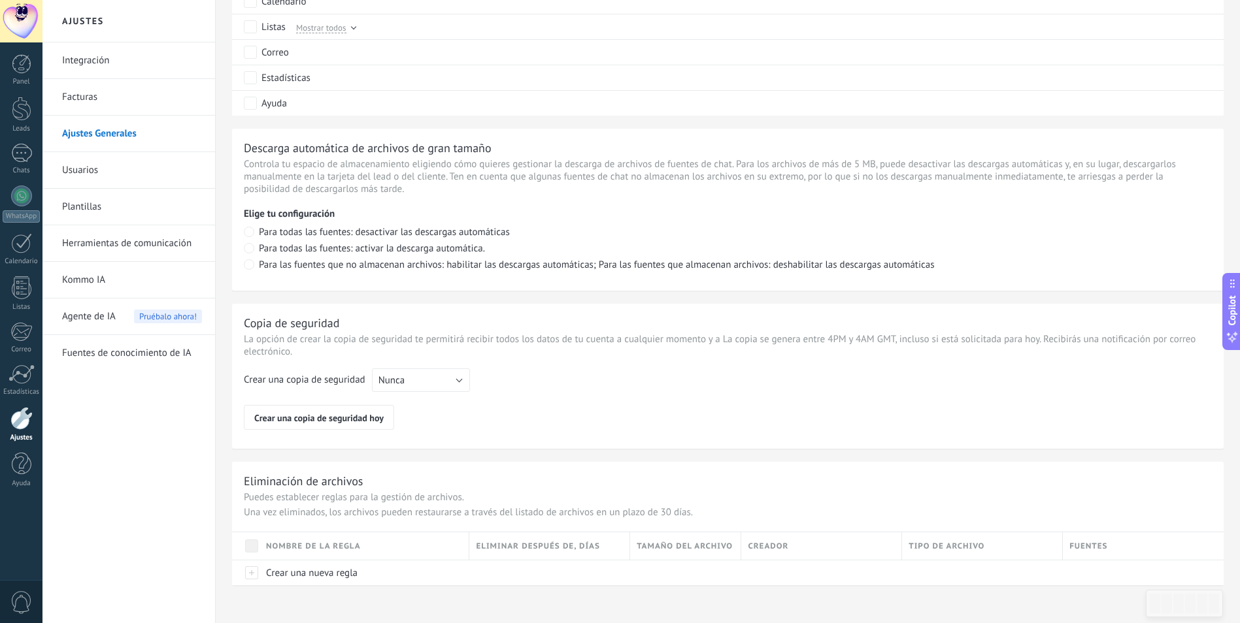
scroll to position [804, 0]
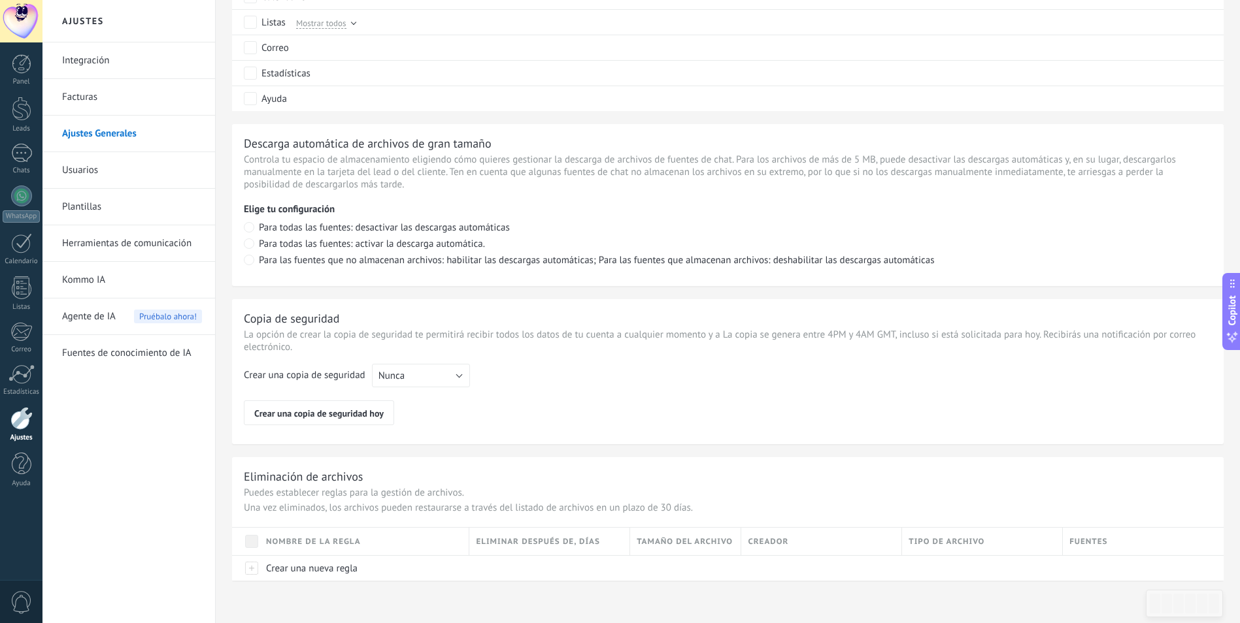
click at [105, 174] on link "Usuarios" at bounding box center [132, 170] width 140 height 37
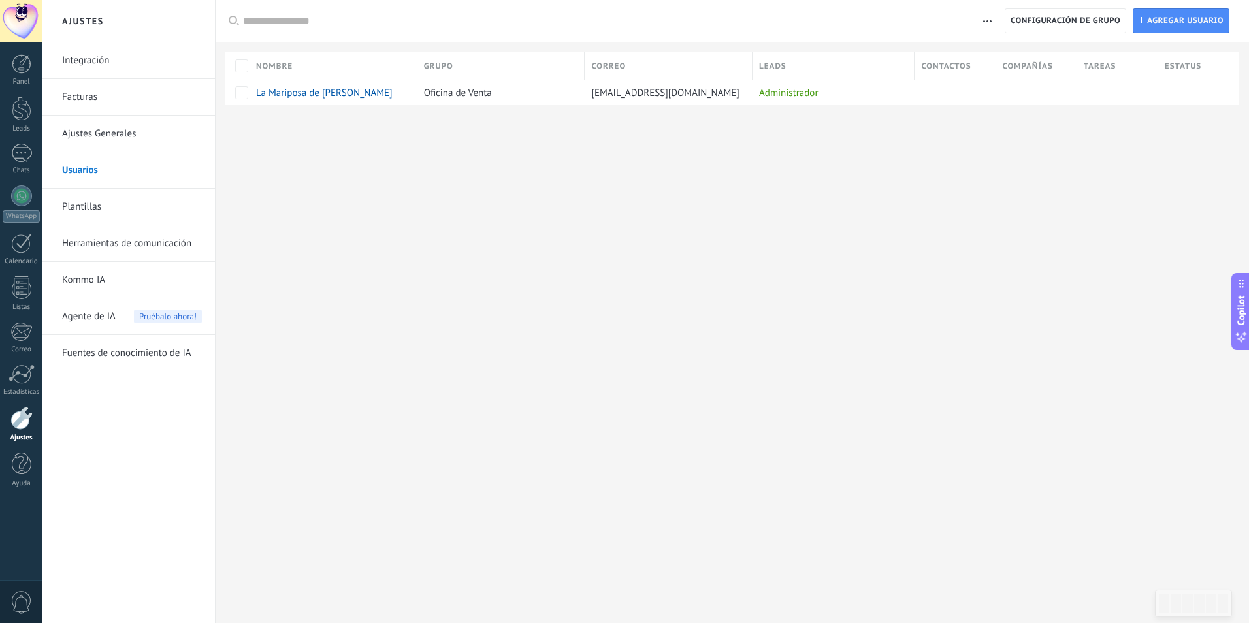
click at [94, 206] on link "Plantillas" at bounding box center [132, 207] width 140 height 37
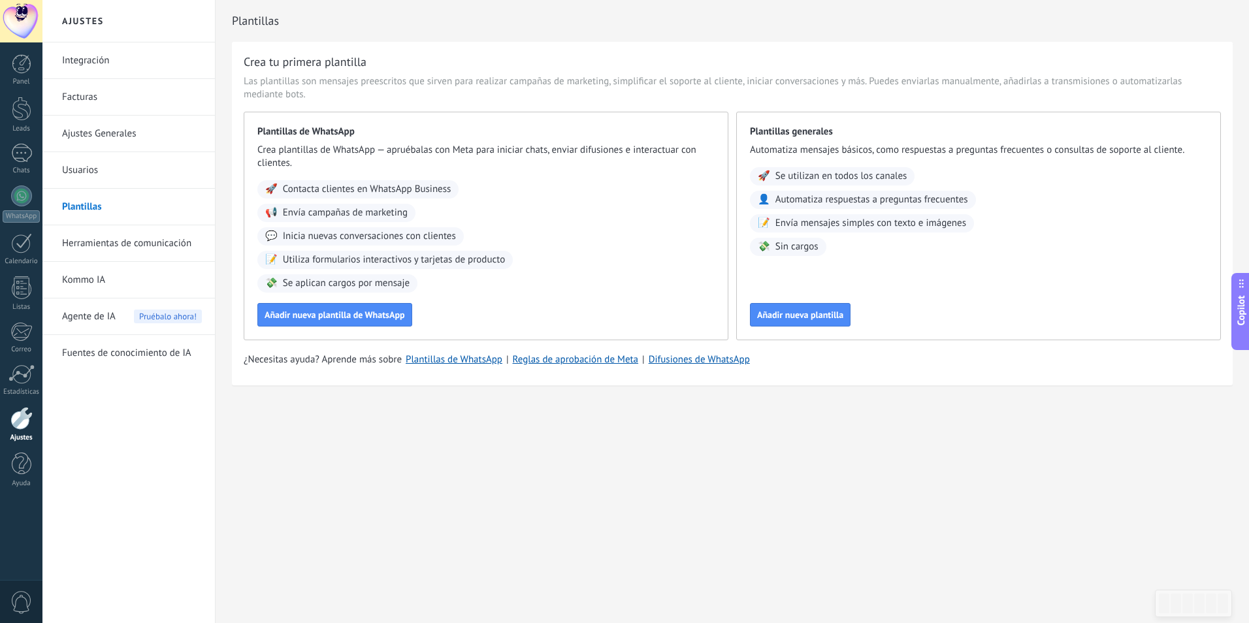
click at [114, 244] on link "Herramientas de comunicación" at bounding box center [132, 243] width 140 height 37
